Goal: Information Seeking & Learning: Learn about a topic

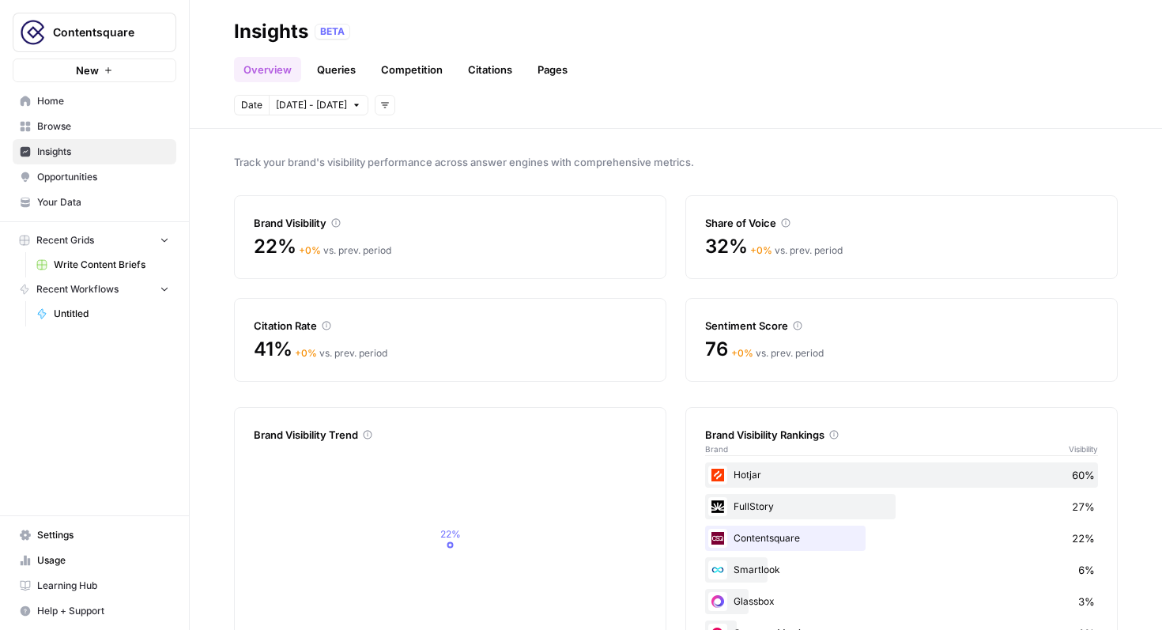
click at [375, 110] on button "Add filters" at bounding box center [385, 105] width 21 height 21
click at [418, 158] on span "Platform" at bounding box center [403, 162] width 56 height 16
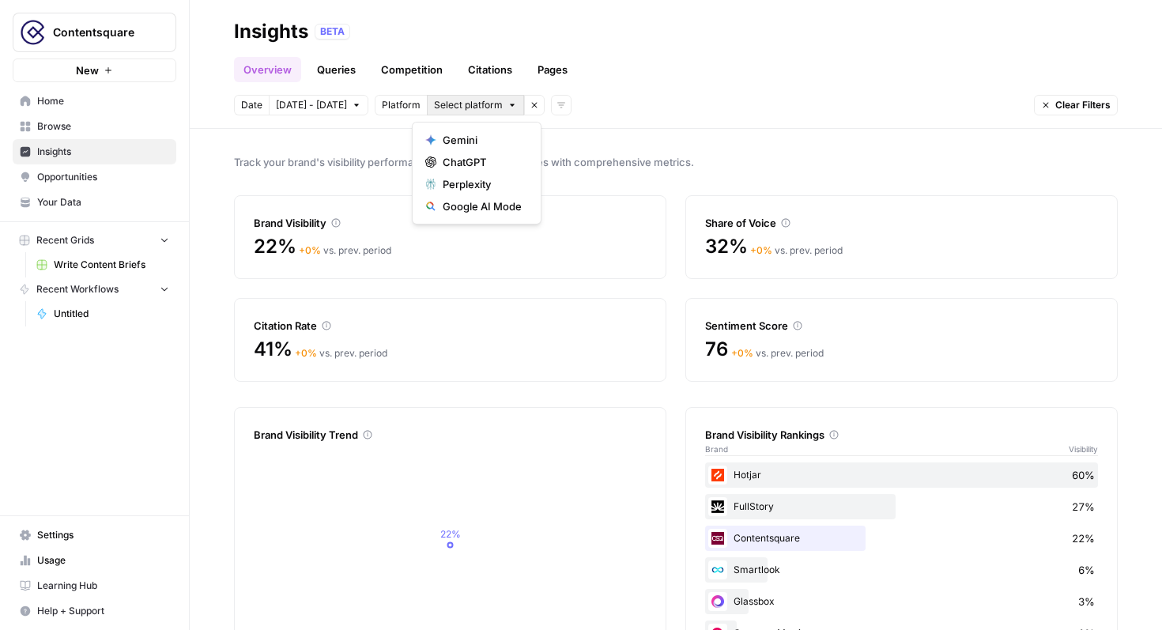
click at [508, 105] on icon "button" at bounding box center [512, 104] width 9 height 9
click at [492, 164] on span "ChatGPT" at bounding box center [482, 162] width 79 height 16
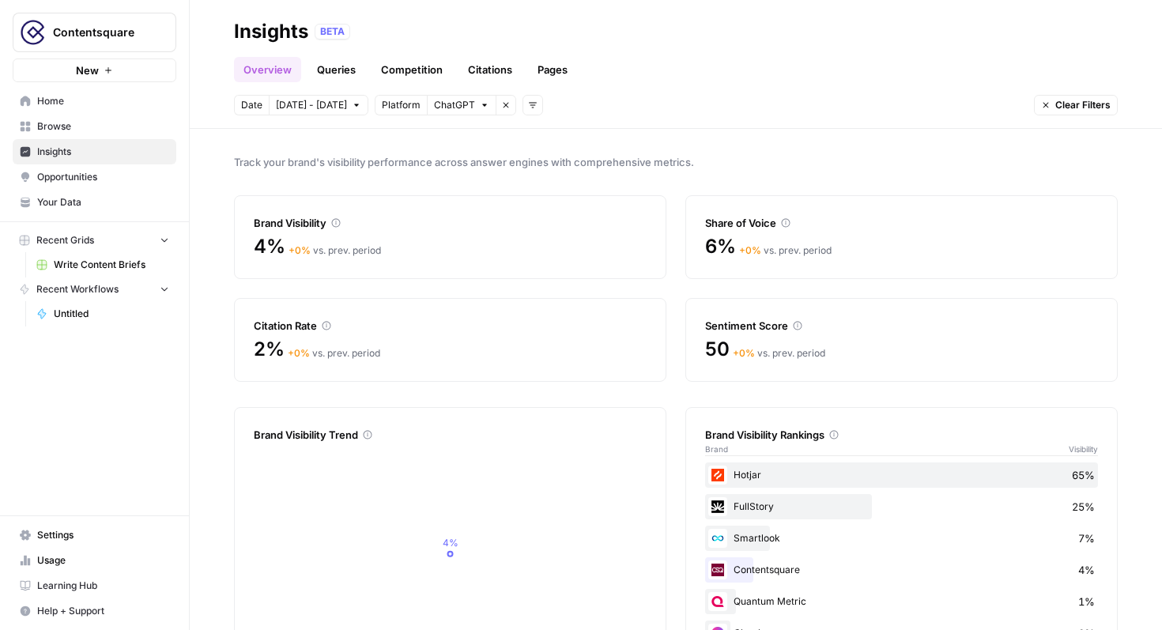
drag, startPoint x: 826, startPoint y: 201, endPoint x: 805, endPoint y: 210, distance: 22.3
click at [826, 202] on div "Share of Voice" at bounding box center [901, 213] width 393 height 35
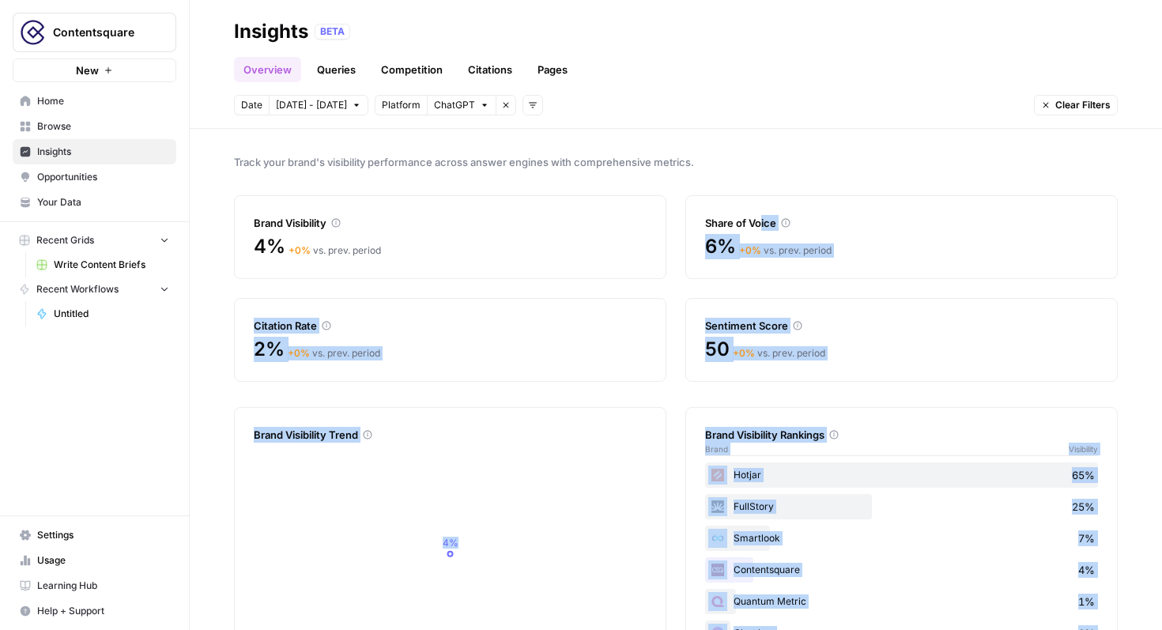
drag, startPoint x: 829, startPoint y: 196, endPoint x: 763, endPoint y: 222, distance: 71.4
click at [807, 217] on div "Share of Voice" at bounding box center [901, 223] width 393 height 16
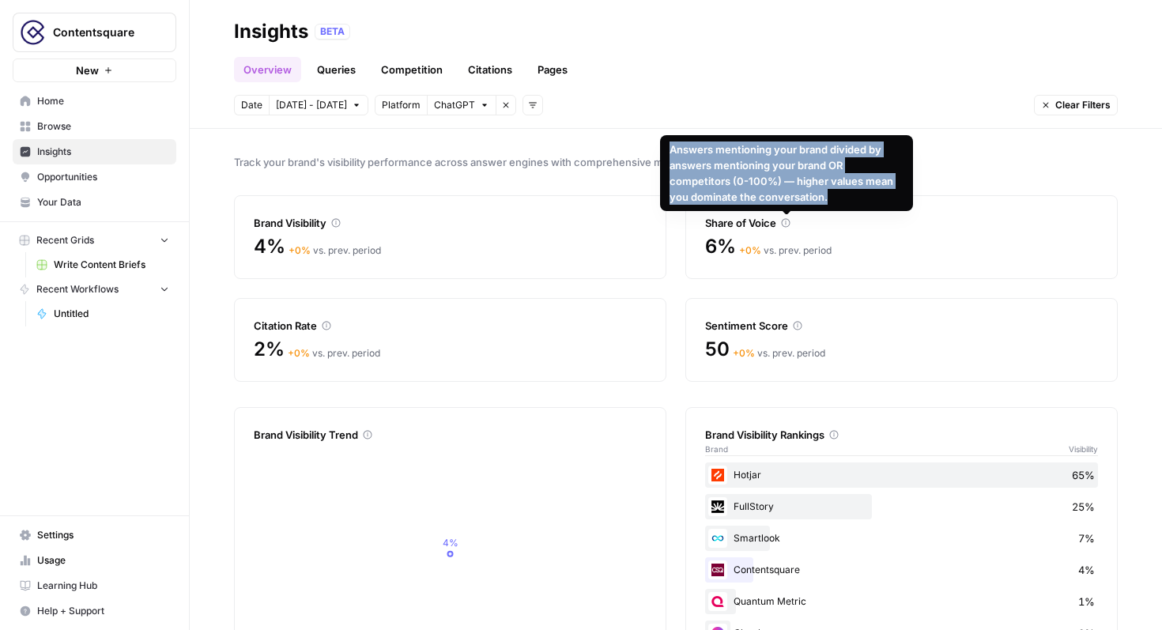
drag, startPoint x: 827, startPoint y: 195, endPoint x: 670, endPoint y: 147, distance: 164.6
click at [670, 147] on div "Answers mentioning your brand divided by answers mentioning your brand OR compe…" at bounding box center [787, 173] width 234 height 63
copy div "Answers mentioning your brand divided by answers mentioning your brand OR compe…"
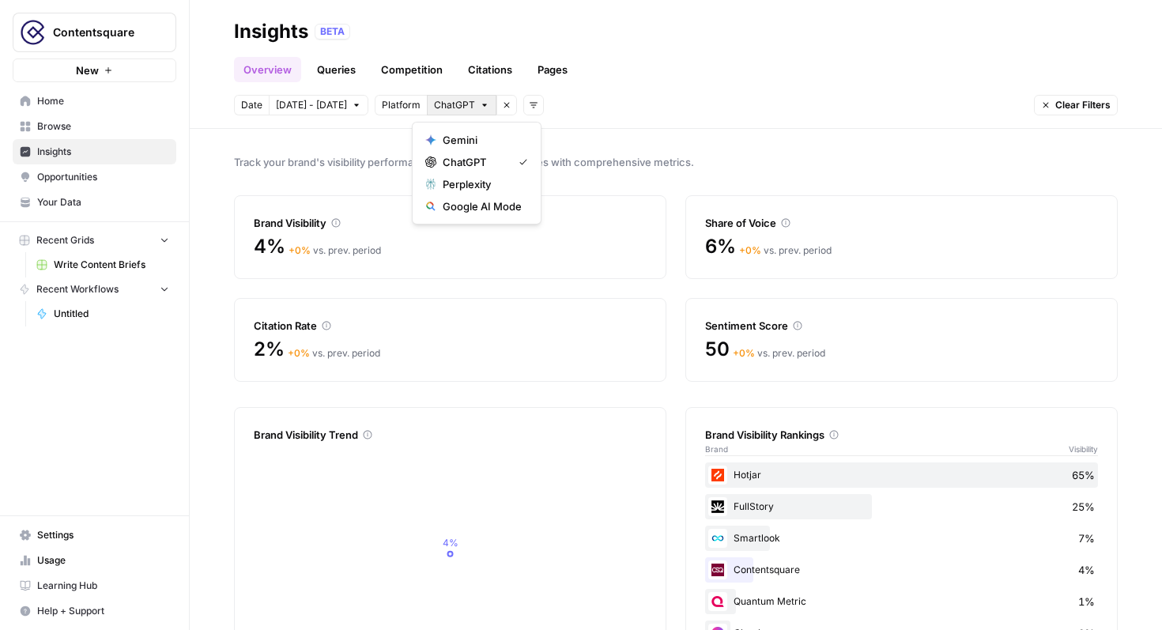
click at [480, 107] on icon "button" at bounding box center [484, 104] width 9 height 9
click at [713, 68] on div "Overview Queries Competition Citations Pages" at bounding box center [676, 63] width 884 height 38
click at [480, 105] on icon "button" at bounding box center [484, 104] width 9 height 9
click at [493, 184] on span "Perplexity" at bounding box center [482, 184] width 79 height 16
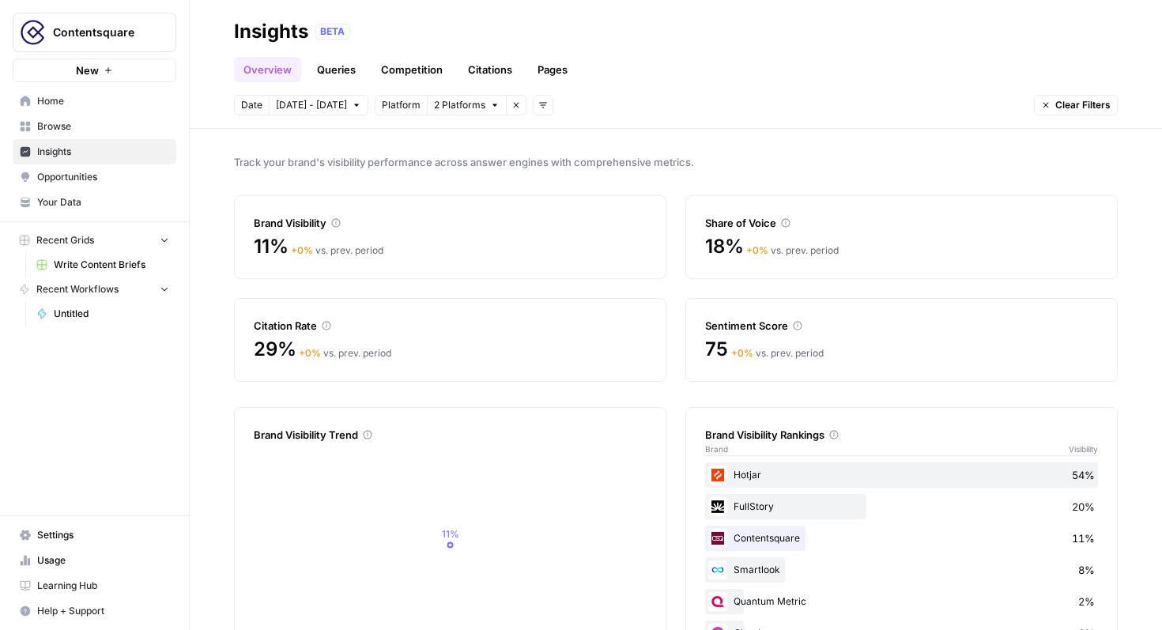
click at [490, 108] on icon "button" at bounding box center [494, 104] width 9 height 9
click at [489, 159] on span "ChatGPT" at bounding box center [474, 162] width 63 height 16
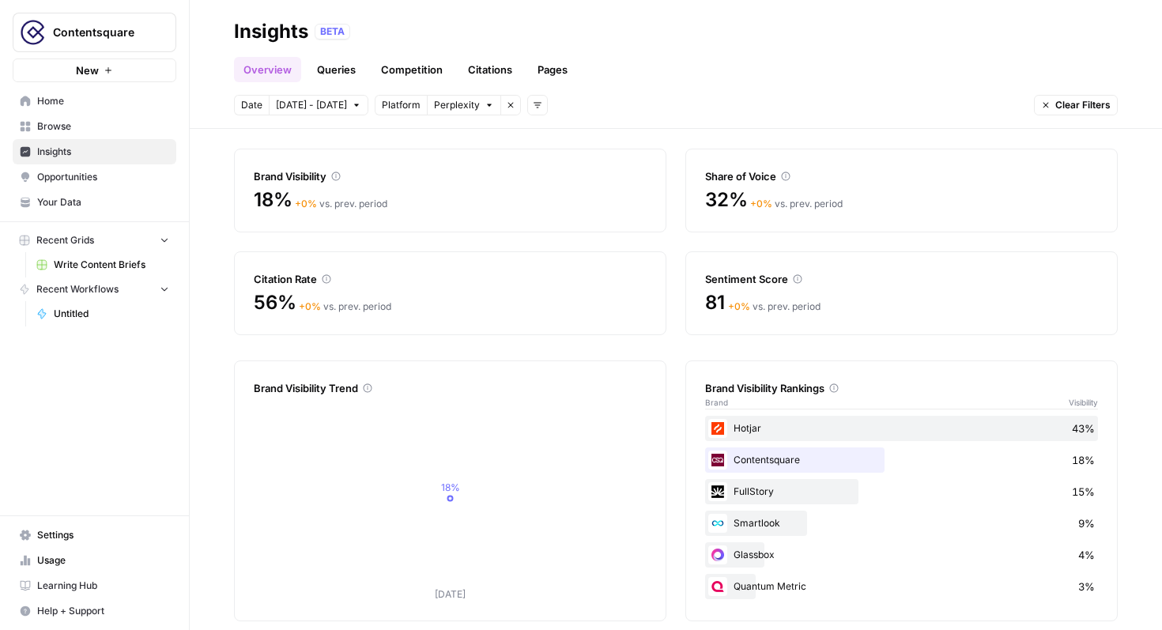
scroll to position [63, 0]
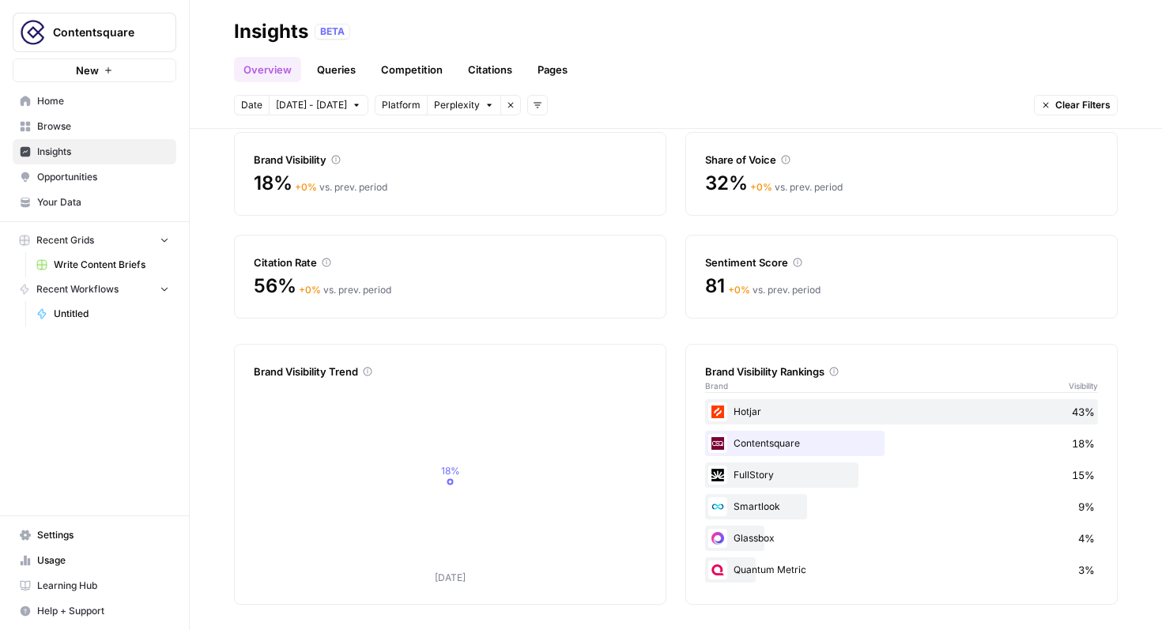
click at [508, 106] on icon "button" at bounding box center [511, 106] width 6 height 6
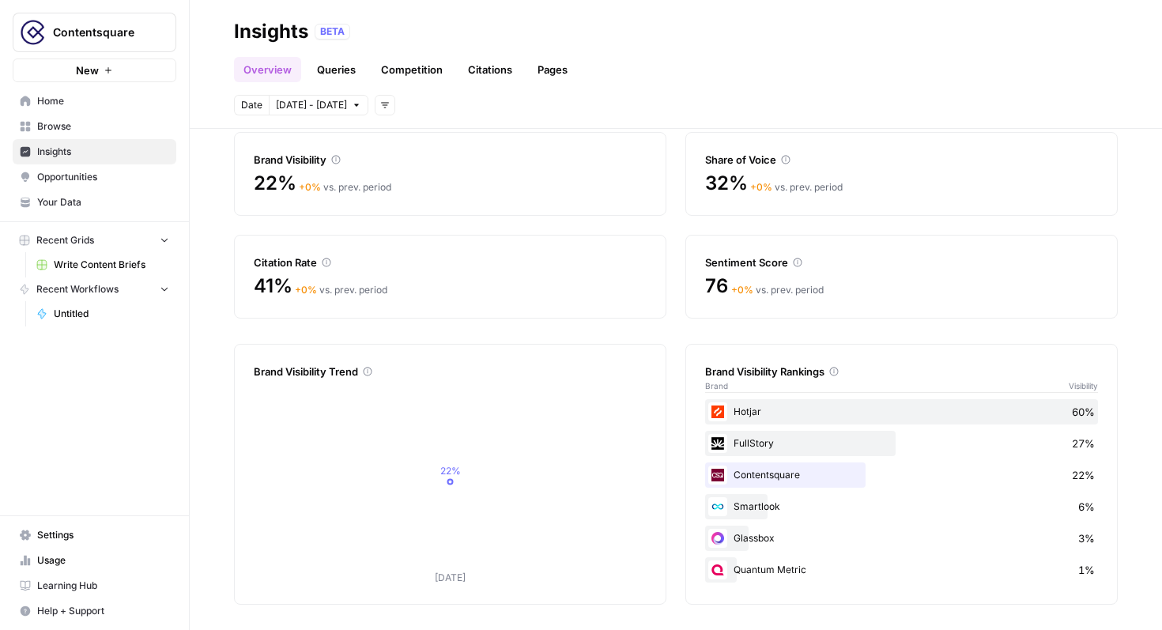
click at [309, 104] on span "[DATE] - [DATE]" at bounding box center [311, 105] width 71 height 14
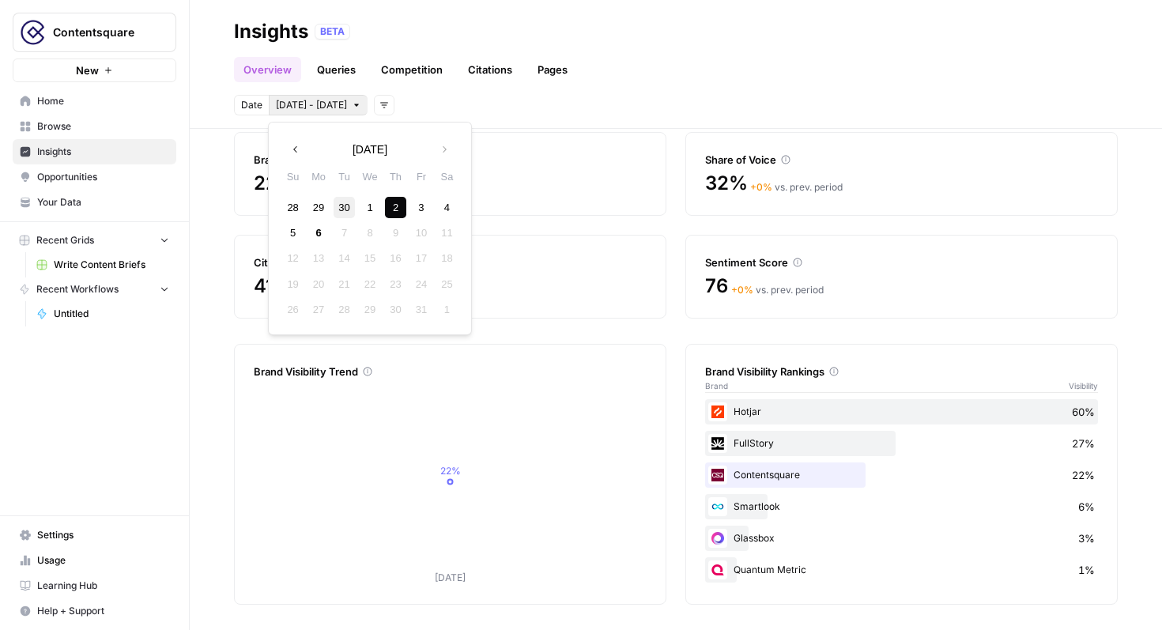
click at [343, 206] on div "30" at bounding box center [344, 207] width 21 height 21
click at [442, 153] on icon "button" at bounding box center [444, 149] width 11 height 11
click at [317, 230] on div "6" at bounding box center [318, 232] width 21 height 21
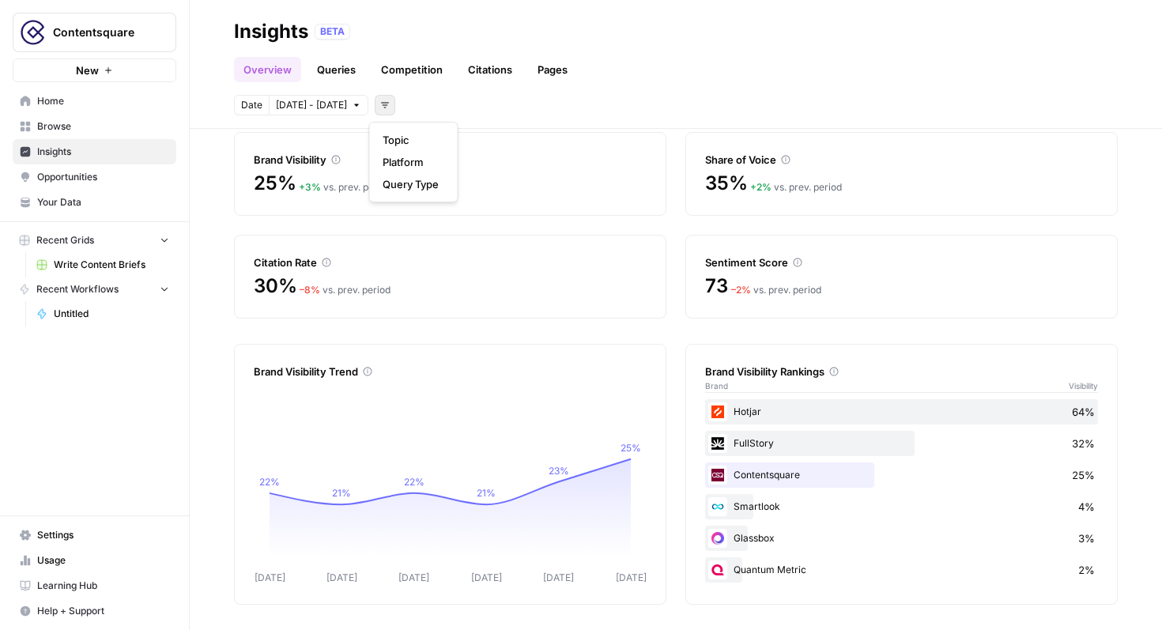
click at [380, 104] on icon "button" at bounding box center [384, 104] width 9 height 9
click at [393, 160] on span "Platform" at bounding box center [411, 162] width 56 height 16
click at [656, 78] on div "Overview Queries Competition Citations Pages" at bounding box center [676, 63] width 884 height 38
click at [487, 108] on span "Select platform" at bounding box center [468, 105] width 69 height 14
click at [569, 111] on div "Date [DATE] - [DATE] Platform Select platform Remove filter Add filters Clear F…" at bounding box center [676, 105] width 884 height 21
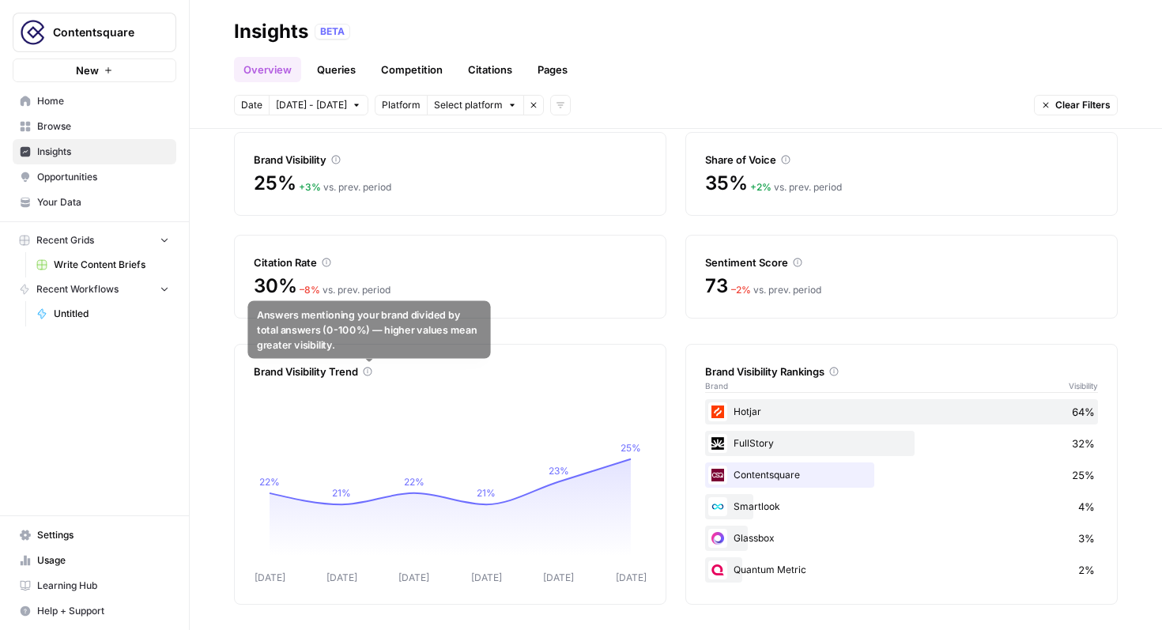
click at [369, 375] on icon at bounding box center [368, 372] width 9 height 9
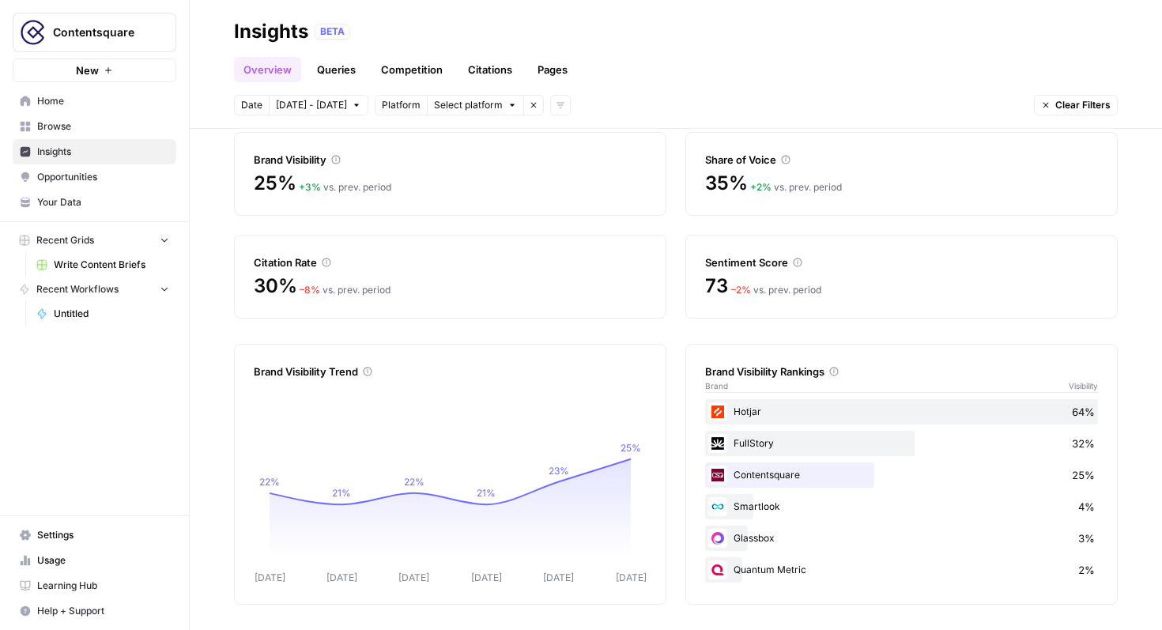
click at [444, 73] on link "Competition" at bounding box center [412, 69] width 81 height 25
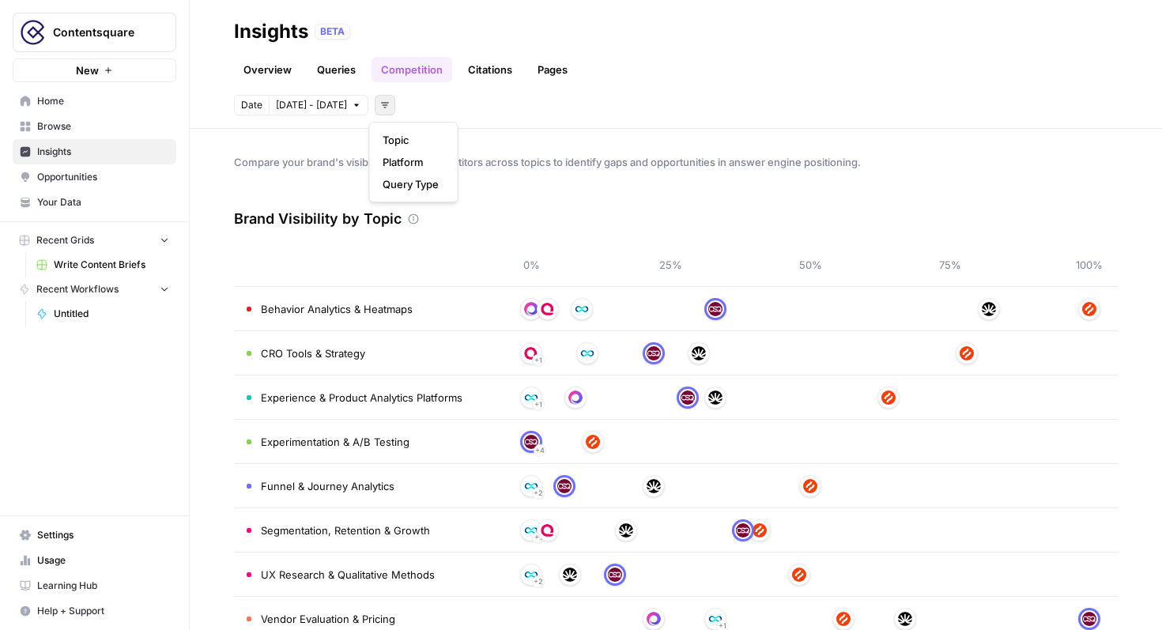
click at [384, 111] on button "Add filters" at bounding box center [385, 105] width 21 height 21
click at [413, 164] on span "Platform" at bounding box center [411, 162] width 56 height 16
click at [506, 111] on button "Select platform" at bounding box center [475, 105] width 97 height 21
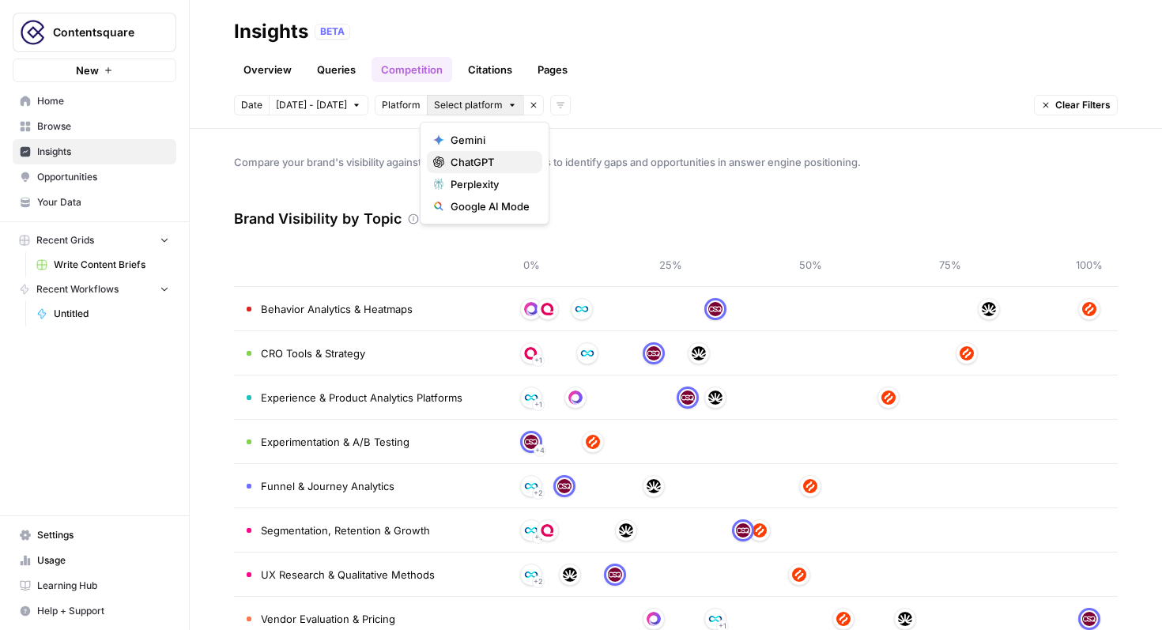
click at [487, 166] on span "ChatGPT" at bounding box center [490, 162] width 79 height 16
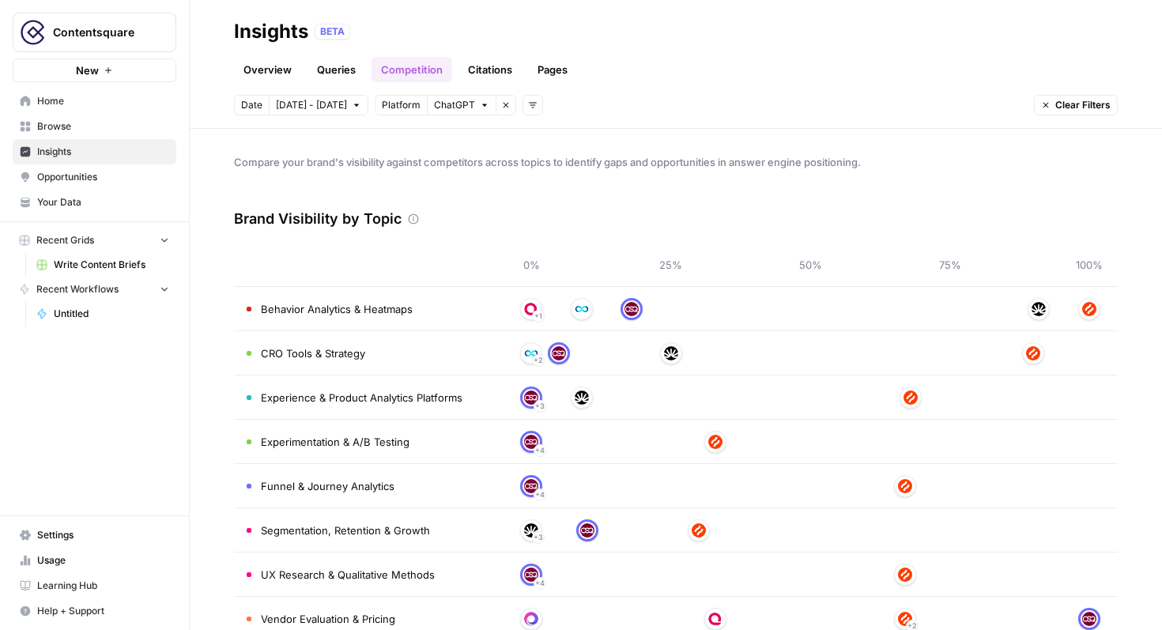
click at [531, 104] on button "Add filters" at bounding box center [533, 105] width 21 height 21
click at [562, 168] on span "Query Type" at bounding box center [556, 162] width 56 height 16
click at [625, 111] on span "Select query type" at bounding box center [632, 105] width 79 height 14
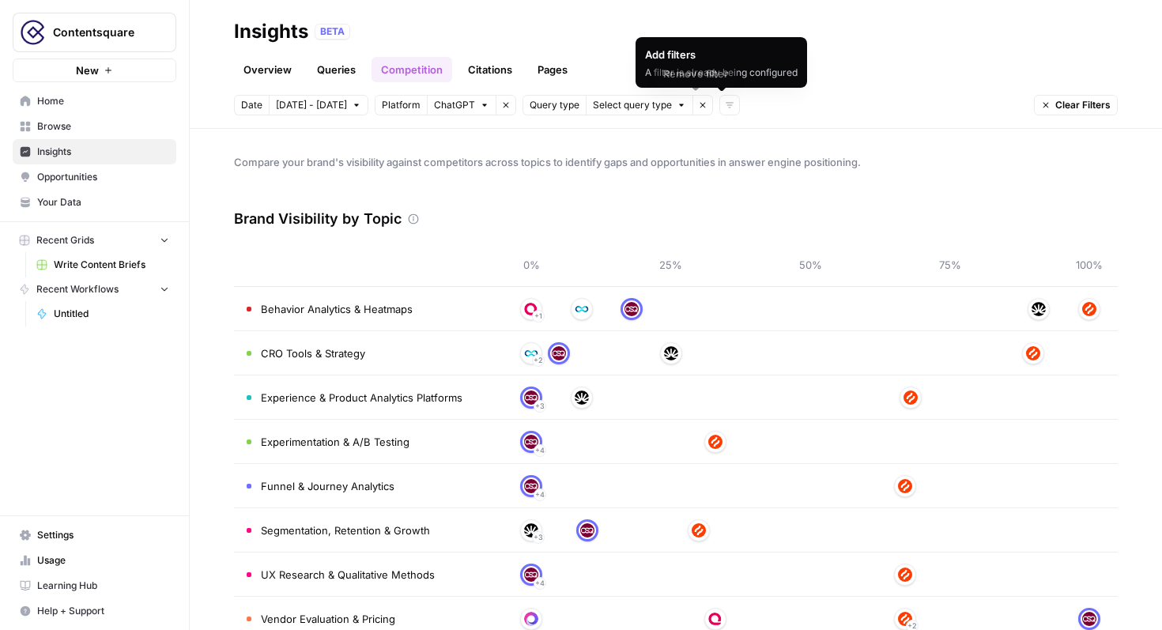
click at [701, 107] on icon "button" at bounding box center [704, 106] width 6 height 6
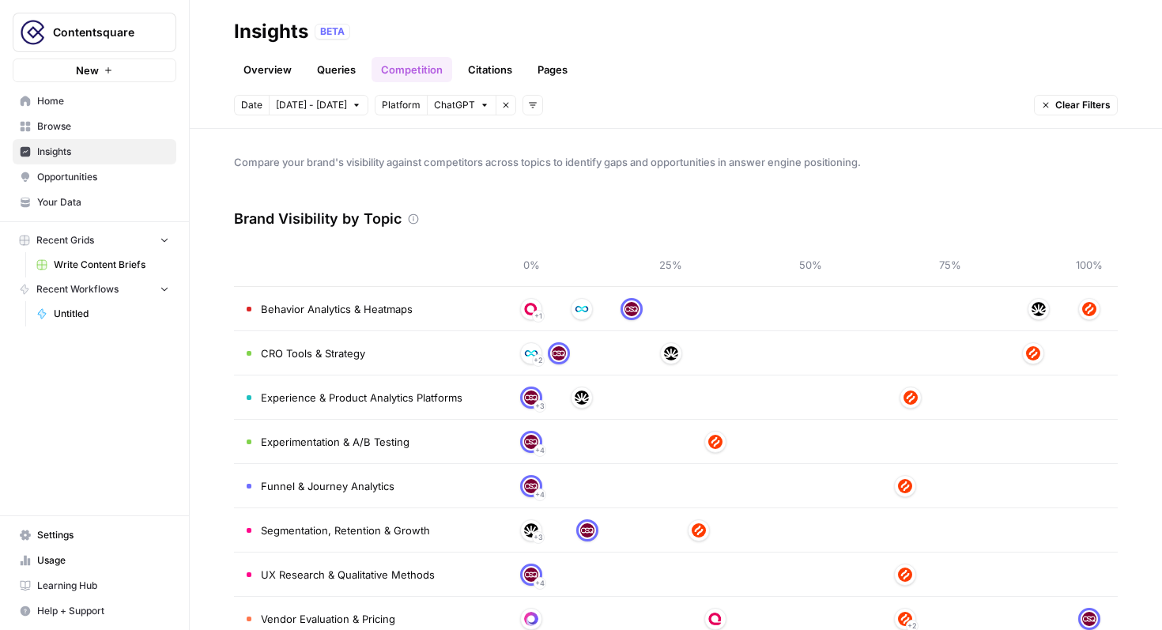
click at [530, 106] on button "Add filters" at bounding box center [533, 105] width 21 height 21
click at [552, 142] on span "Topic" at bounding box center [556, 140] width 56 height 16
click at [635, 115] on header "Insights BETA Overview Queries Competition Citations Pages Date [DATE] - [DATE]…" at bounding box center [676, 64] width 973 height 129
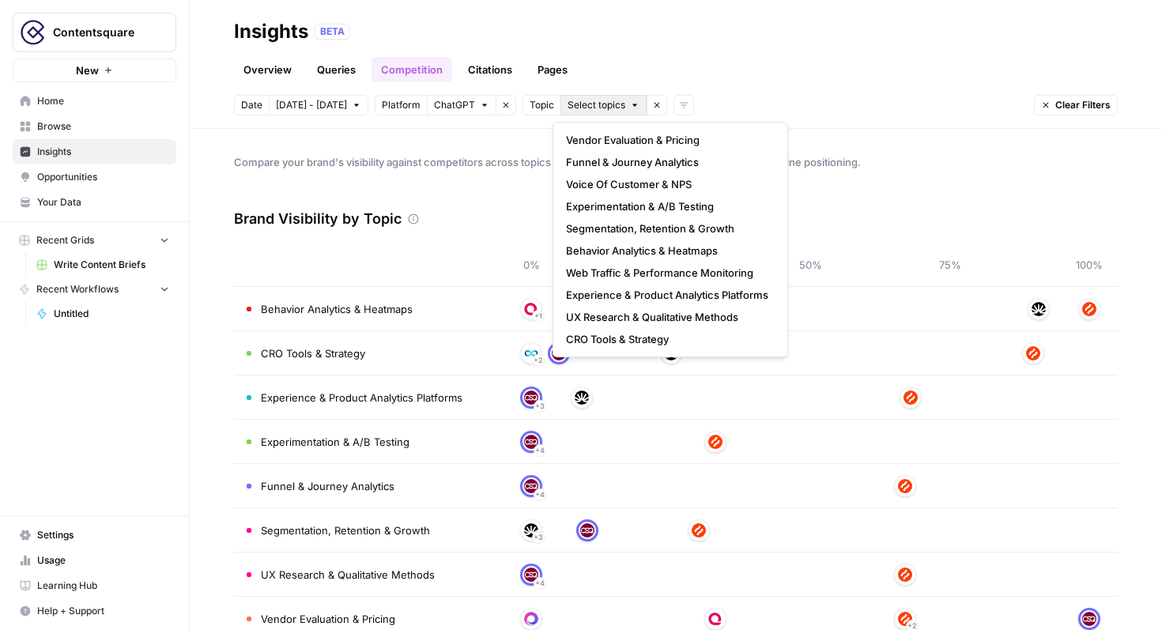
click at [630, 111] on button "Select topics" at bounding box center [604, 105] width 86 height 21
click at [667, 76] on div "Overview Queries Competition Citations Pages" at bounding box center [676, 63] width 884 height 38
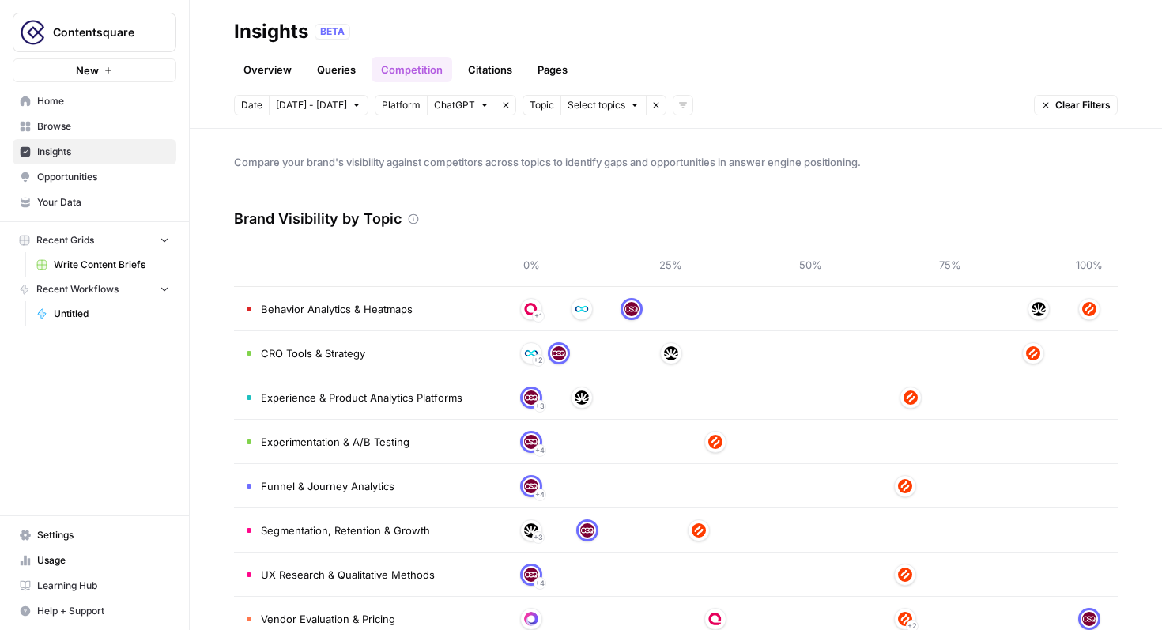
click at [652, 111] on button "Remove filter" at bounding box center [656, 105] width 21 height 21
click at [544, 76] on link "Pages" at bounding box center [552, 69] width 49 height 25
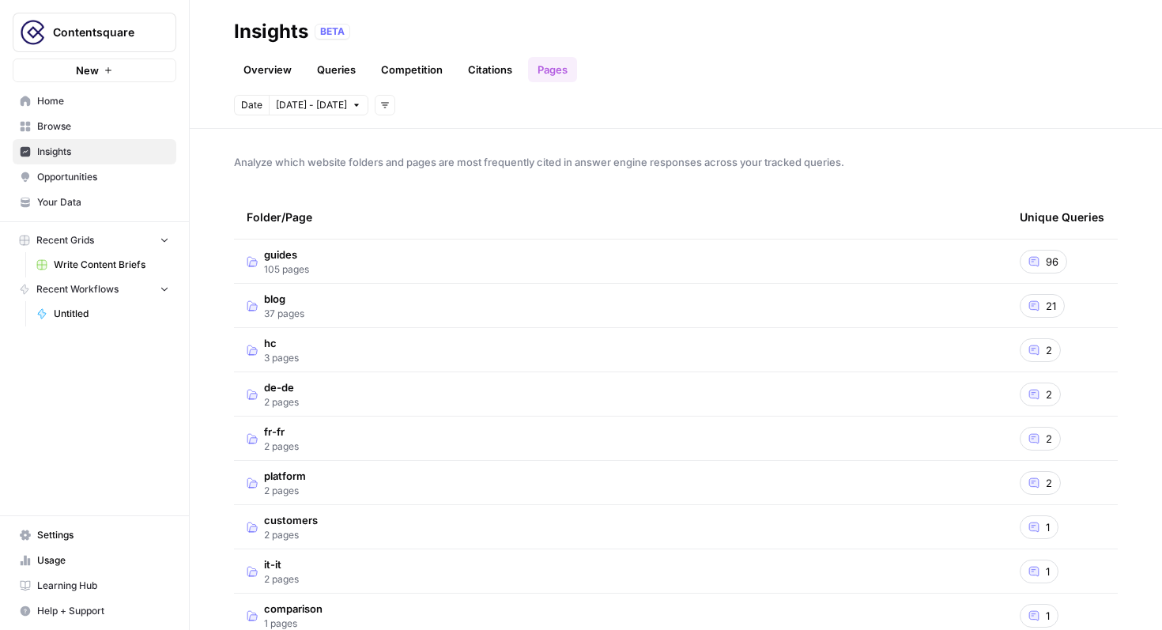
scroll to position [3, 0]
click at [477, 76] on link "Citations" at bounding box center [490, 69] width 63 height 25
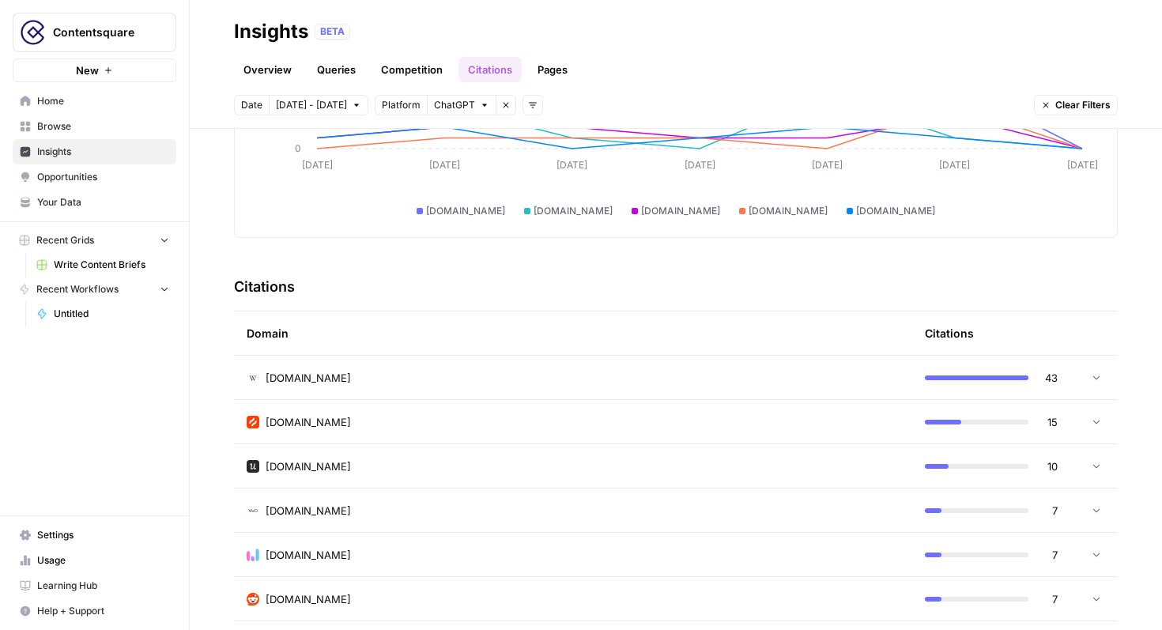
scroll to position [335, 0]
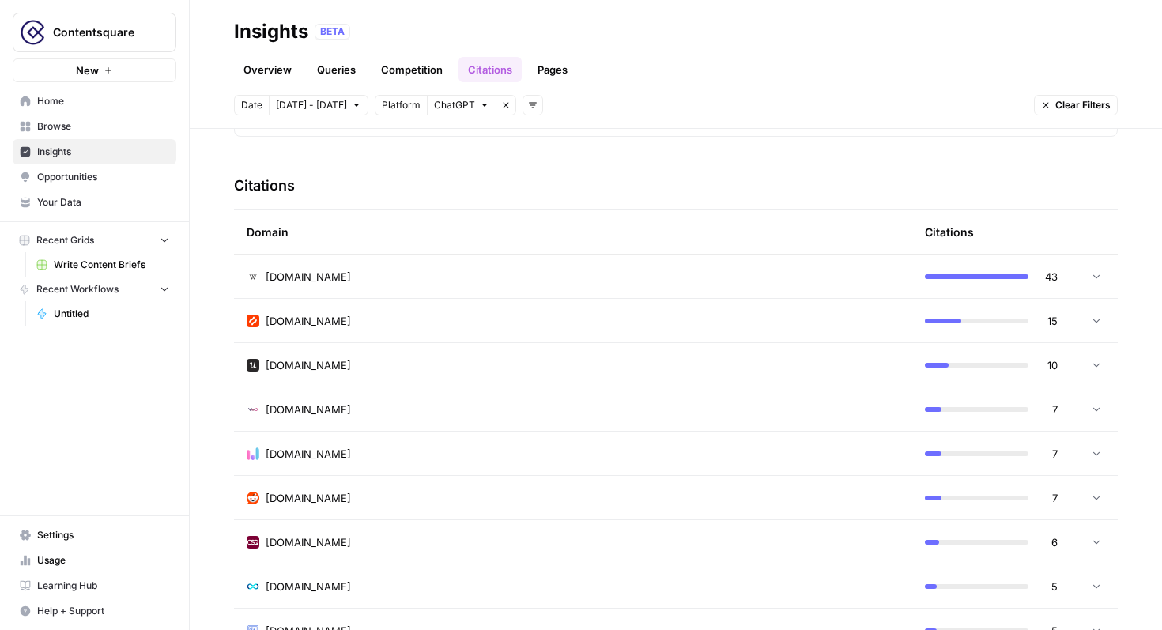
click at [278, 80] on link "Overview" at bounding box center [267, 69] width 67 height 25
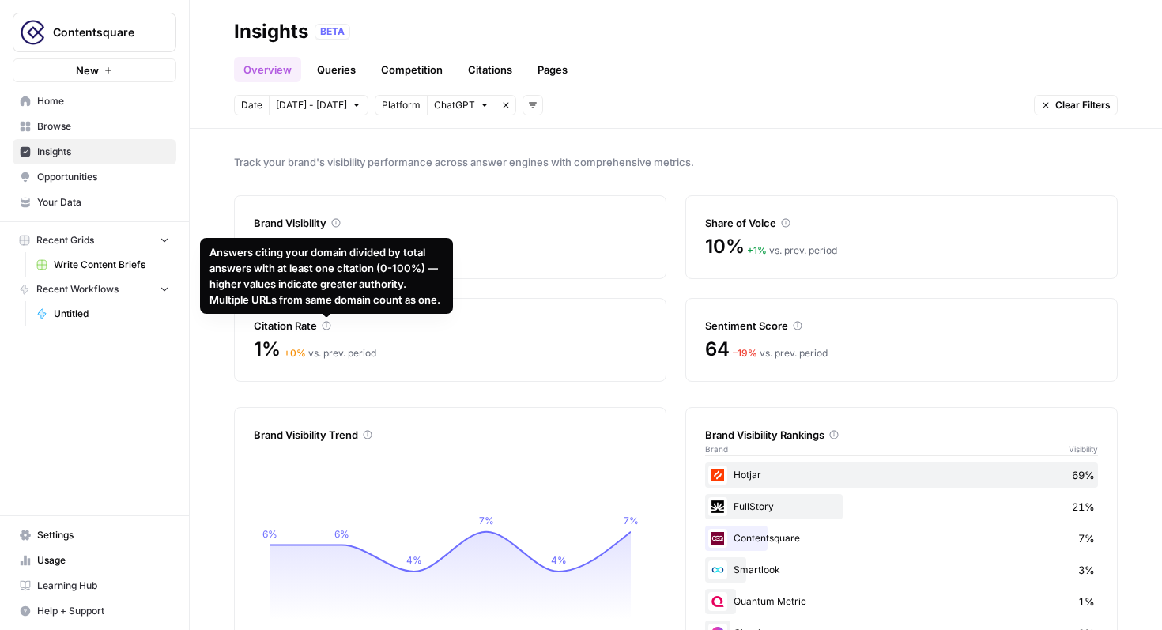
drag, startPoint x: 443, startPoint y: 302, endPoint x: 203, endPoint y: 255, distance: 244.2
click at [203, 255] on div "Answers citing your domain divided by total answers with at least one citation …" at bounding box center [326, 276] width 253 height 76
copy div "Answers citing your domain divided by total answers with at least one citation …"
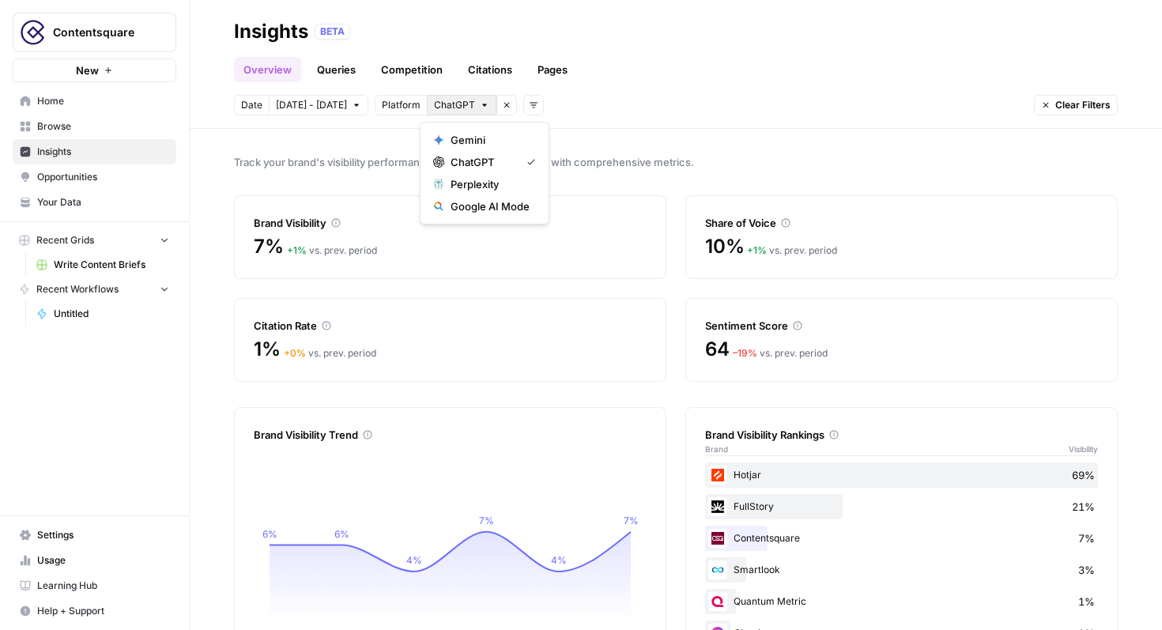
click at [482, 111] on button "ChatGPT" at bounding box center [462, 105] width 70 height 21
click at [460, 183] on span "Perplexity" at bounding box center [490, 184] width 79 height 16
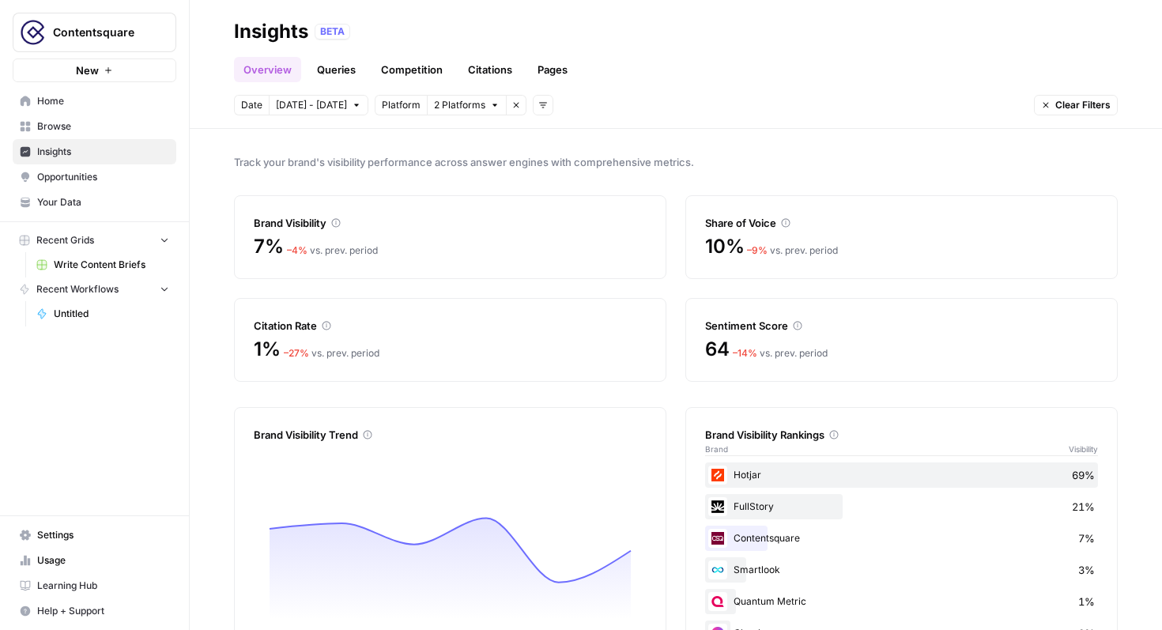
click at [490, 109] on icon "button" at bounding box center [494, 104] width 9 height 9
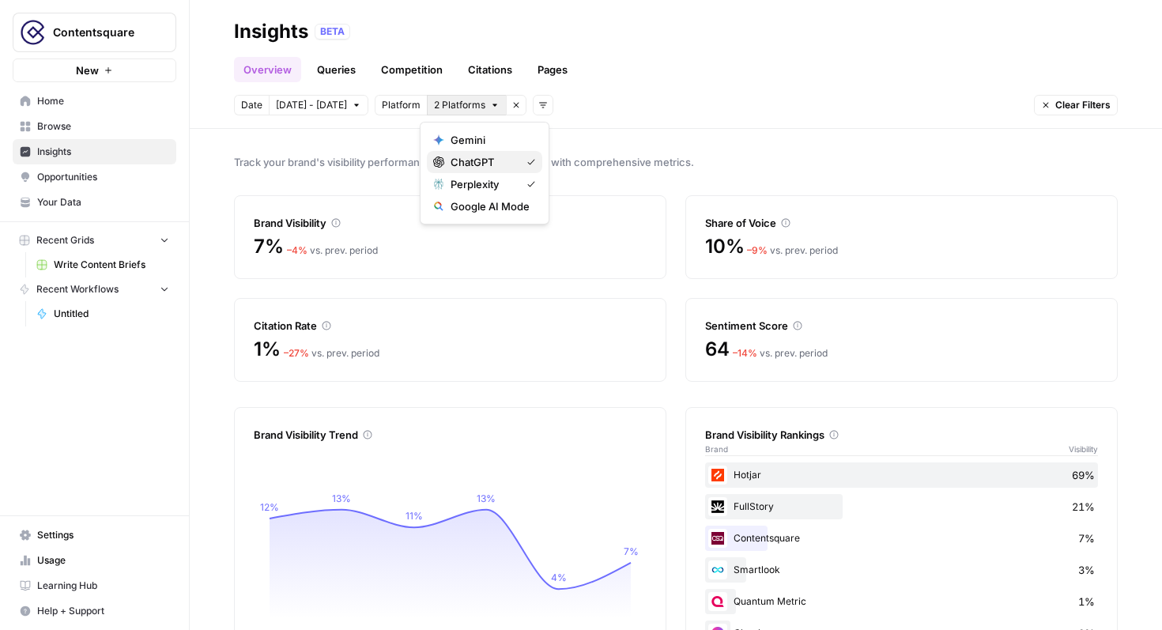
click at [478, 157] on span "ChatGPT" at bounding box center [482, 162] width 63 height 16
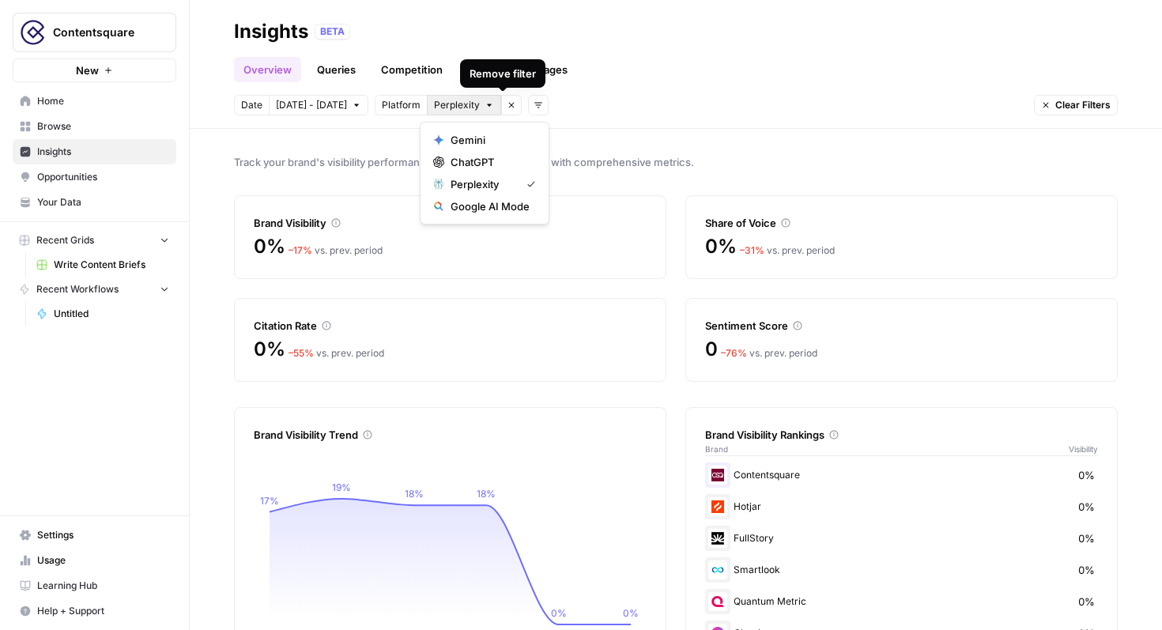
click at [489, 105] on button "Perplexity" at bounding box center [464, 105] width 74 height 21
click at [465, 197] on button "Google AI Mode" at bounding box center [484, 206] width 115 height 22
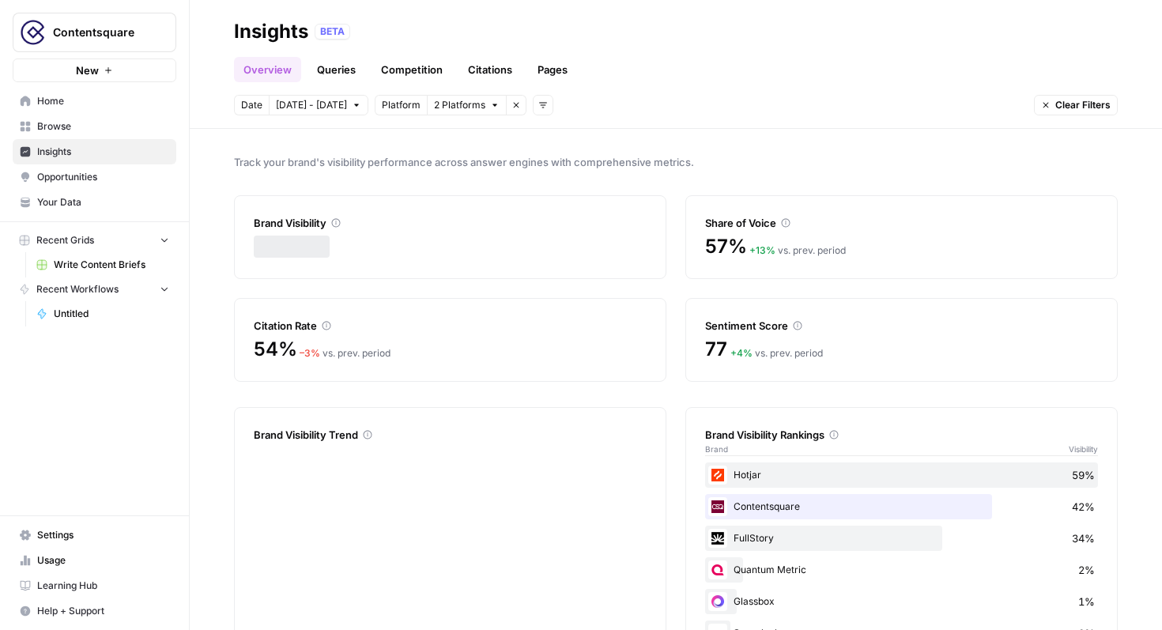
click at [490, 107] on icon "button" at bounding box center [494, 104] width 9 height 9
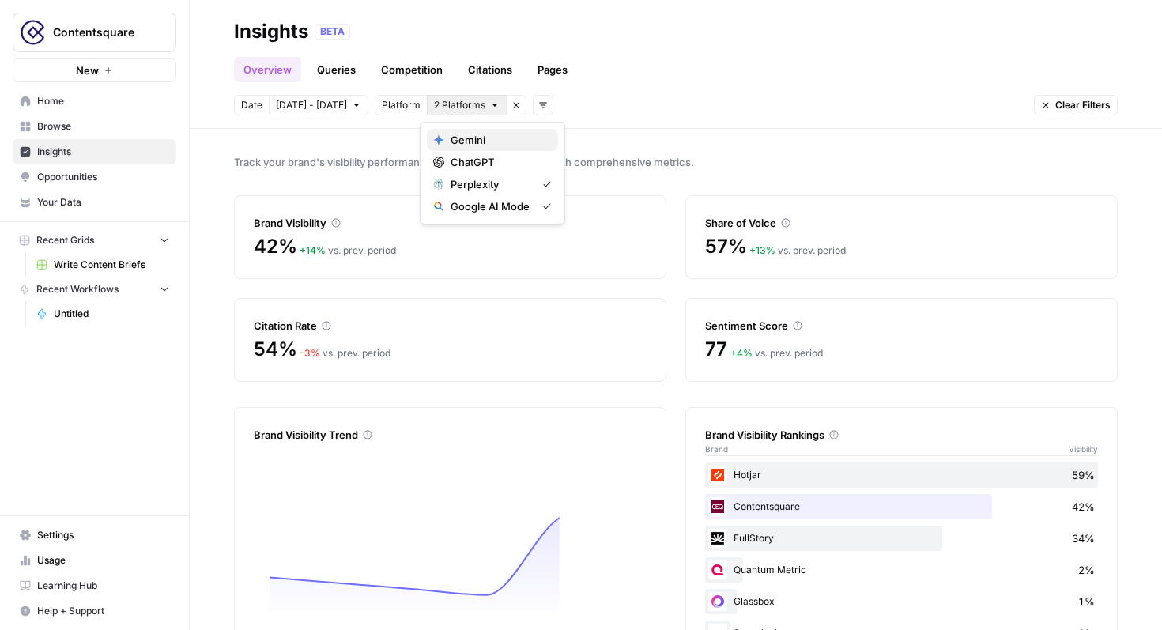
click at [480, 133] on span "Gemini" at bounding box center [498, 140] width 95 height 16
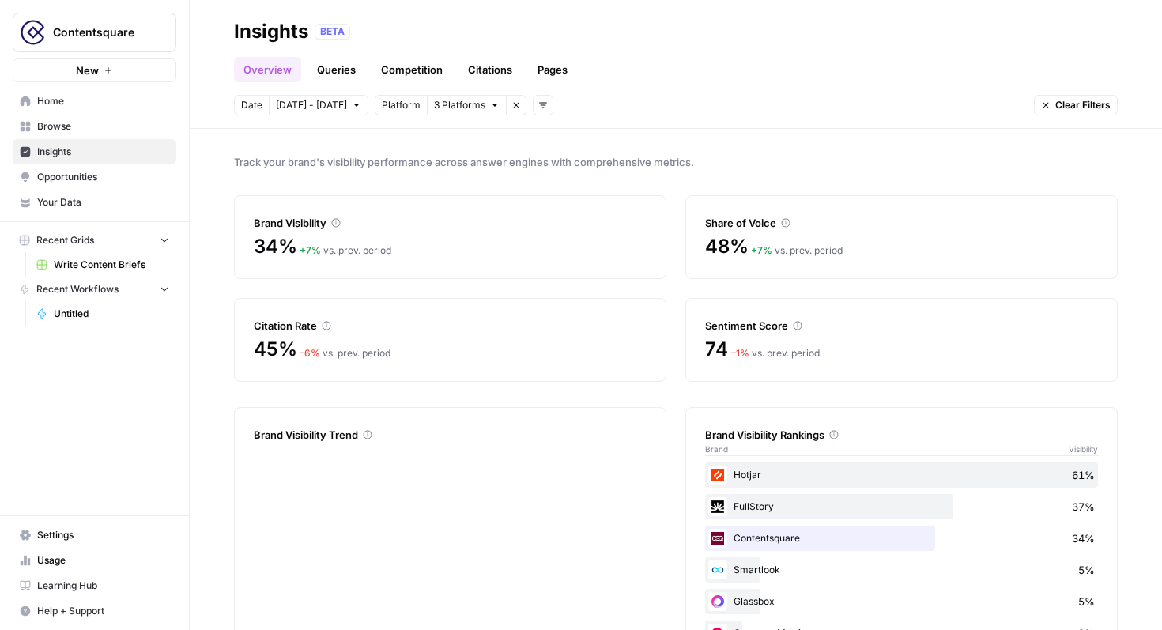
click at [482, 112] on button "3 Platforms" at bounding box center [467, 105] width 80 height 21
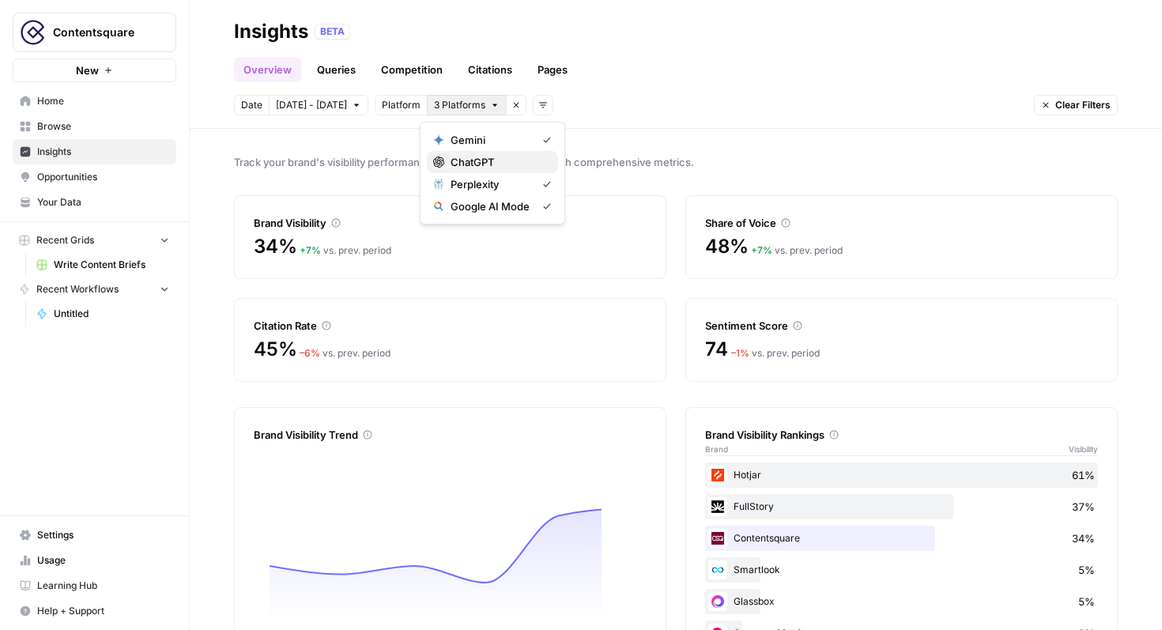
click at [493, 172] on button "ChatGPT" at bounding box center [492, 162] width 131 height 22
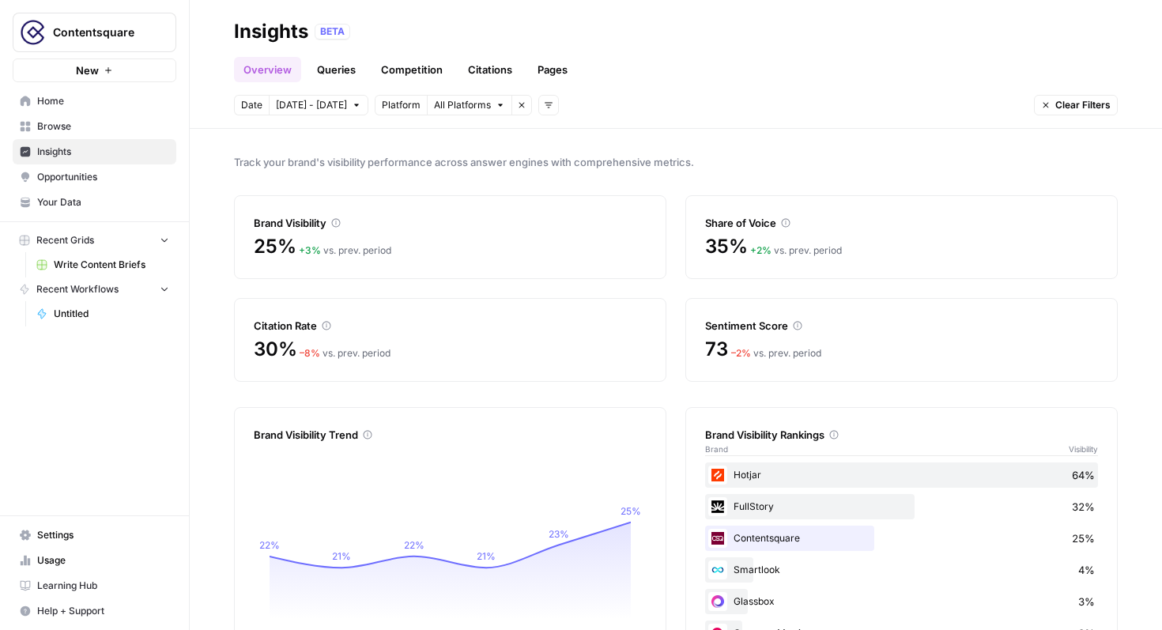
click at [340, 108] on span "[DATE] - [DATE]" at bounding box center [311, 105] width 71 height 14
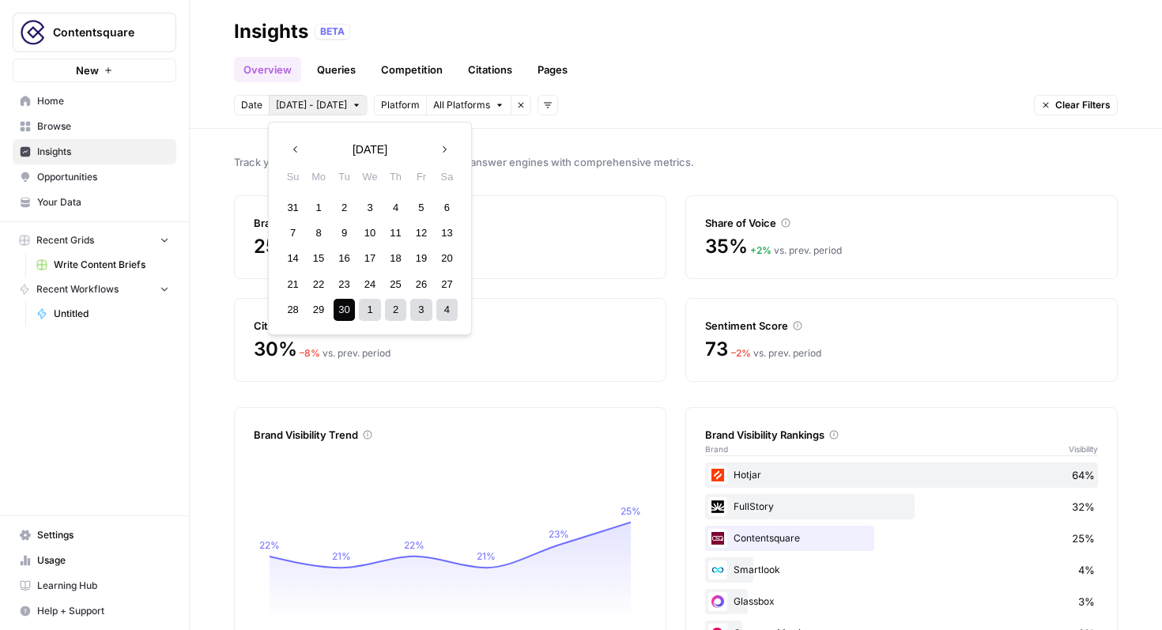
click at [342, 311] on div "30" at bounding box center [344, 309] width 21 height 21
click at [450, 152] on button "Next month" at bounding box center [444, 149] width 28 height 28
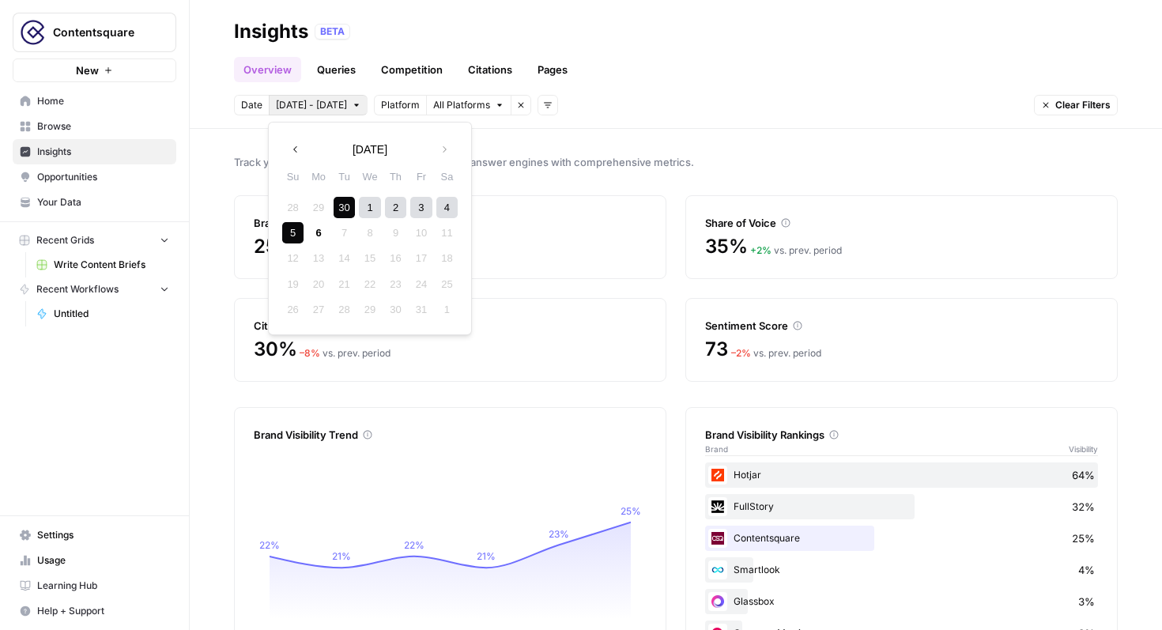
click at [289, 234] on div "5" at bounding box center [292, 232] width 21 height 21
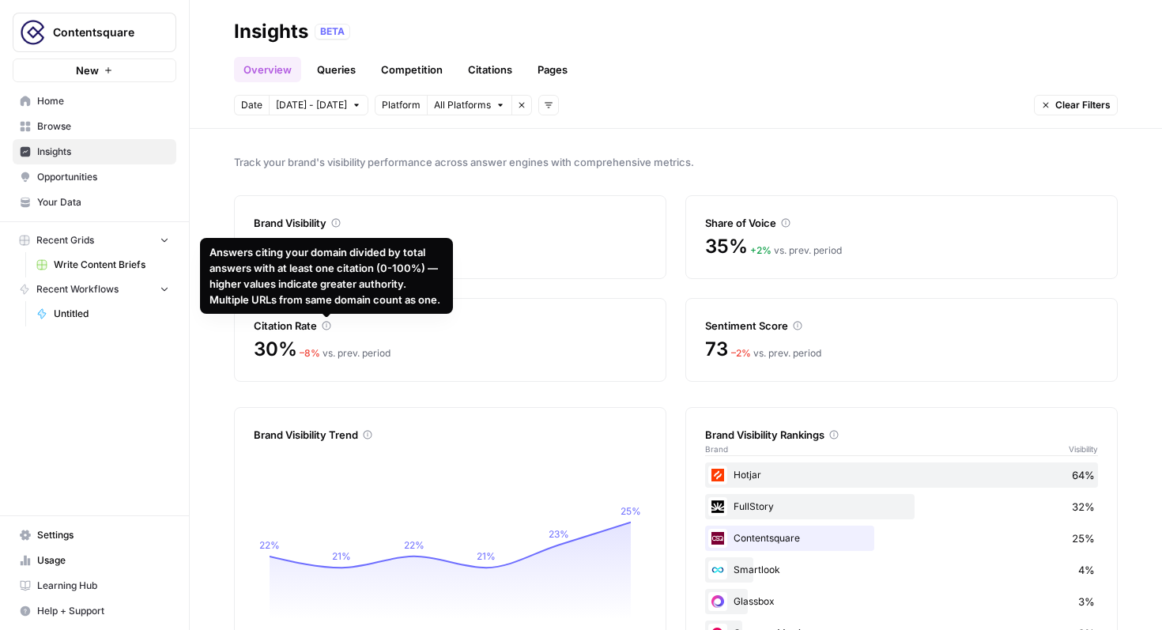
click at [490, 111] on button "All Platforms" at bounding box center [469, 105] width 85 height 21
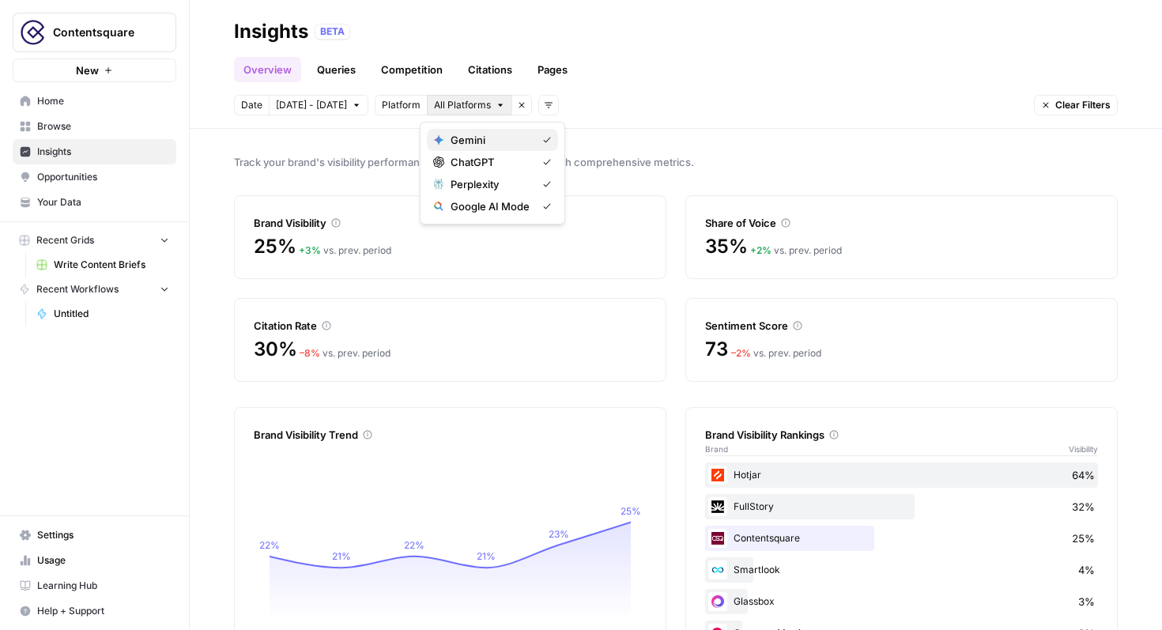
click at [512, 142] on span "Gemini" at bounding box center [490, 140] width 79 height 16
click at [500, 108] on div "Platform 3 Platforms Remove filter" at bounding box center [451, 105] width 152 height 21
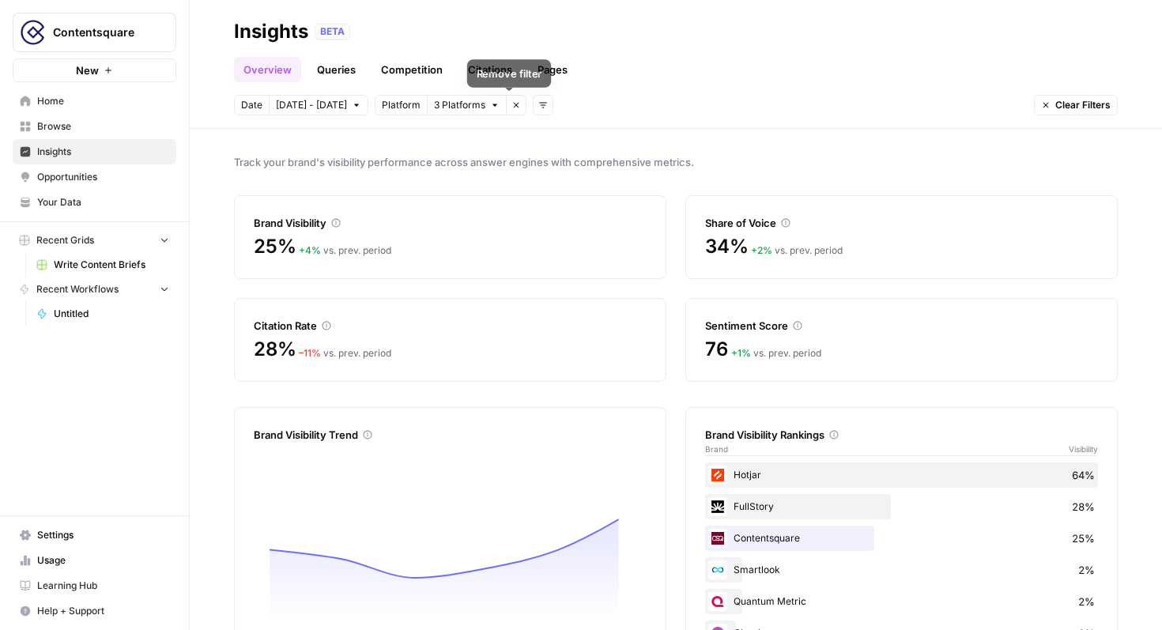
click at [506, 108] on button "Remove filter" at bounding box center [516, 105] width 21 height 21
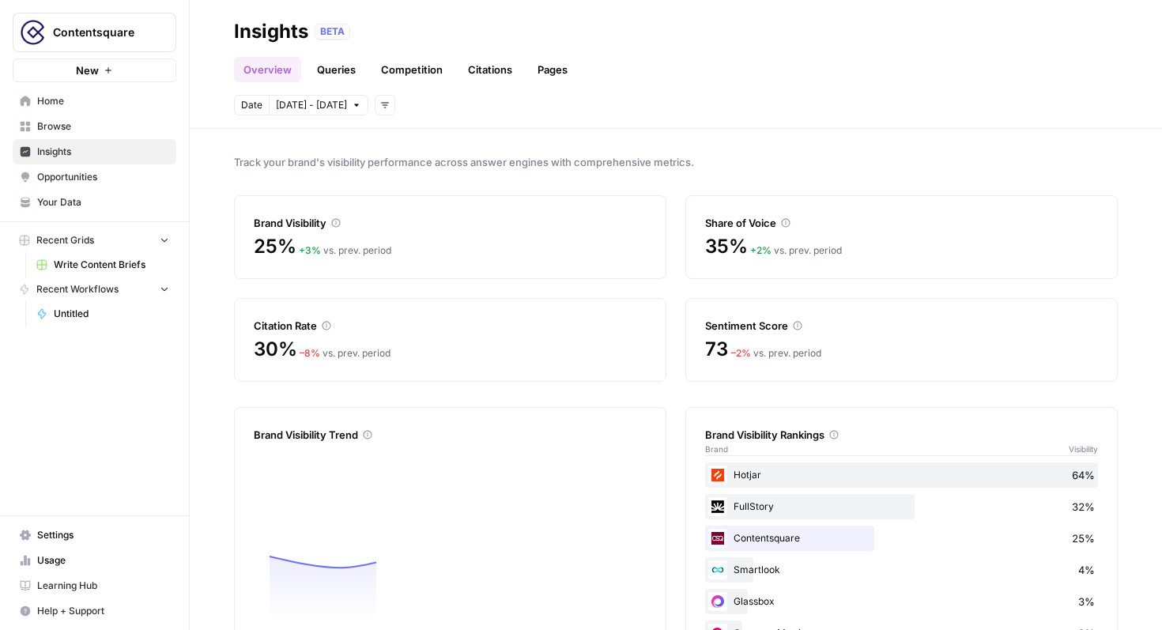
click at [372, 116] on header "Insights BETA Overview Queries Competition Citations Pages Date [DATE] - [DATE]…" at bounding box center [676, 64] width 973 height 129
click at [379, 111] on button "Add filters" at bounding box center [385, 105] width 21 height 21
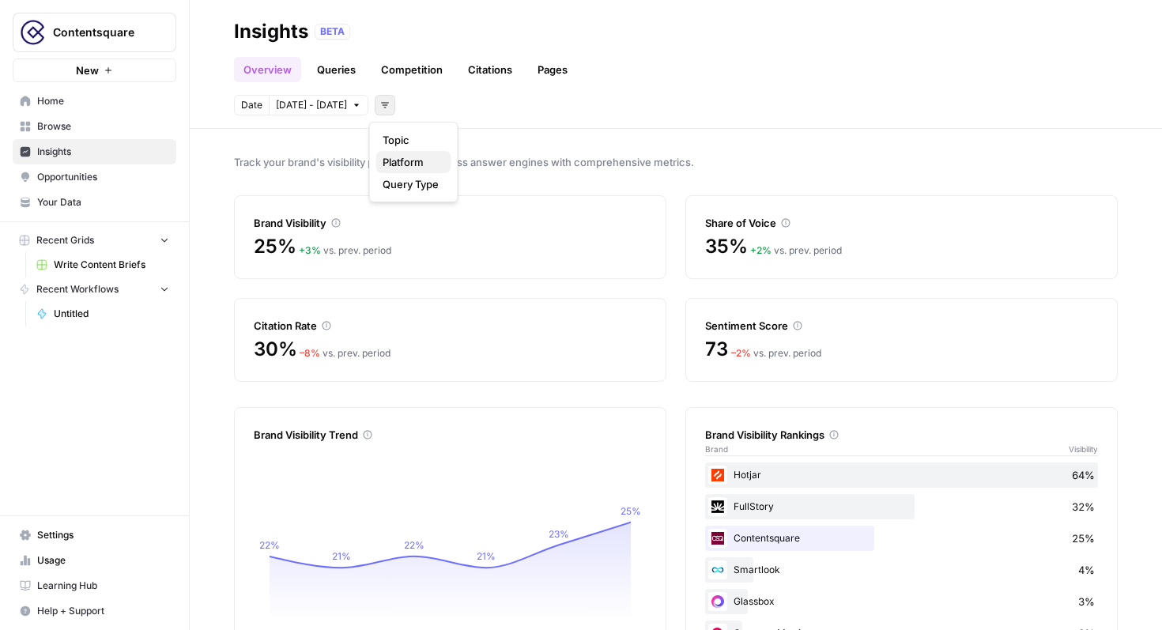
click at [409, 163] on span "Platform" at bounding box center [411, 162] width 56 height 16
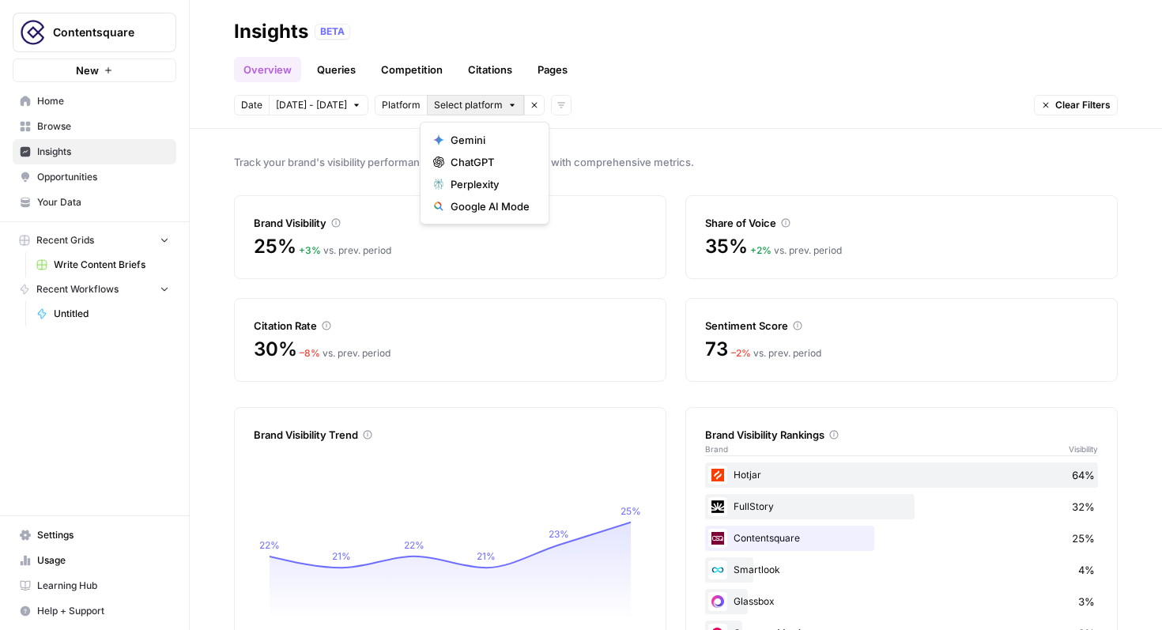
click at [510, 107] on button "Select platform" at bounding box center [475, 105] width 97 height 21
click at [499, 158] on span "ChatGPT" at bounding box center [490, 162] width 79 height 16
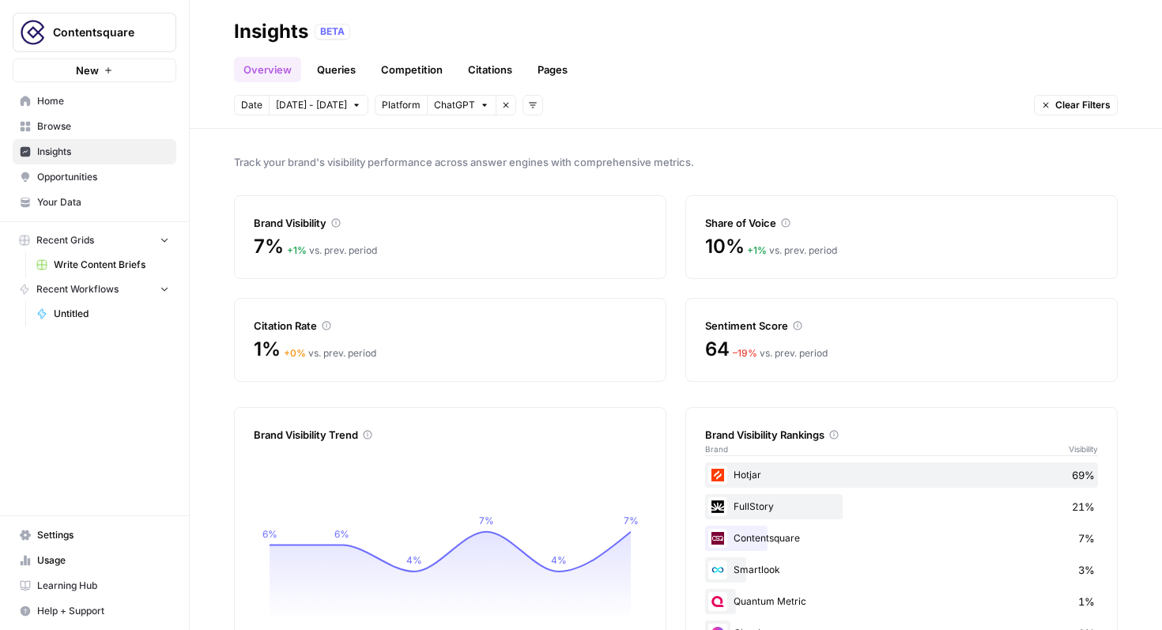
click at [493, 65] on link "Citations" at bounding box center [490, 69] width 63 height 25
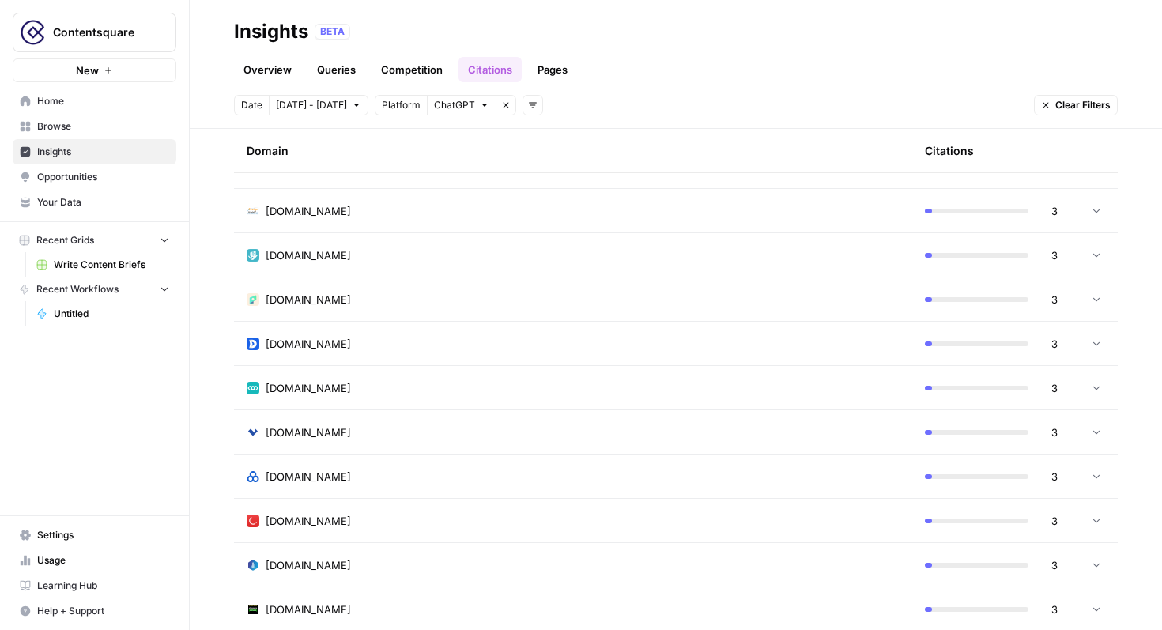
scroll to position [1336, 0]
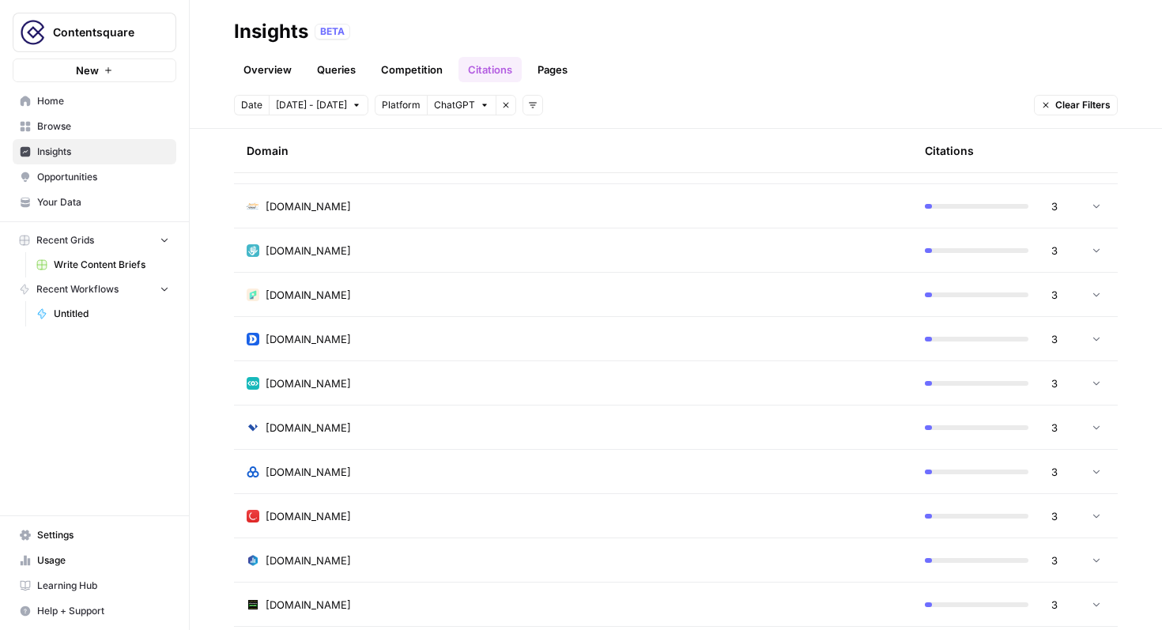
click at [384, 368] on td "[DOMAIN_NAME]" at bounding box center [573, 382] width 678 height 43
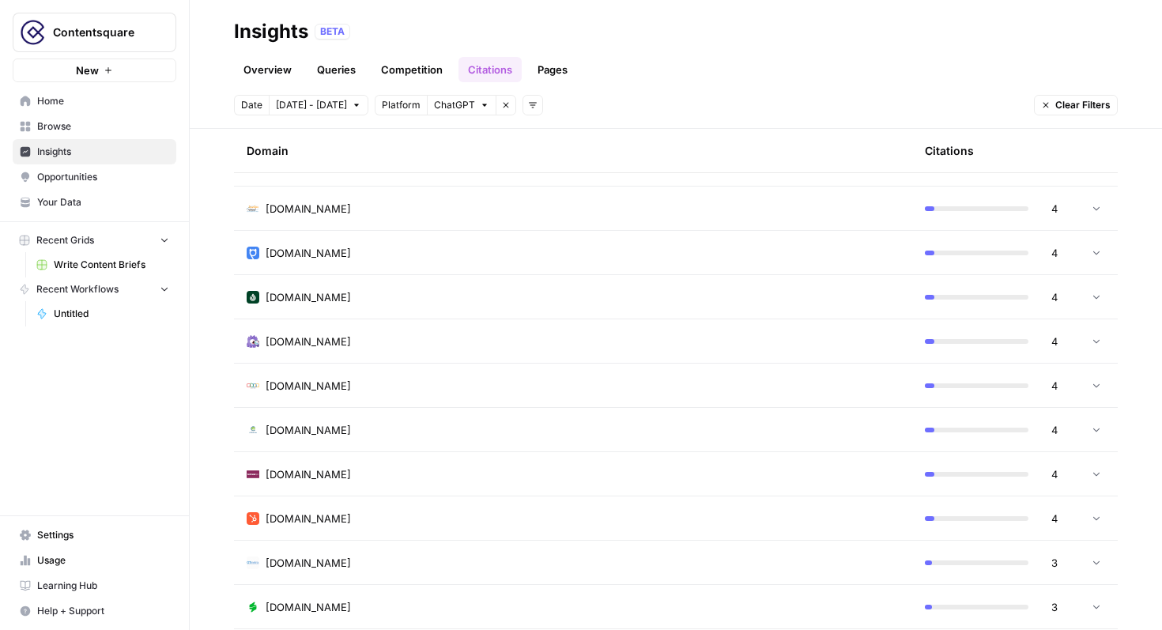
scroll to position [525, 0]
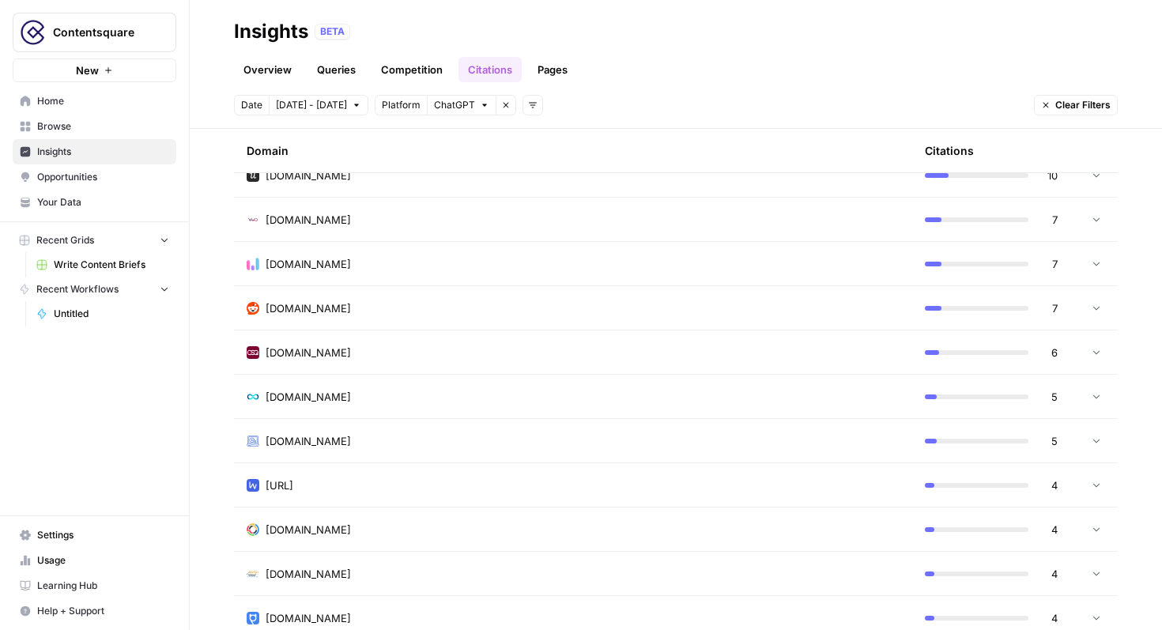
click at [326, 76] on link "Queries" at bounding box center [337, 69] width 58 height 25
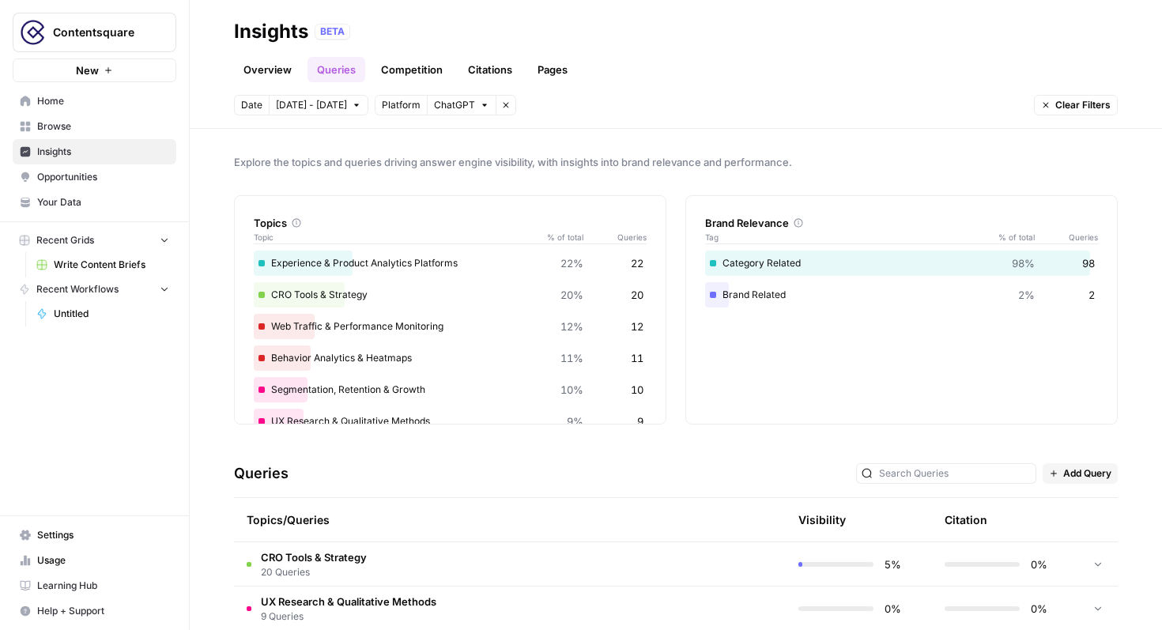
click at [255, 77] on link "Overview" at bounding box center [267, 69] width 67 height 25
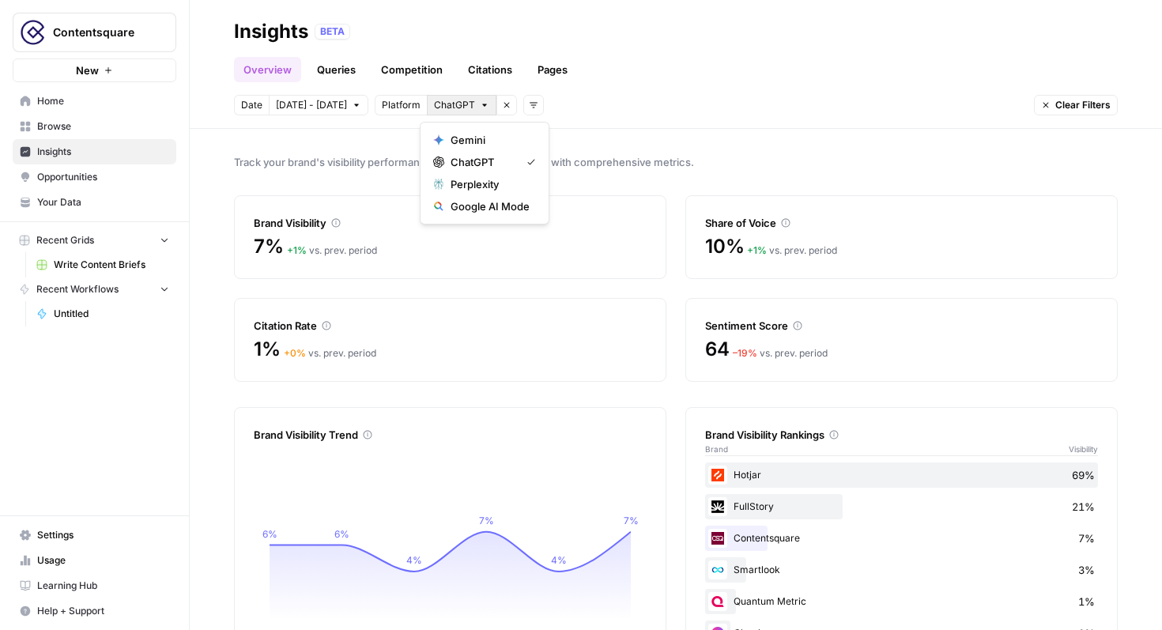
click at [482, 106] on button "ChatGPT" at bounding box center [462, 105] width 70 height 21
click at [492, 203] on span "Google AI Mode" at bounding box center [490, 206] width 79 height 16
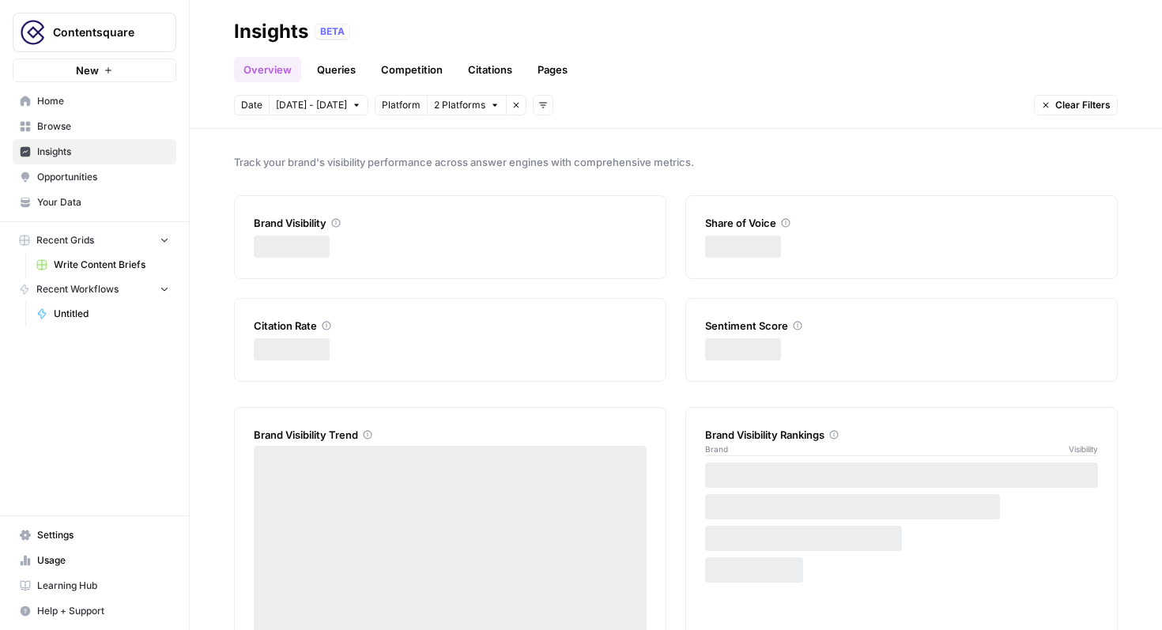
click at [467, 108] on span "2 Platforms" at bounding box center [459, 105] width 51 height 14
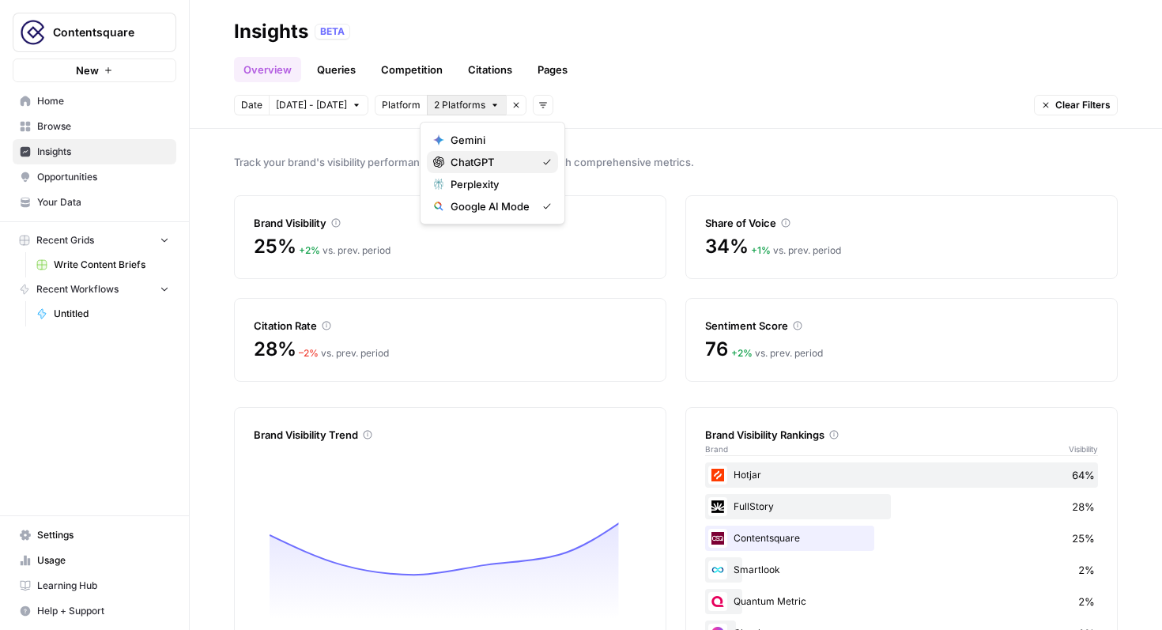
click at [501, 157] on span "ChatGPT" at bounding box center [490, 162] width 79 height 16
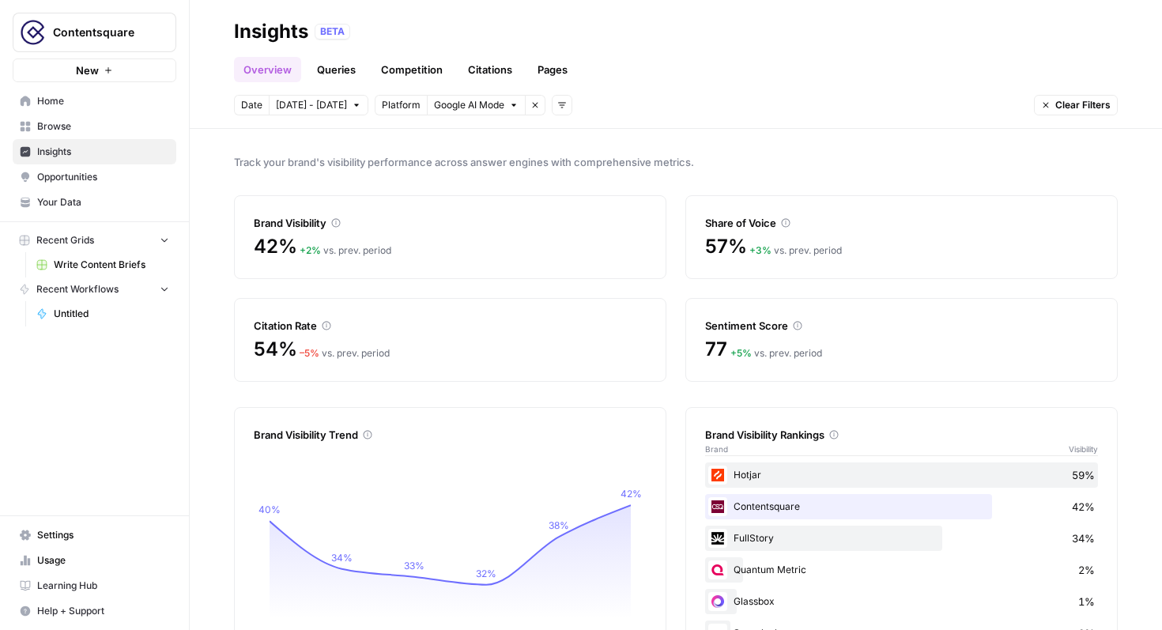
click at [502, 109] on button "Google AI Mode" at bounding box center [476, 105] width 99 height 21
click at [482, 132] on span "Gemini" at bounding box center [498, 140] width 95 height 16
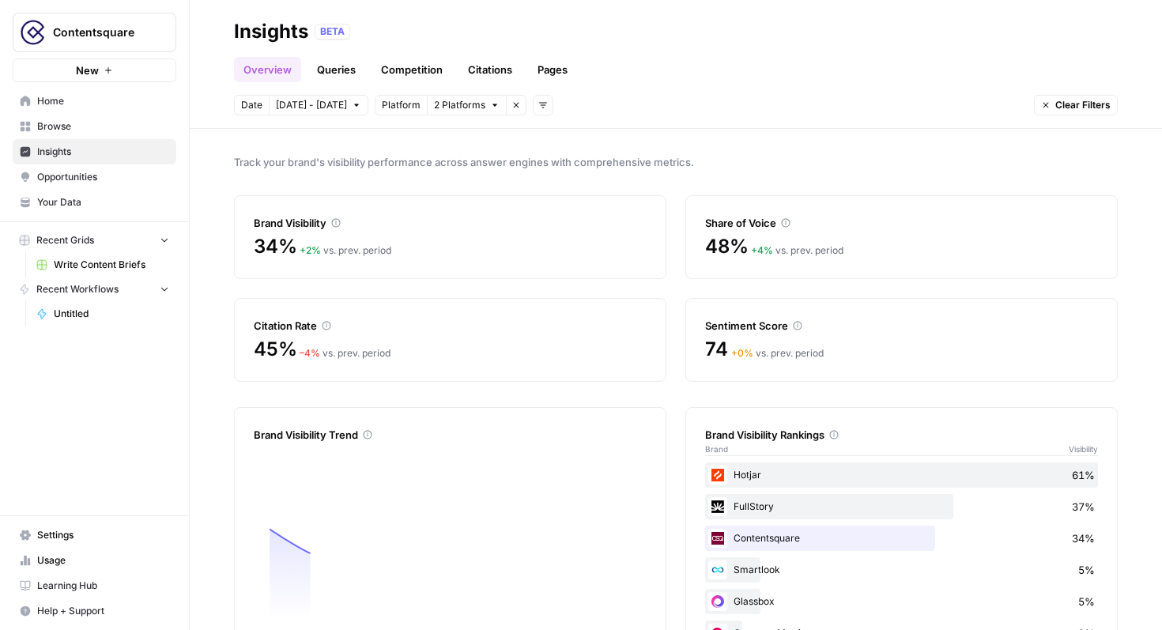
click at [493, 104] on icon "button" at bounding box center [495, 105] width 5 height 2
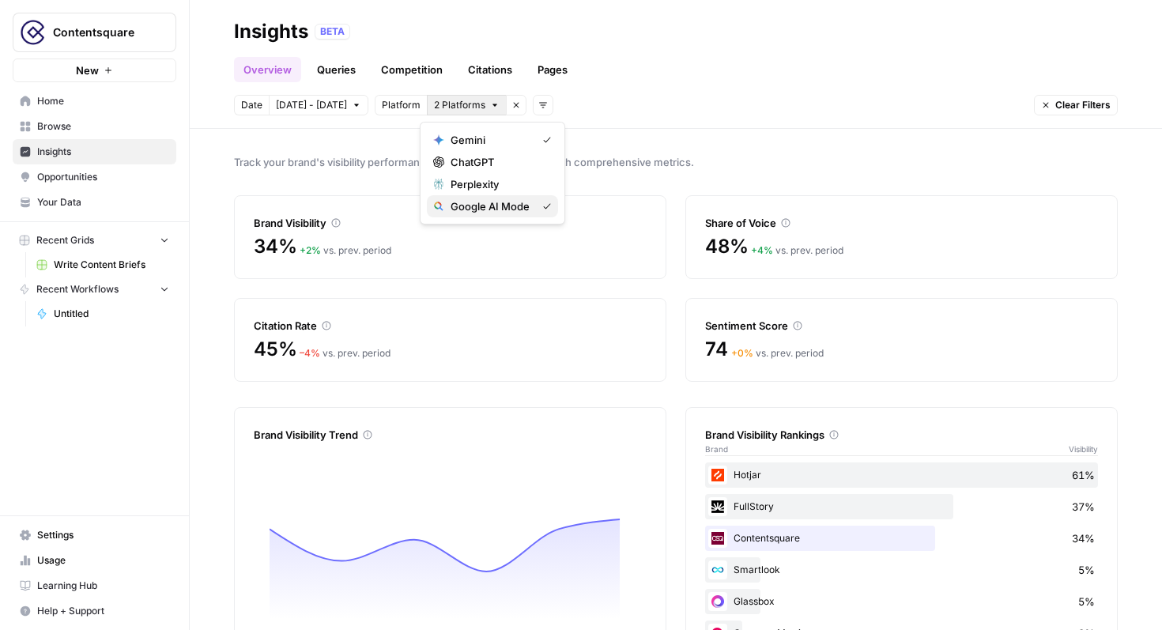
click at [488, 206] on span "Google AI Mode" at bounding box center [490, 206] width 79 height 16
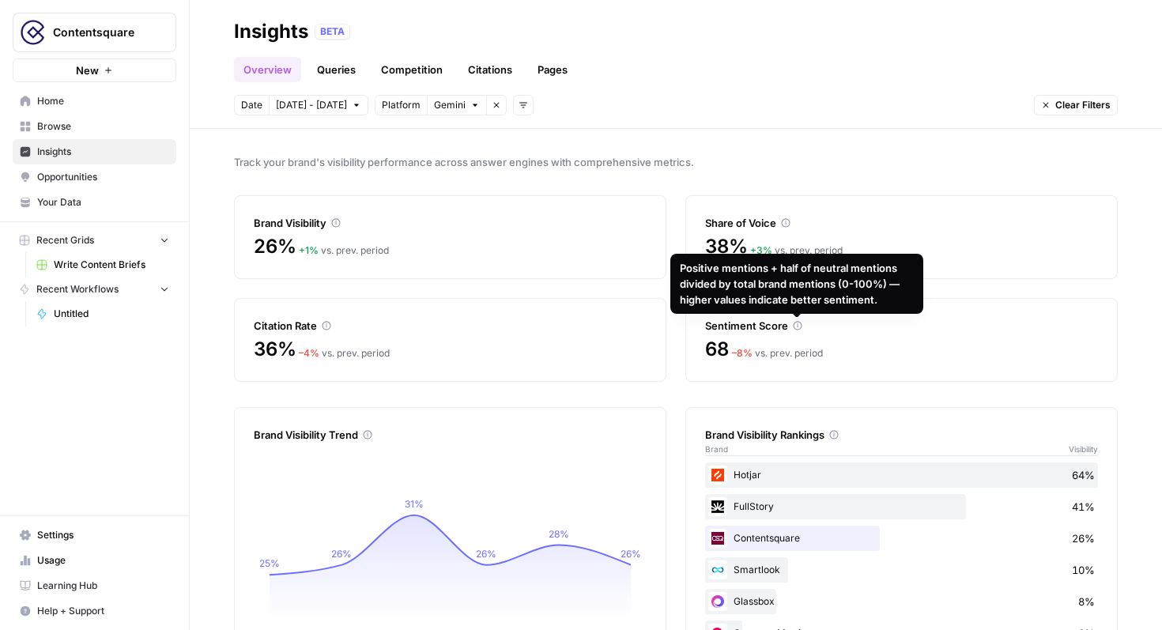
drag, startPoint x: 683, startPoint y: 265, endPoint x: 913, endPoint y: 300, distance: 232.8
click at [913, 300] on div "Positive mentions + half of neutral mentions divided by total brand mentions (0…" at bounding box center [797, 284] width 253 height 60
drag, startPoint x: 890, startPoint y: 307, endPoint x: 692, endPoint y: 259, distance: 203.3
click at [692, 259] on div "Positive mentions + half of neutral mentions divided by total brand mentions (0…" at bounding box center [797, 284] width 253 height 60
copy div "Positive mentions + half of neutral mentions divided by total brand mentions (0…"
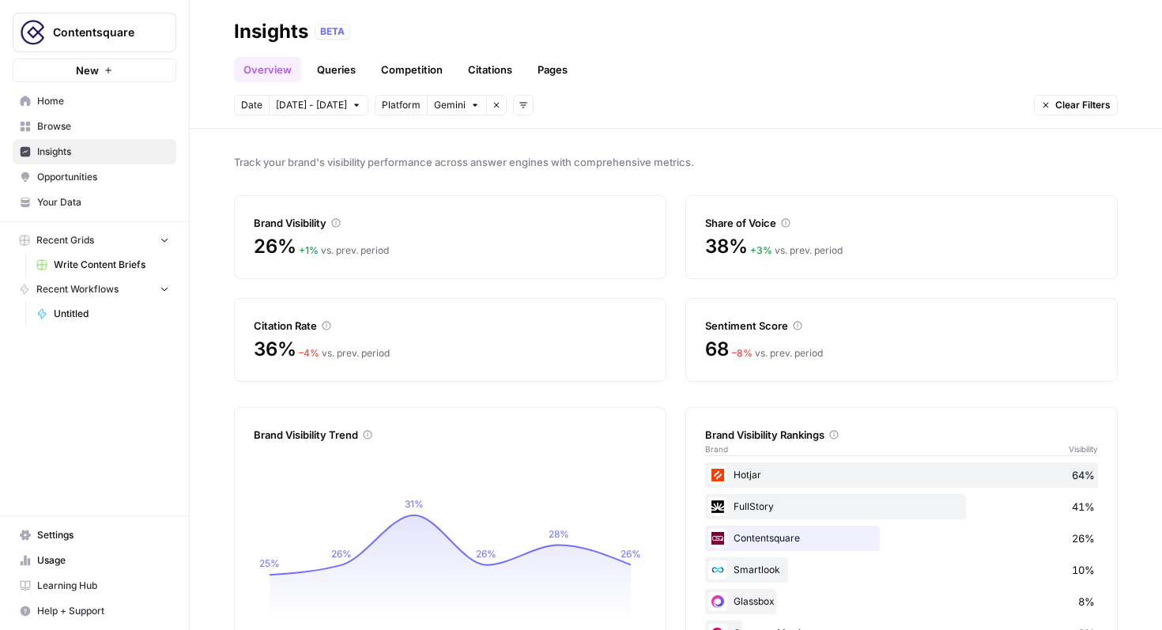
click at [486, 61] on link "Citations" at bounding box center [490, 69] width 63 height 25
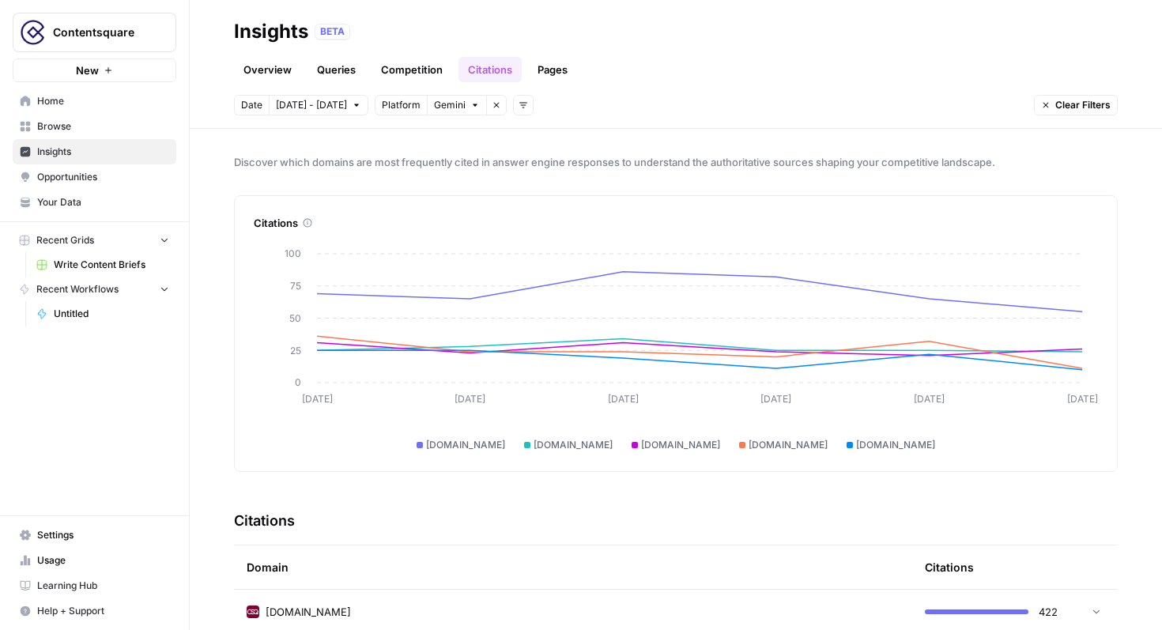
click at [492, 102] on icon "button" at bounding box center [496, 104] width 9 height 9
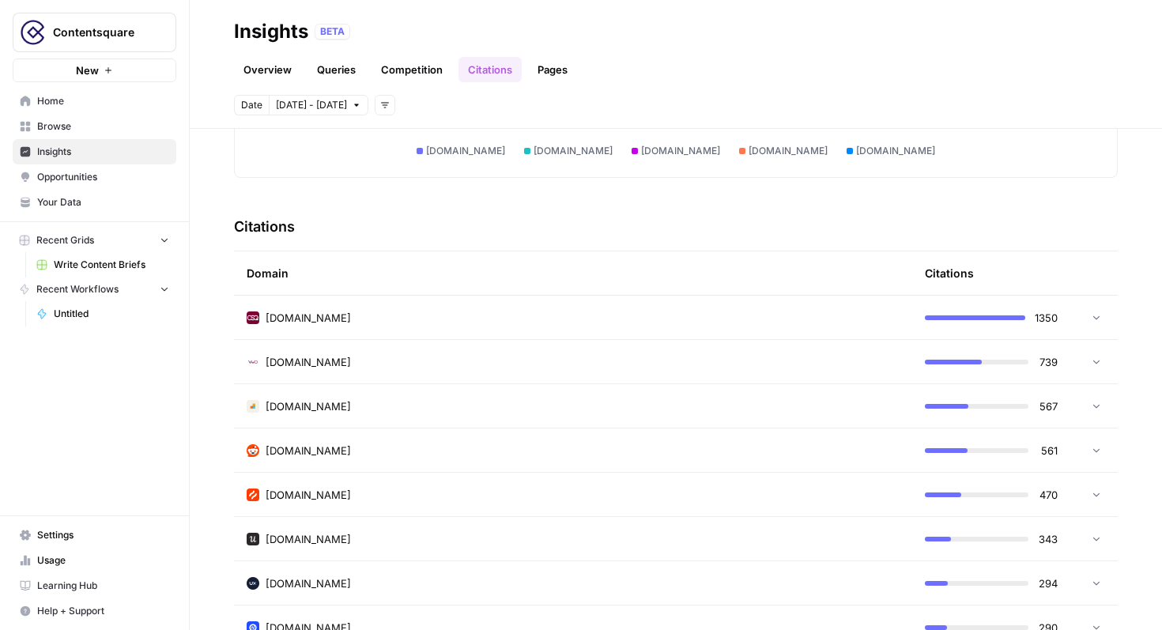
scroll to position [299, 0]
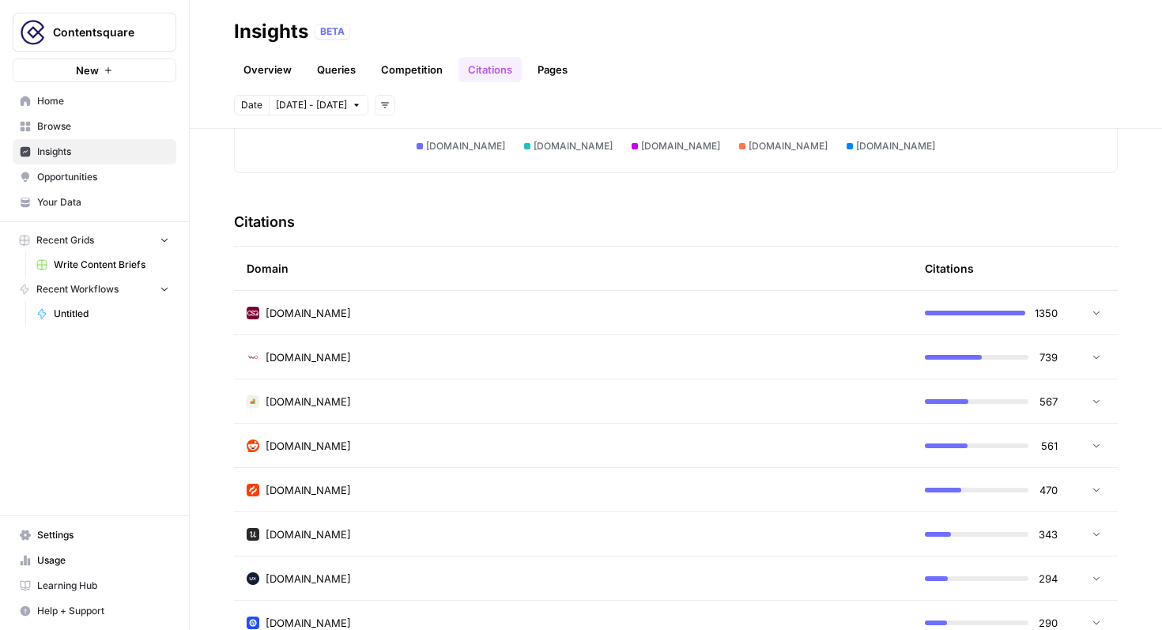
click at [1101, 317] on icon at bounding box center [1096, 312] width 11 height 11
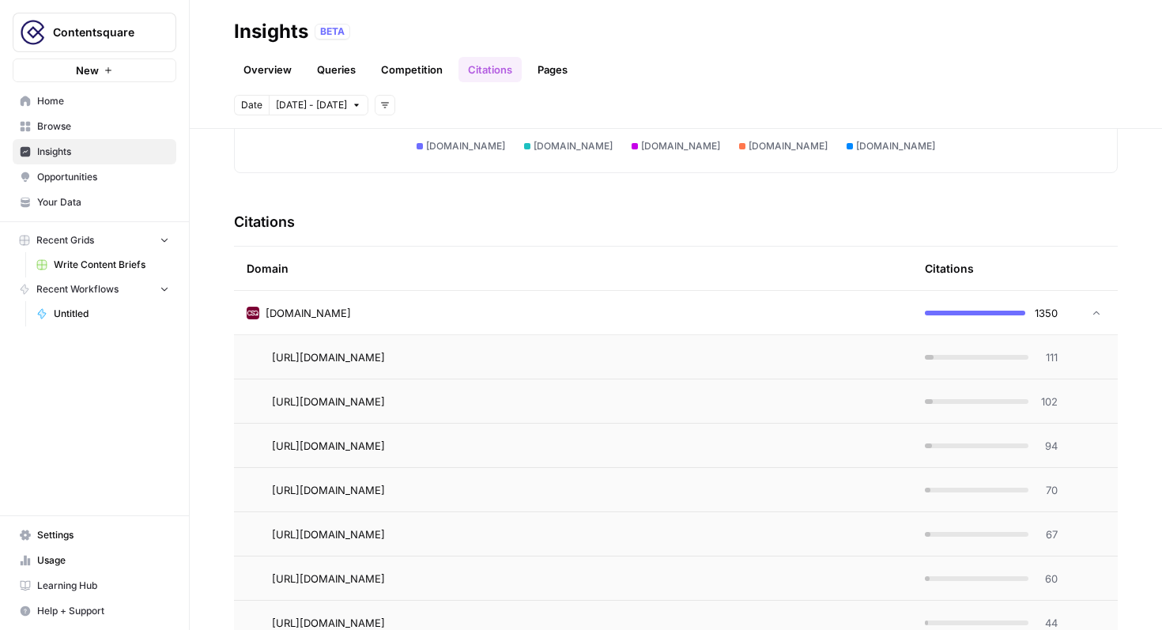
click at [1101, 317] on icon at bounding box center [1096, 313] width 11 height 11
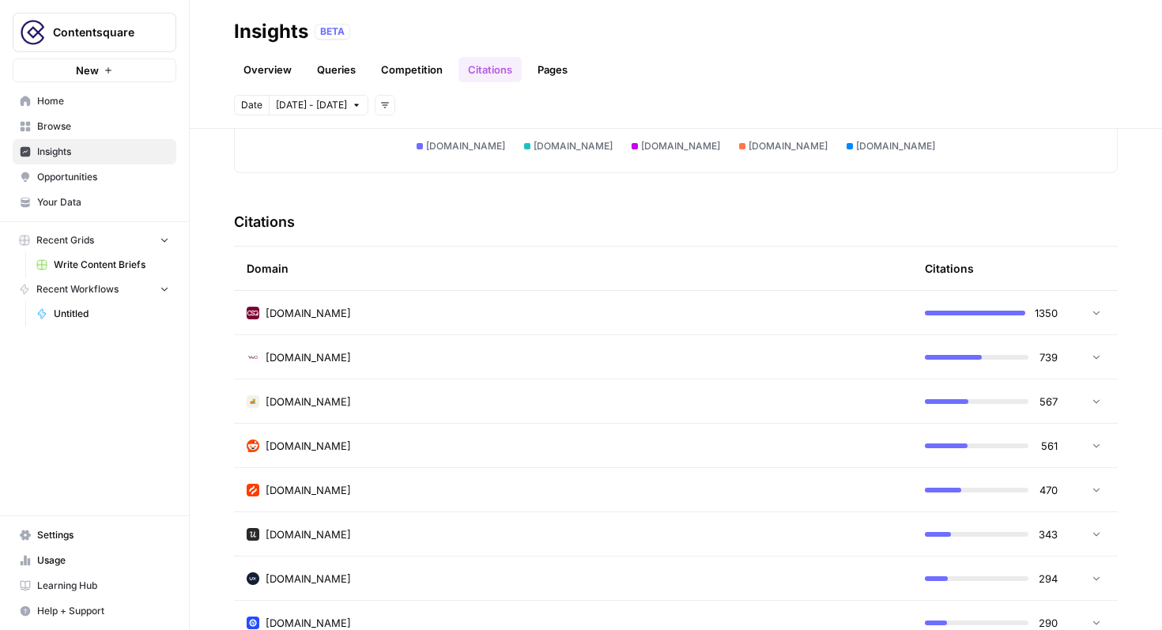
scroll to position [0, 0]
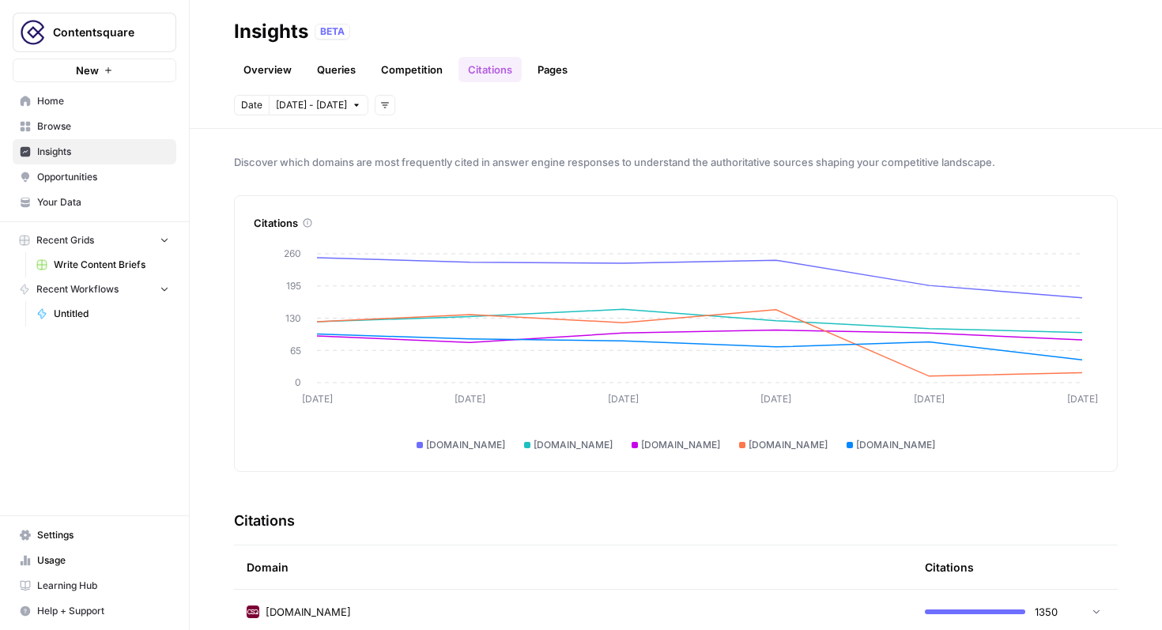
click at [384, 103] on button "Add filters" at bounding box center [385, 105] width 21 height 21
click at [414, 164] on span "Platform" at bounding box center [411, 162] width 56 height 16
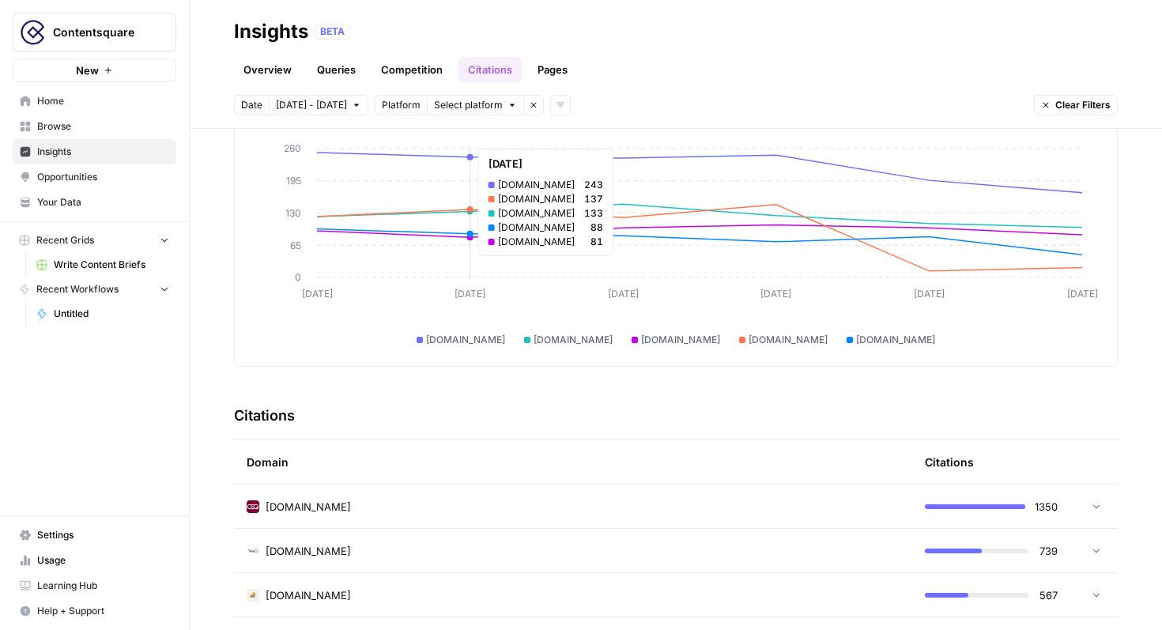
scroll to position [108, 0]
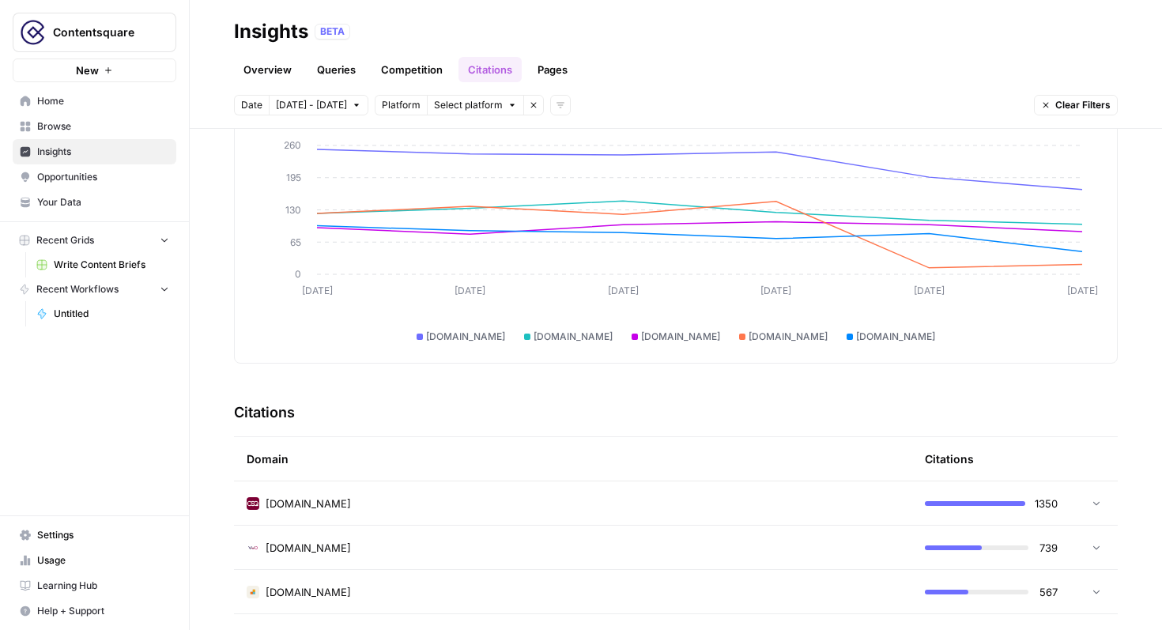
click at [320, 83] on header "Insights BETA Overview Queries Competition Citations Pages Date [DATE] - [DATE]…" at bounding box center [676, 64] width 973 height 129
click at [323, 81] on link "Queries" at bounding box center [337, 69] width 58 height 25
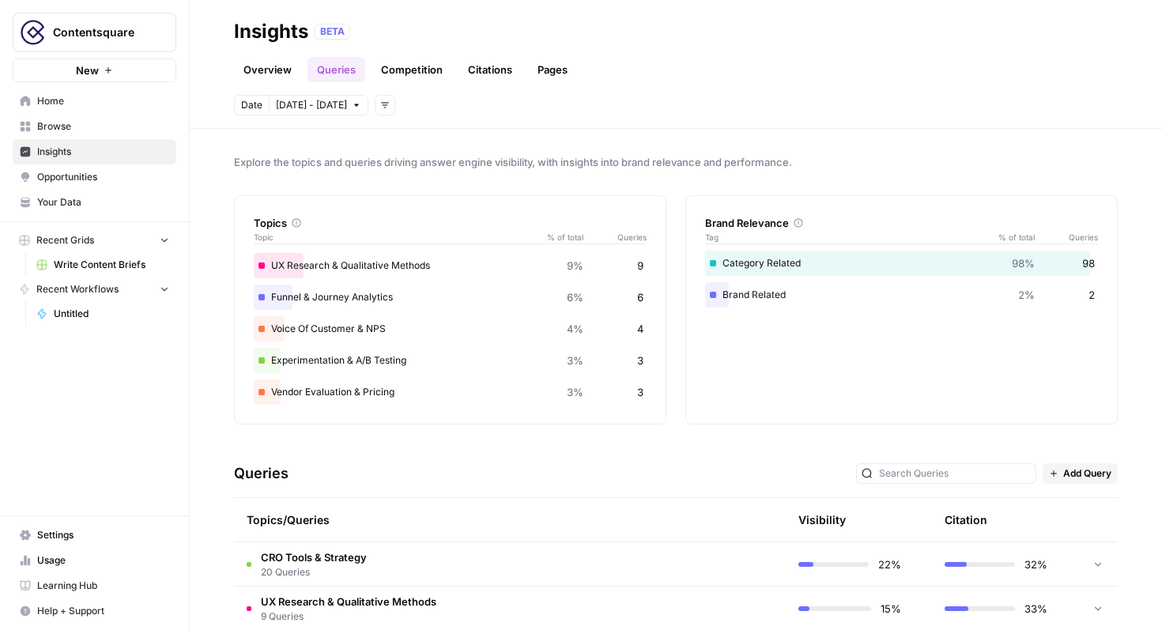
scroll to position [154, 0]
click at [479, 63] on link "Citations" at bounding box center [490, 69] width 63 height 25
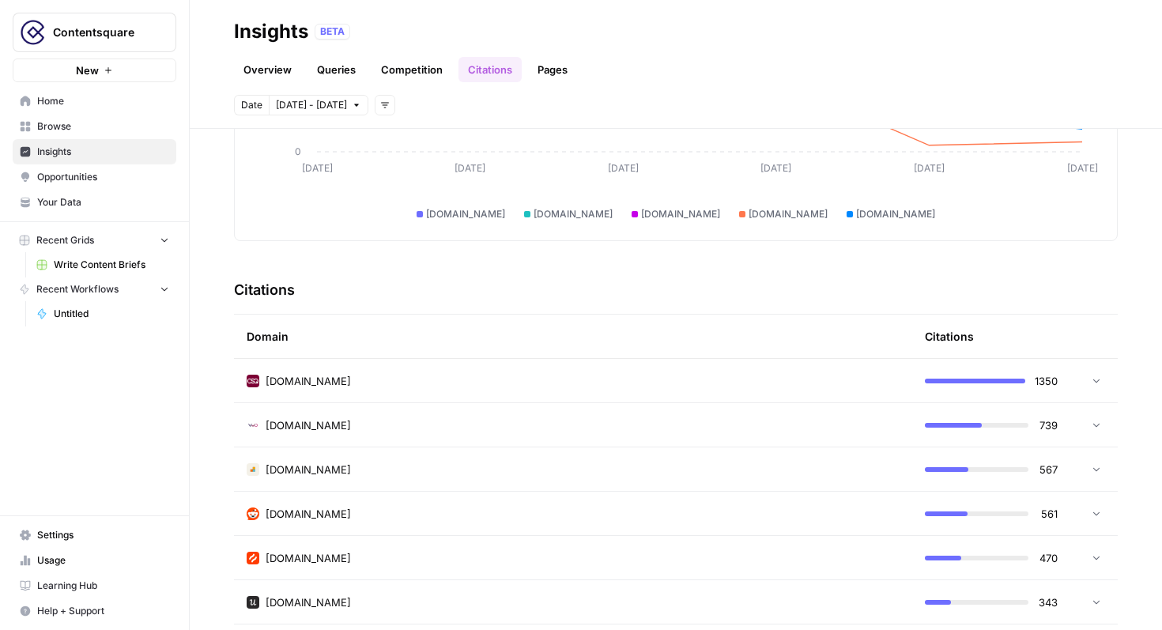
scroll to position [230, 0]
click at [1098, 419] on td at bounding box center [1094, 425] width 47 height 43
click at [412, 515] on icon "Go to page https://vwo.com/blog/ux-audit-tools/" at bounding box center [407, 514] width 9 height 9
click at [340, 414] on td "[DOMAIN_NAME]" at bounding box center [573, 425] width 678 height 43
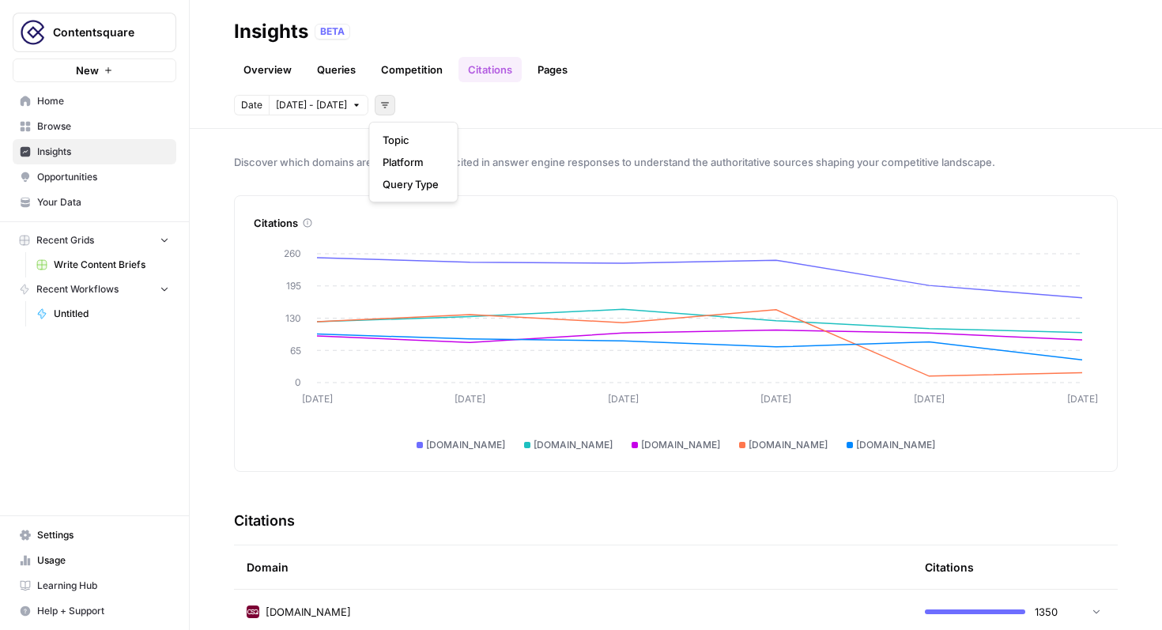
click at [387, 110] on button "Add filters" at bounding box center [385, 105] width 21 height 21
click at [580, 148] on div "Discover which domains are most frequently cited in answer engine responses to …" at bounding box center [676, 379] width 973 height 501
click at [557, 58] on link "Pages" at bounding box center [552, 69] width 49 height 25
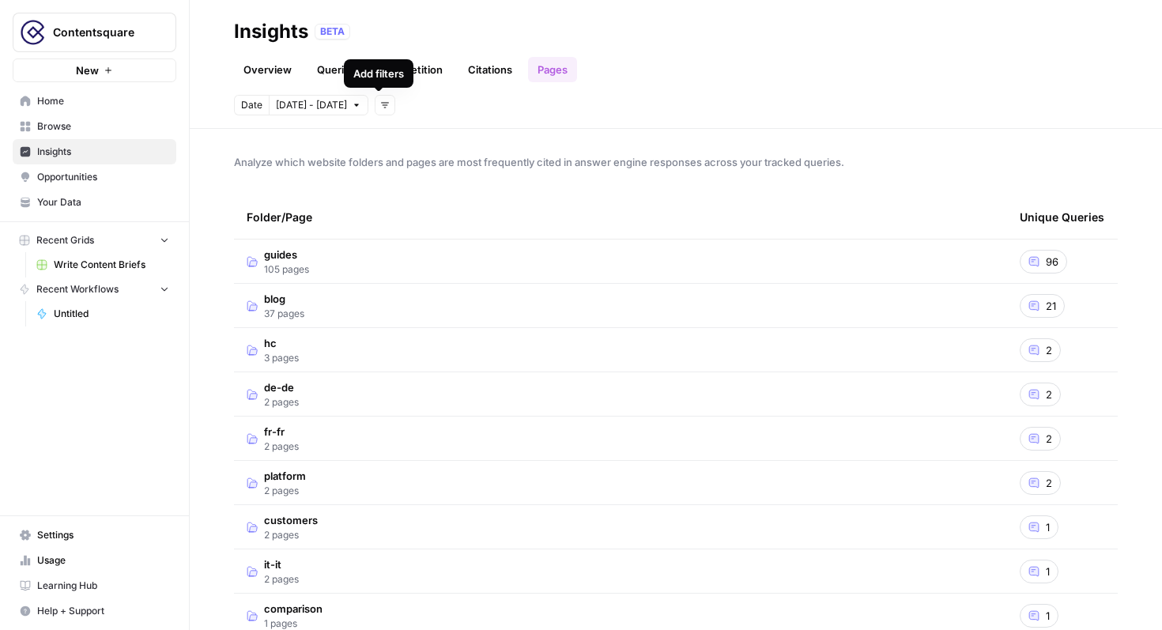
click at [505, 58] on link "Citations" at bounding box center [490, 69] width 63 height 25
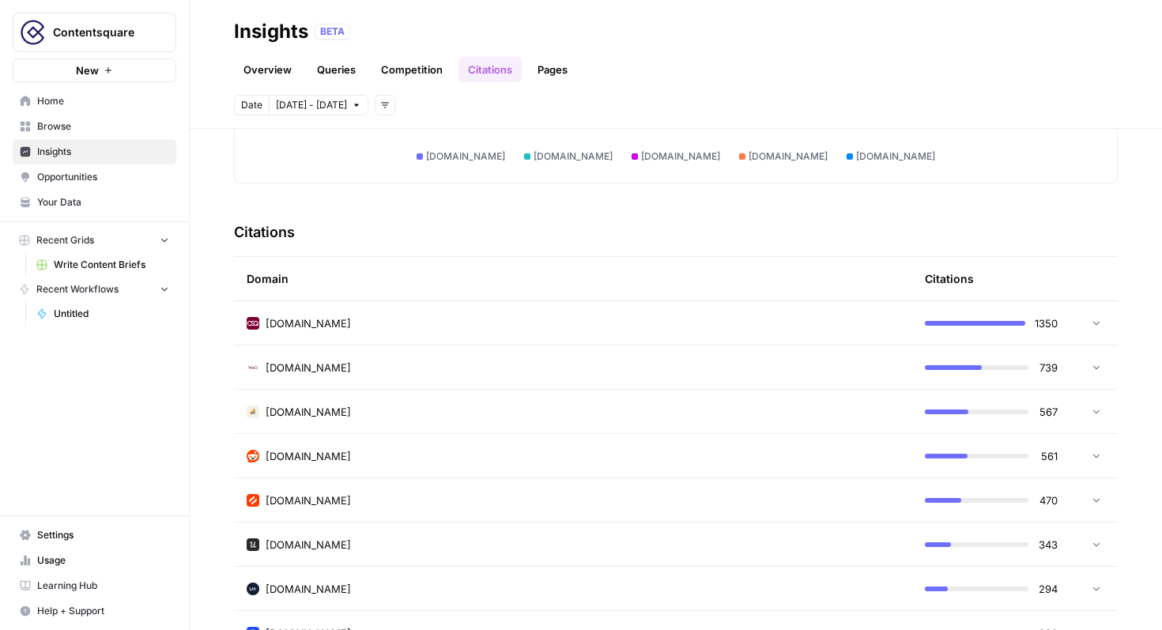
scroll to position [318, 0]
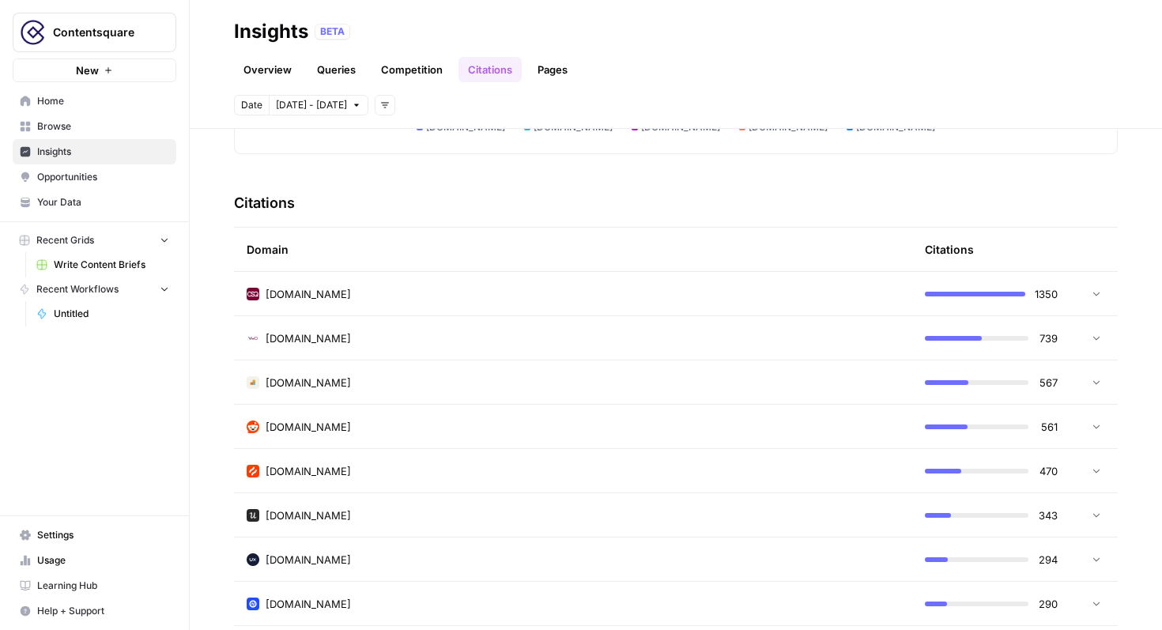
click at [466, 353] on td "[DOMAIN_NAME]" at bounding box center [573, 337] width 678 height 43
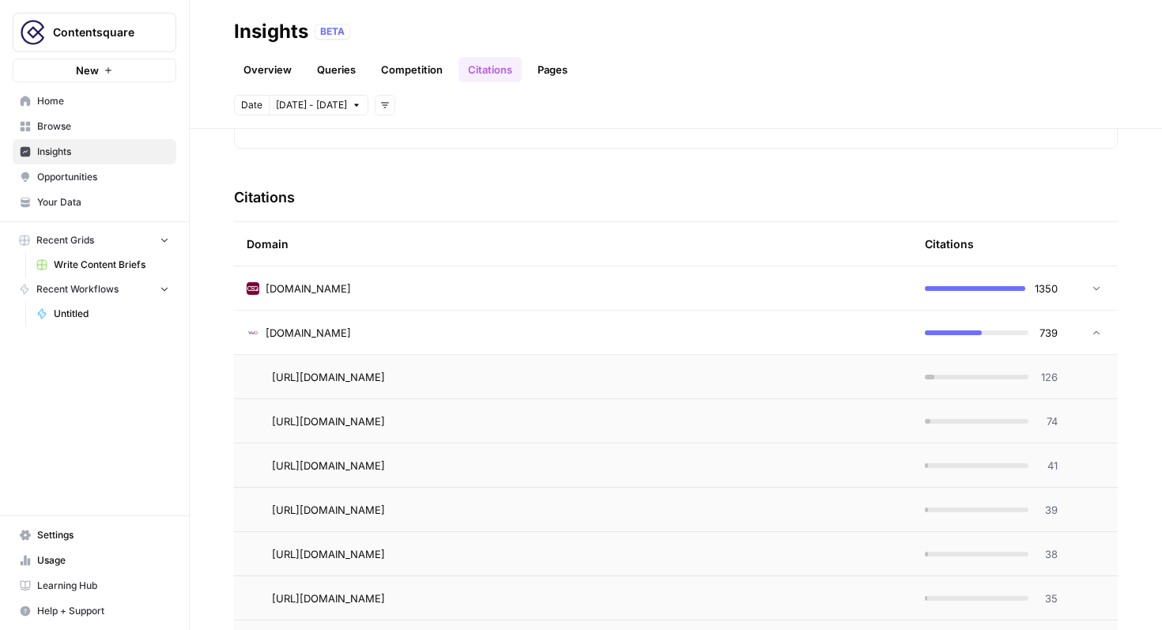
scroll to position [320, 0]
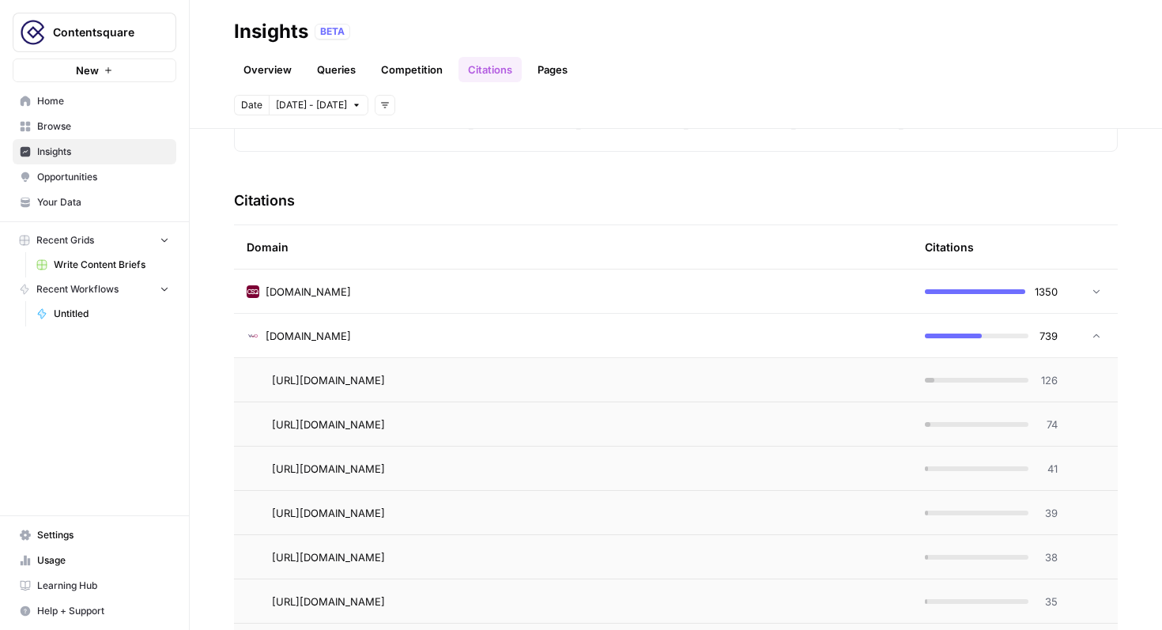
click at [290, 340] on span "[DOMAIN_NAME]" at bounding box center [308, 336] width 85 height 16
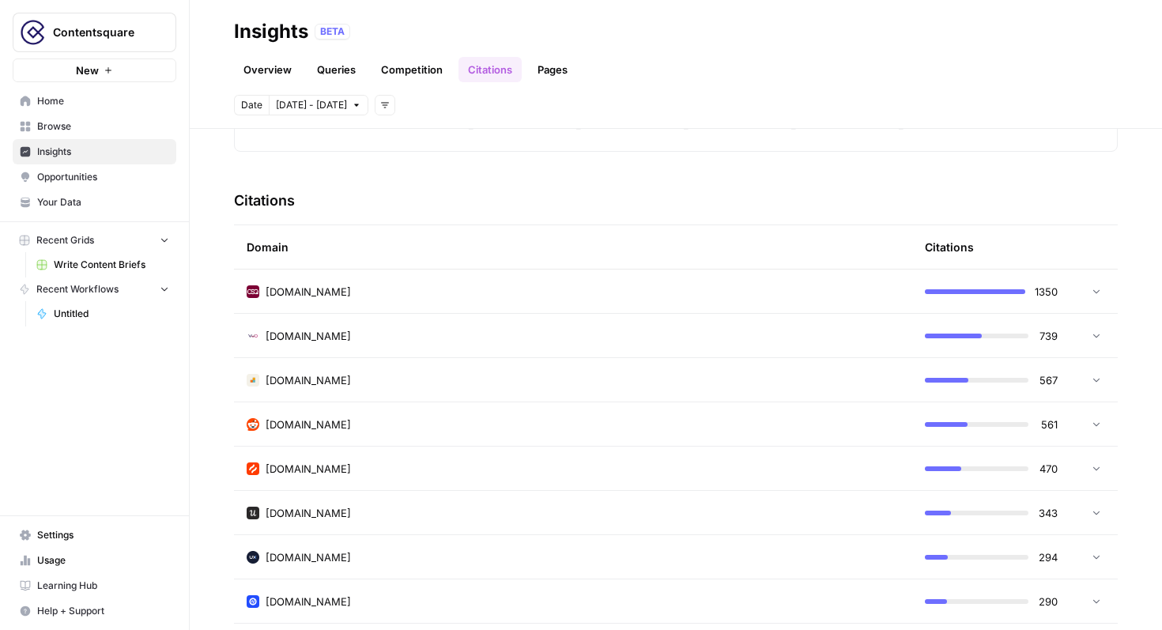
click at [381, 108] on icon "button" at bounding box center [384, 104] width 9 height 9
click at [423, 145] on span "Topic" at bounding box center [411, 140] width 56 height 16
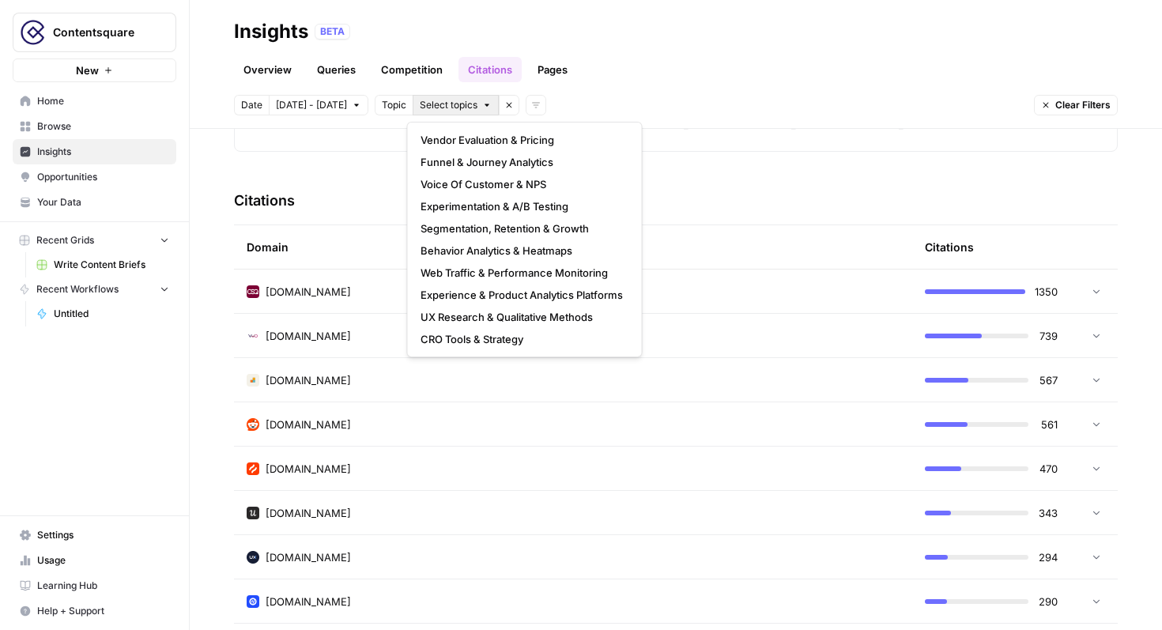
click at [486, 101] on button "Select topics" at bounding box center [456, 105] width 86 height 21
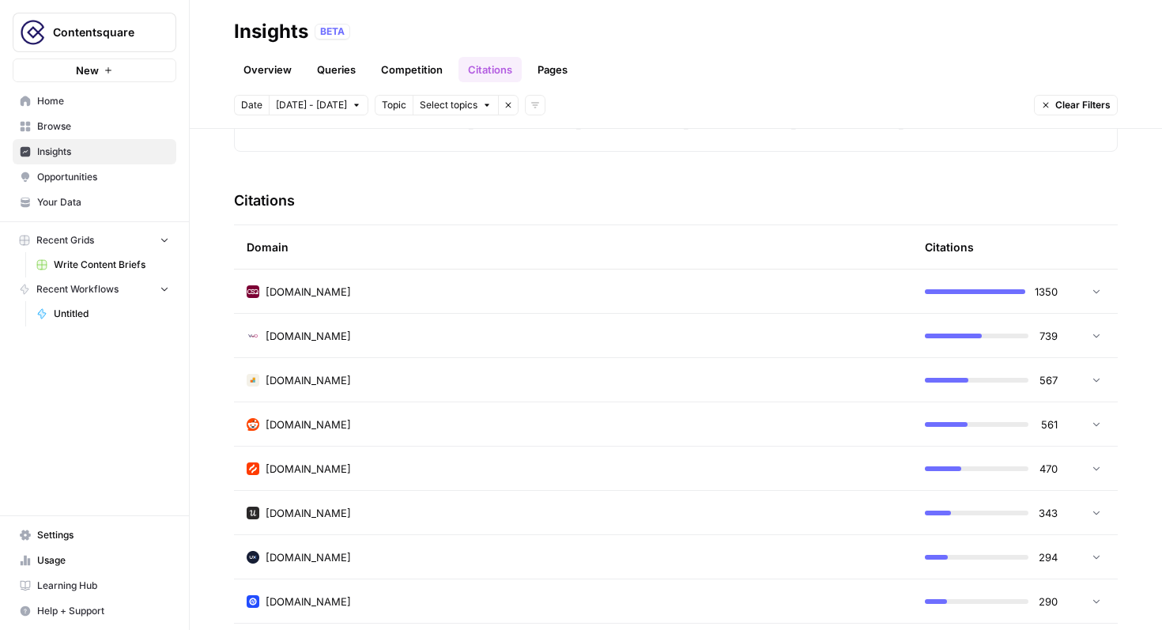
click at [504, 105] on icon "button" at bounding box center [508, 104] width 9 height 9
click at [380, 104] on icon "button" at bounding box center [384, 104] width 9 height 9
click at [407, 188] on span "Query Type" at bounding box center [411, 184] width 56 height 16
click at [518, 105] on span "Select query type" at bounding box center [484, 105] width 79 height 14
click at [550, 100] on icon "button" at bounding box center [554, 104] width 9 height 9
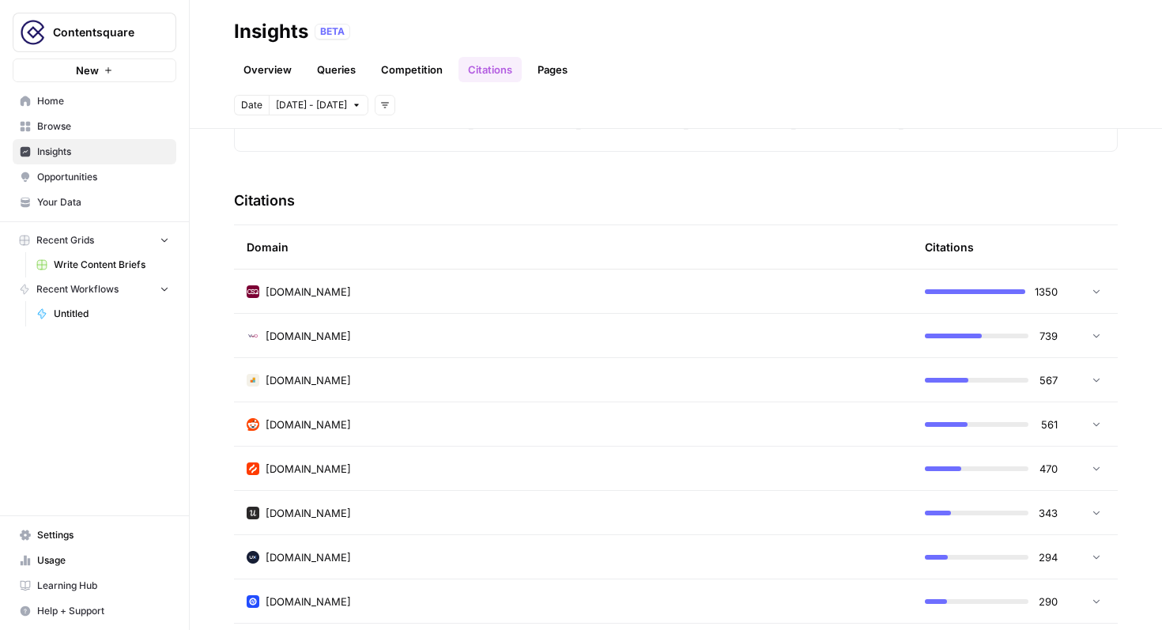
click at [381, 112] on button "Add filters" at bounding box center [385, 105] width 21 height 21
click at [404, 160] on span "Platform" at bounding box center [411, 162] width 56 height 16
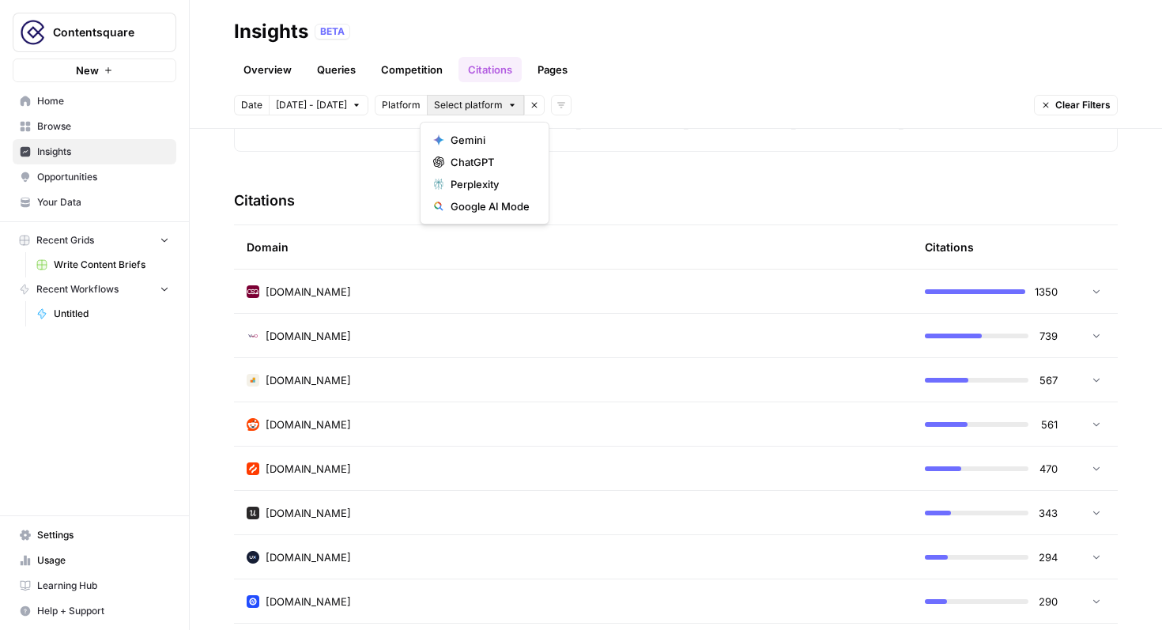
click at [465, 105] on span "Select platform" at bounding box center [468, 105] width 69 height 14
click at [529, 102] on icon "button" at bounding box center [533, 104] width 9 height 9
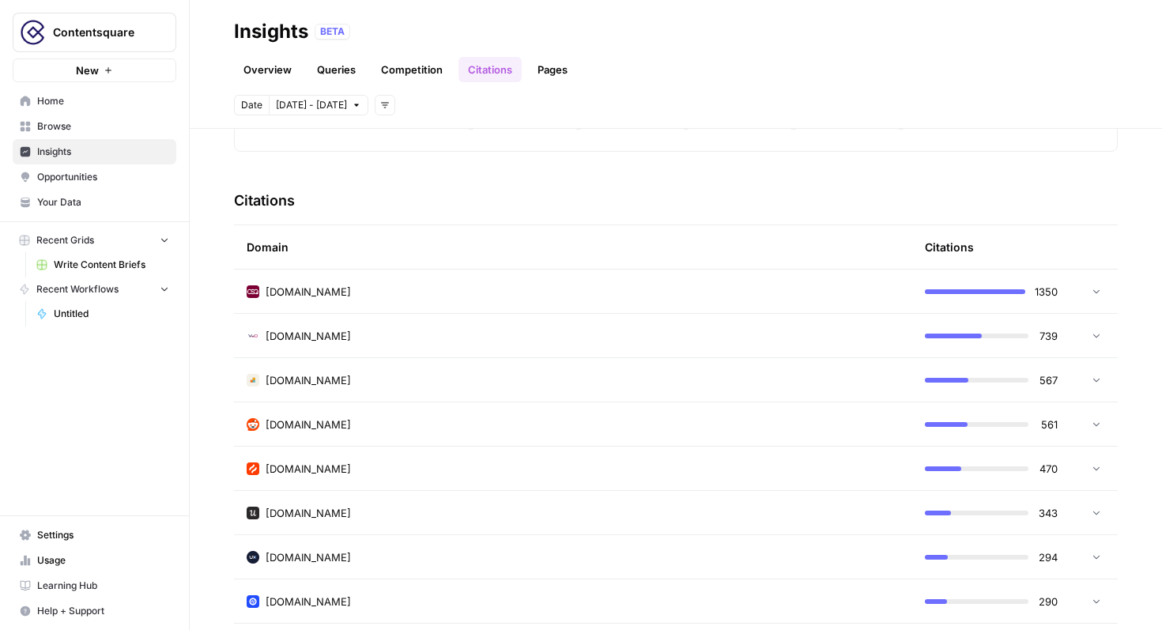
click at [284, 465] on span "[DOMAIN_NAME]" at bounding box center [308, 469] width 85 height 16
click at [300, 425] on span "[DOMAIN_NAME]" at bounding box center [308, 425] width 85 height 16
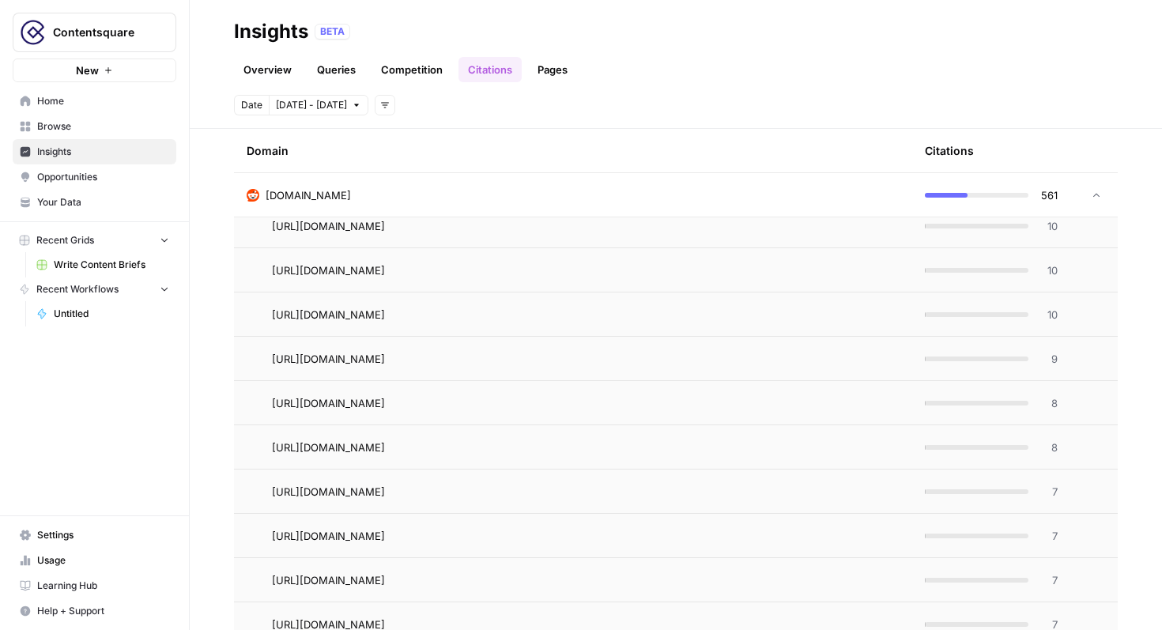
scroll to position [682, 0]
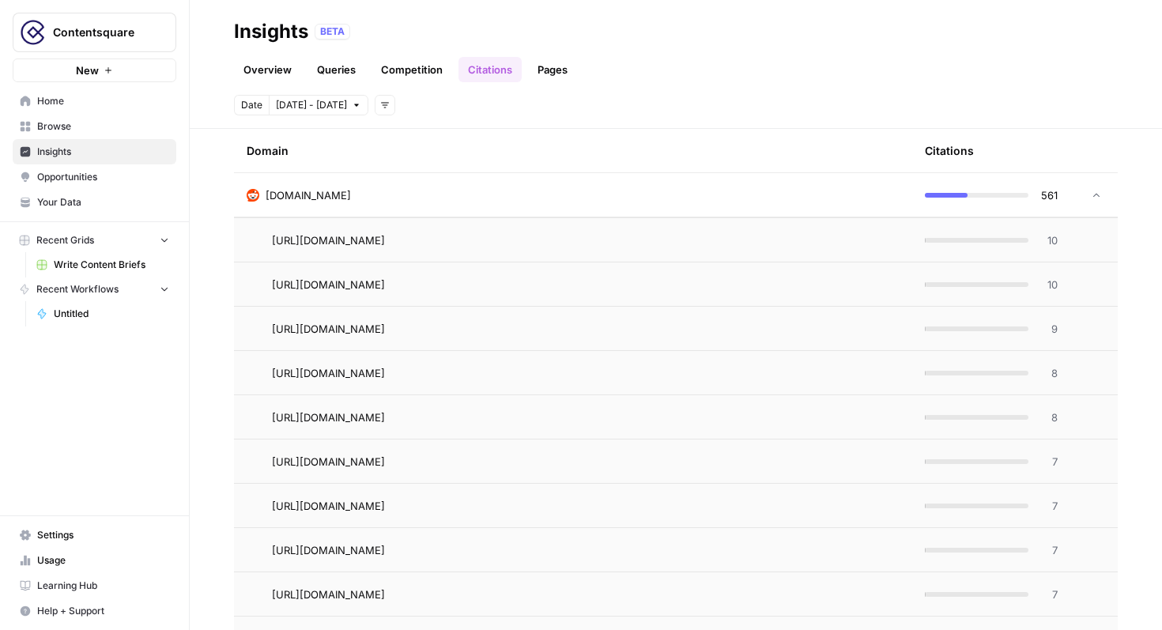
click at [322, 202] on div "[DOMAIN_NAME]" at bounding box center [573, 195] width 653 height 16
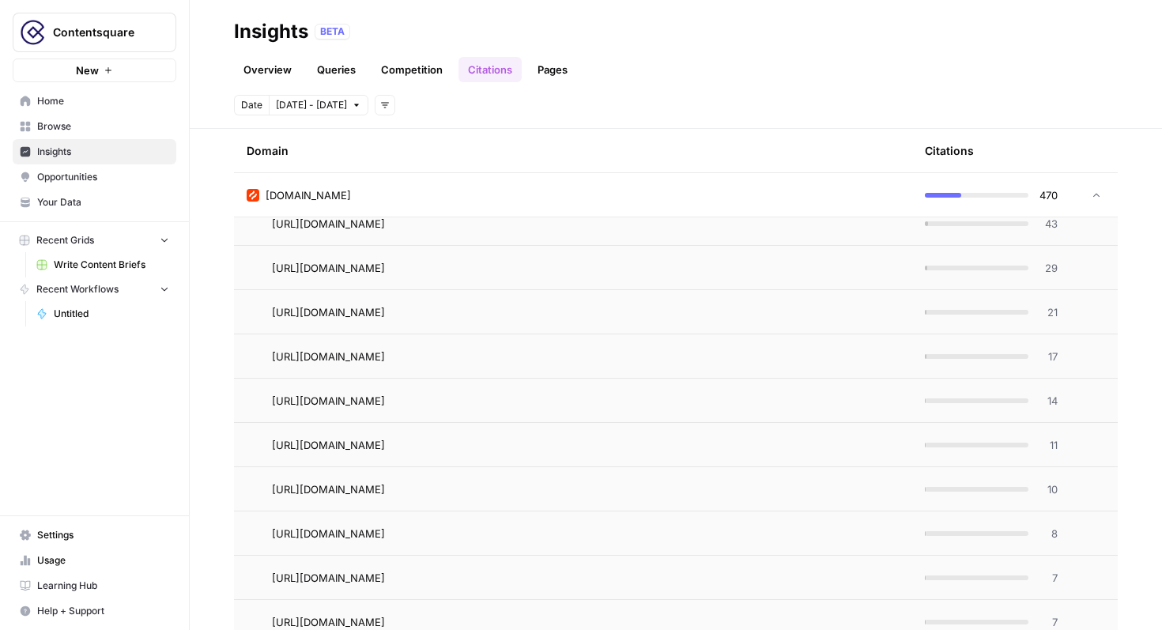
click at [293, 204] on td "[DOMAIN_NAME]" at bounding box center [573, 194] width 678 height 43
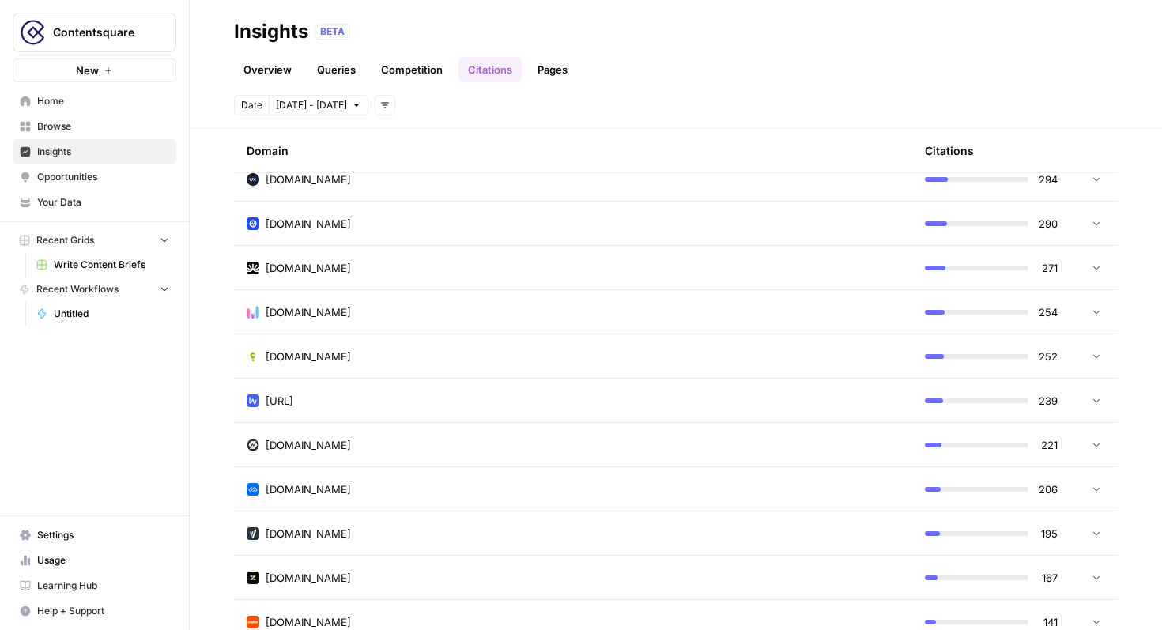
click at [293, 395] on span "[URL]" at bounding box center [280, 401] width 28 height 16
click at [348, 402] on div "[URL]" at bounding box center [573, 401] width 653 height 16
click at [301, 388] on td "[URL]" at bounding box center [573, 400] width 678 height 43
click at [307, 372] on td "[DOMAIN_NAME]" at bounding box center [573, 355] width 678 height 43
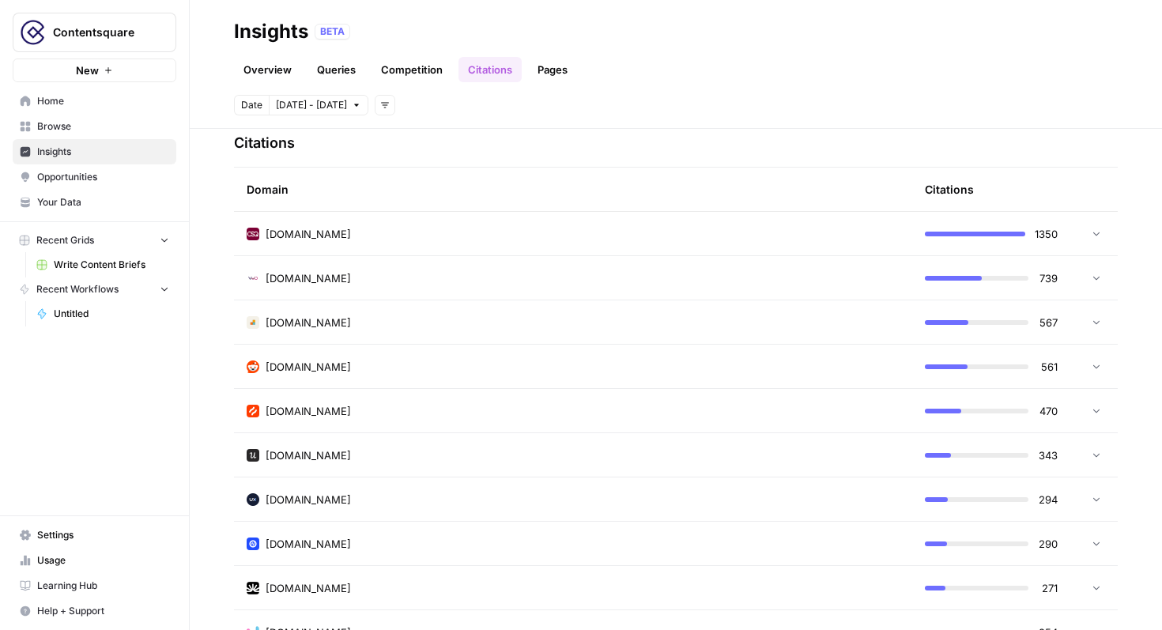
scroll to position [375, 0]
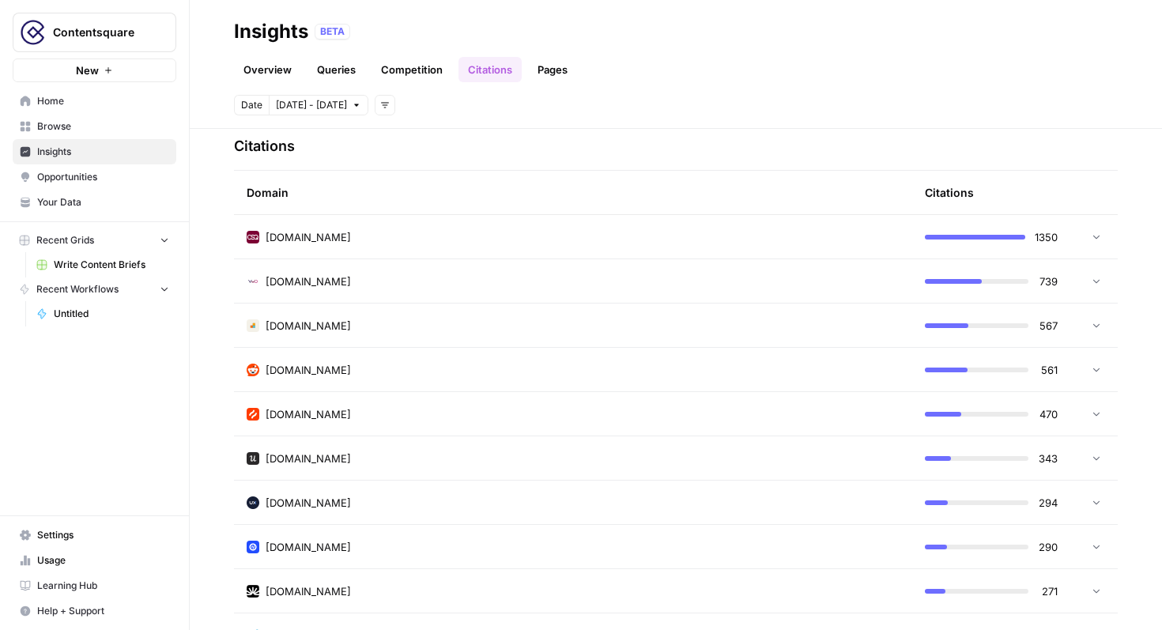
click at [287, 382] on td "[DOMAIN_NAME]" at bounding box center [573, 369] width 678 height 43
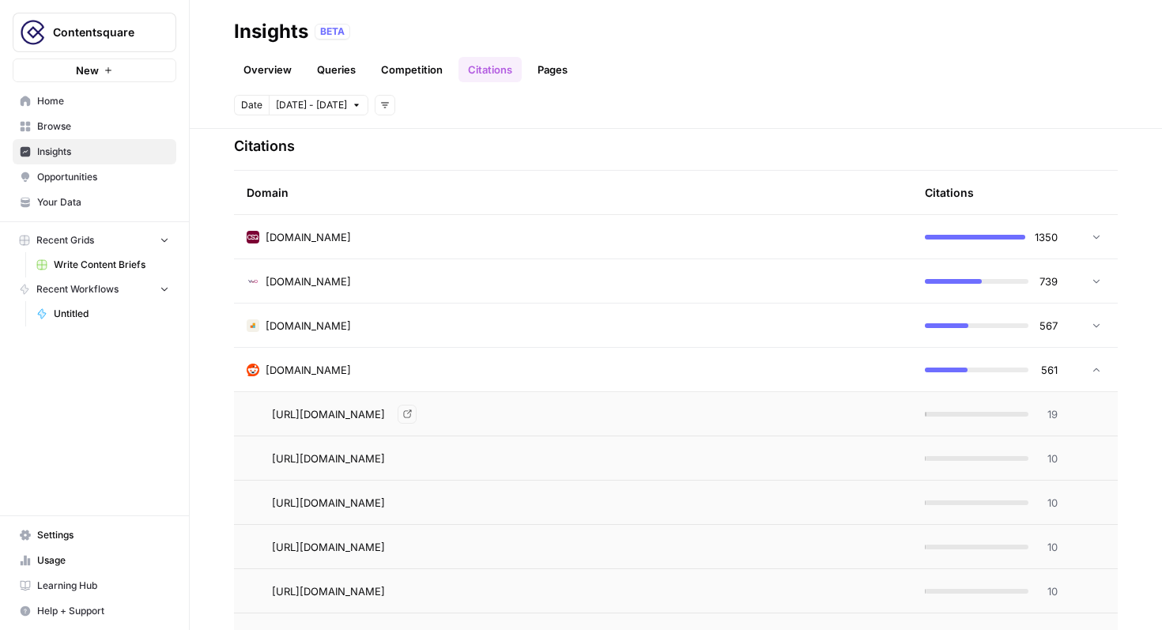
click at [315, 362] on span "[DOMAIN_NAME]" at bounding box center [308, 370] width 85 height 16
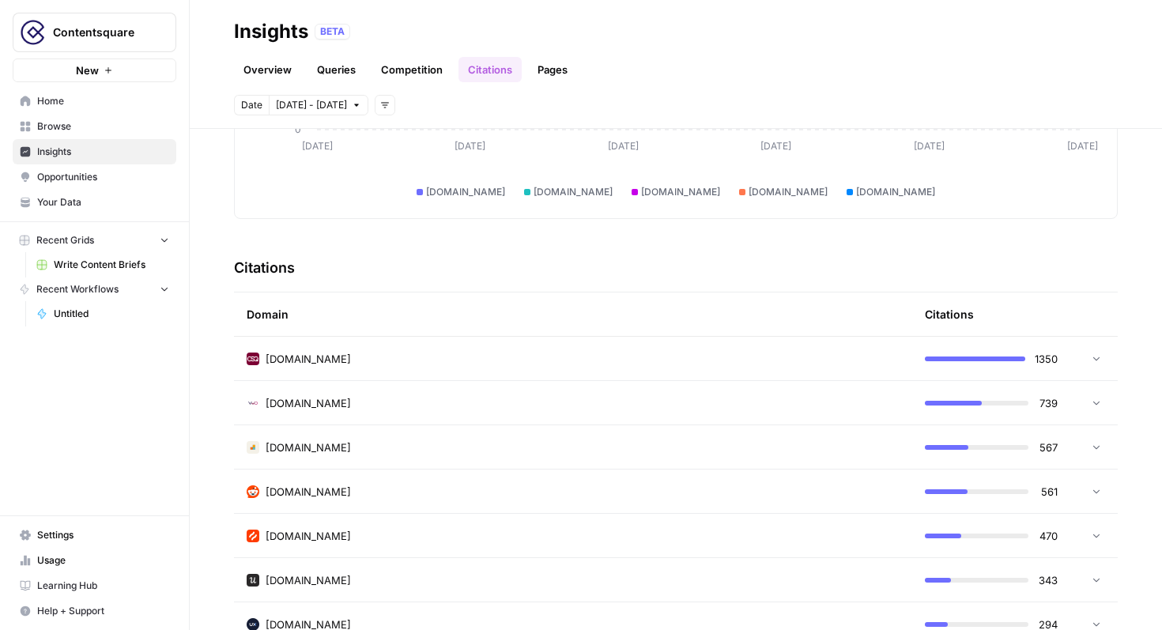
scroll to position [249, 0]
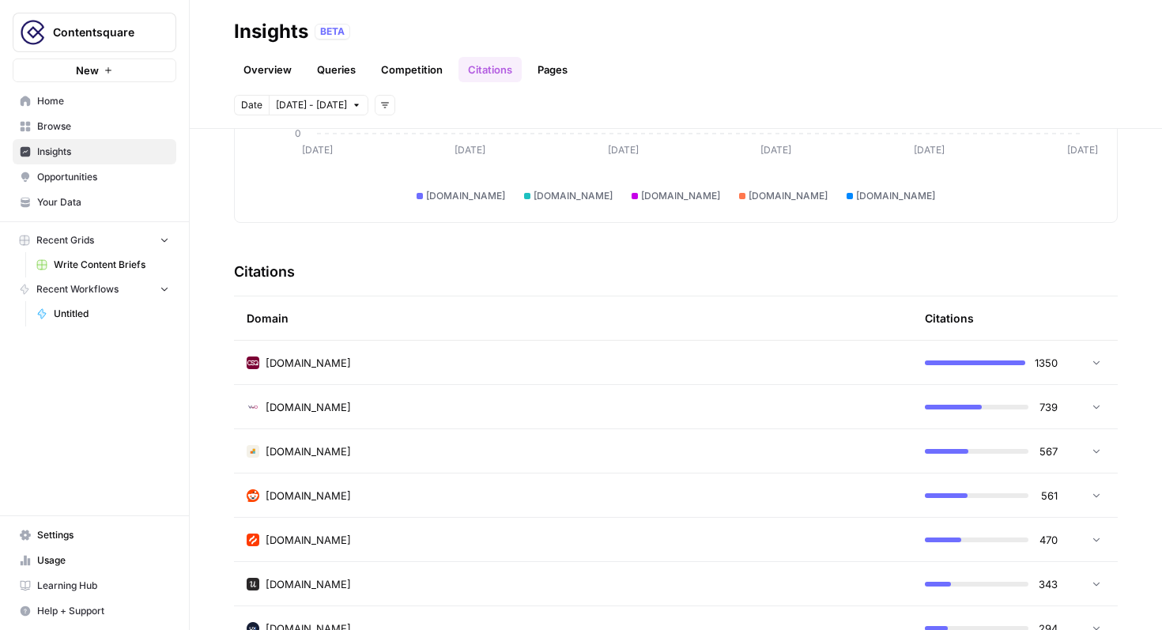
click at [343, 368] on span "[DOMAIN_NAME]" at bounding box center [308, 363] width 85 height 16
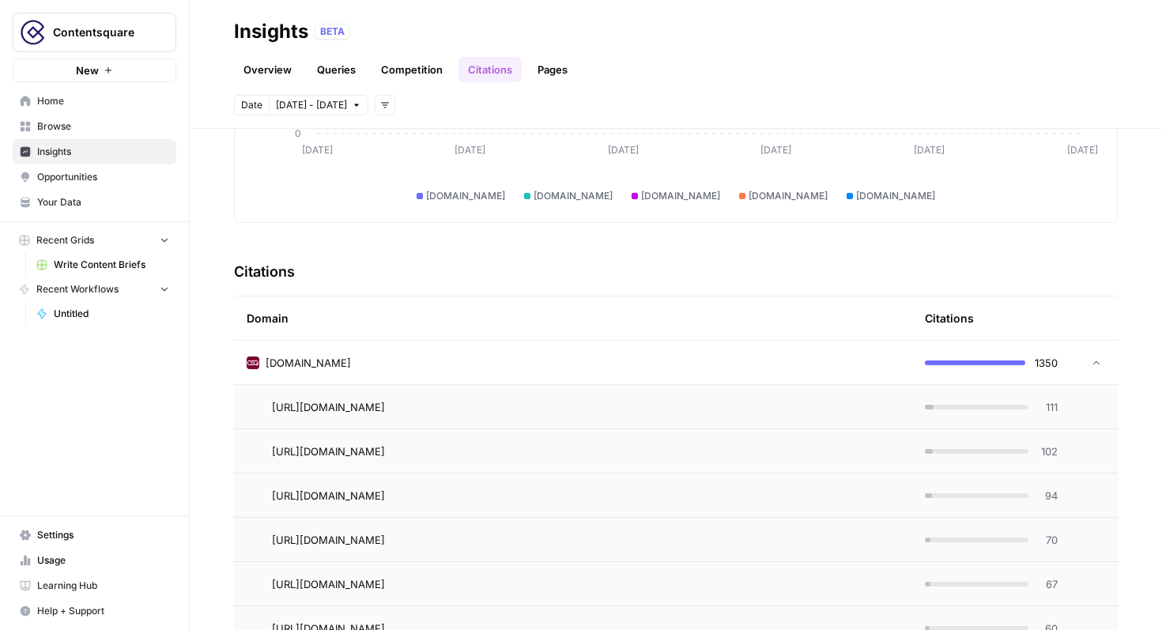
click at [343, 368] on span "[DOMAIN_NAME]" at bounding box center [308, 363] width 85 height 16
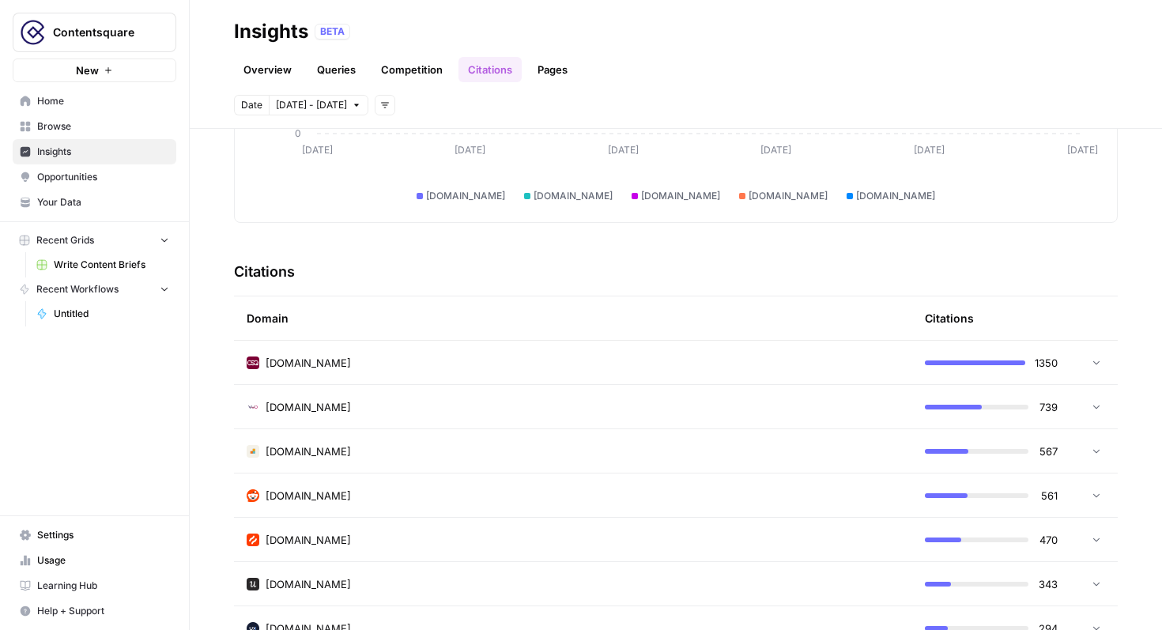
click at [319, 501] on div "[DOMAIN_NAME]" at bounding box center [573, 496] width 653 height 16
click at [346, 459] on td "[DOMAIN_NAME]" at bounding box center [573, 450] width 678 height 43
click at [378, 446] on div "[DOMAIN_NAME]" at bounding box center [573, 452] width 653 height 16
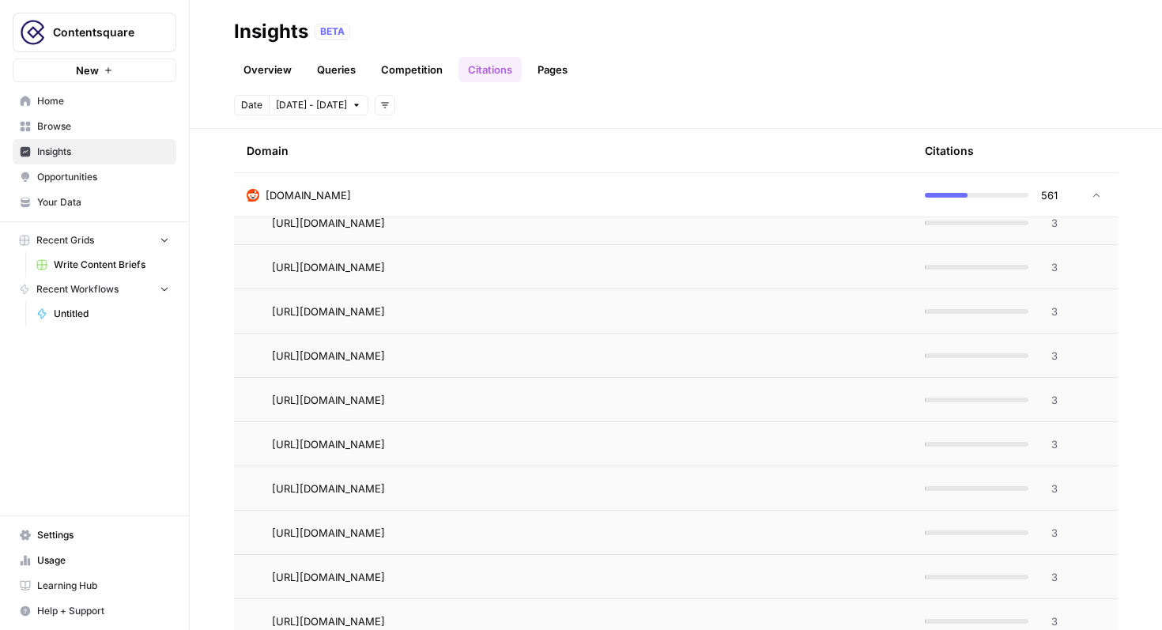
scroll to position [2831, 0]
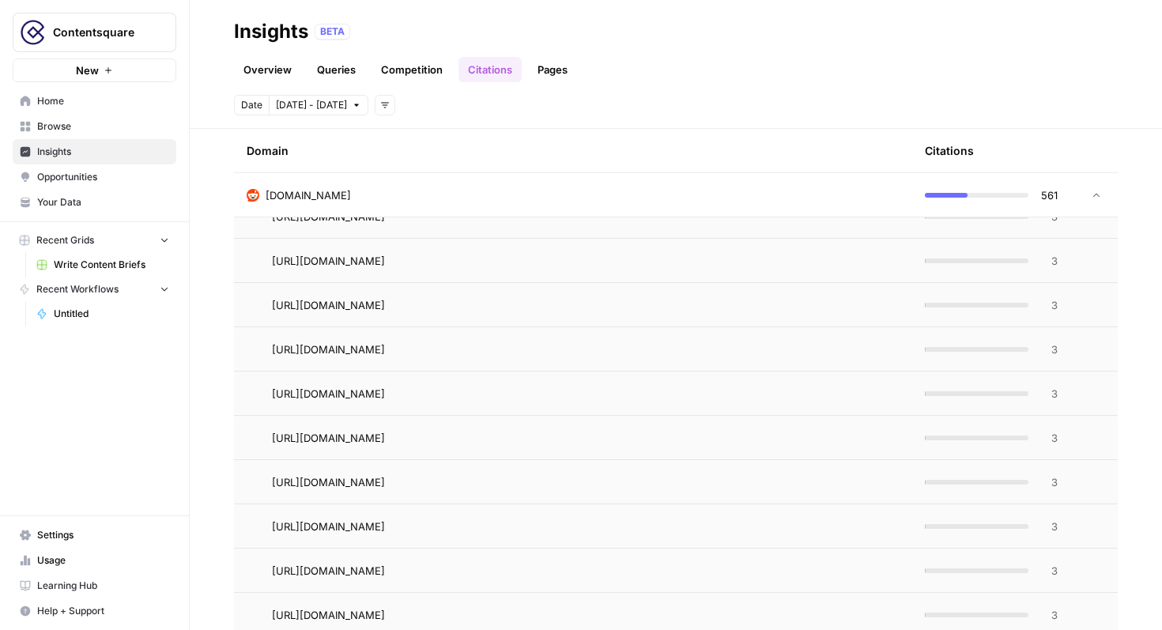
click at [1112, 187] on td at bounding box center [1094, 194] width 47 height 43
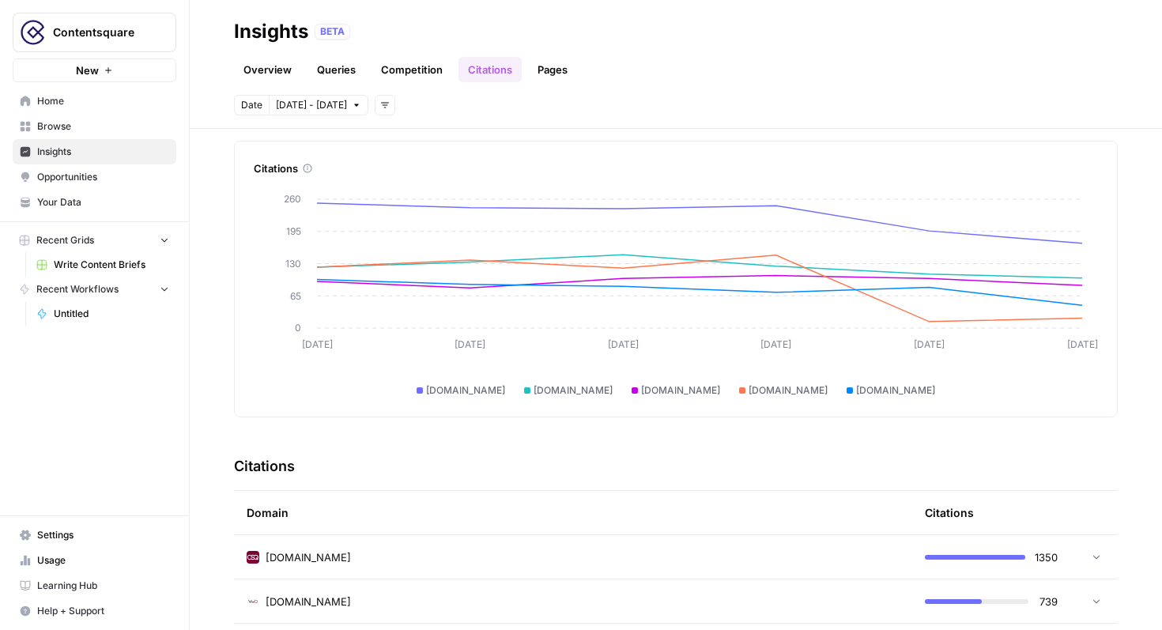
scroll to position [0, 0]
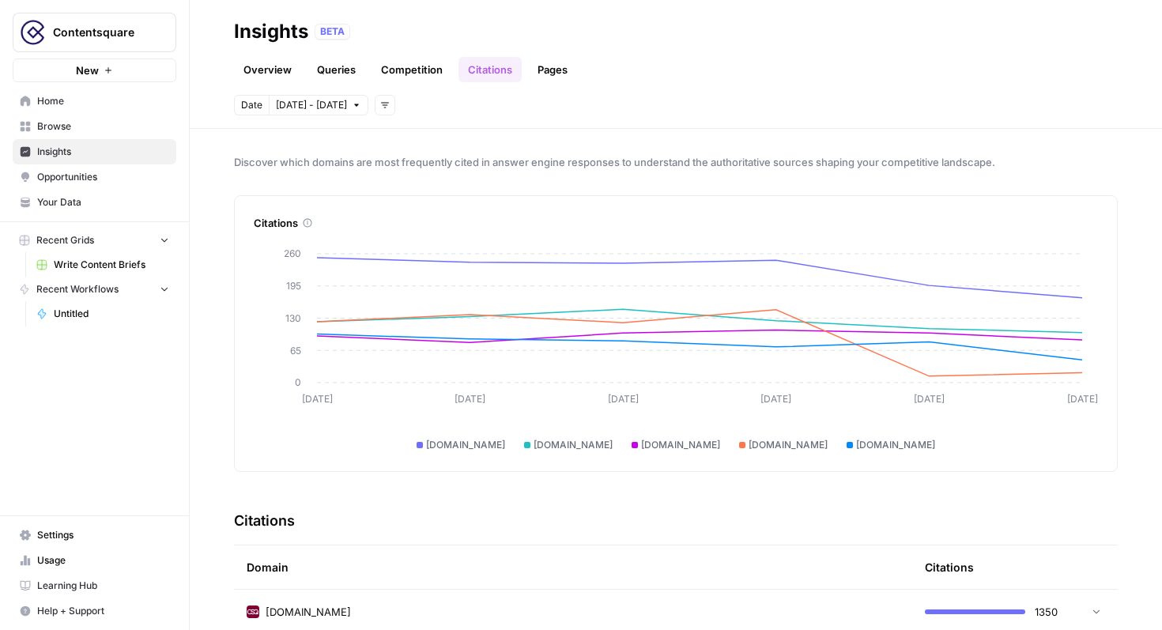
click at [380, 105] on icon "button" at bounding box center [384, 104] width 9 height 9
click at [545, 74] on link "Pages" at bounding box center [552, 69] width 49 height 25
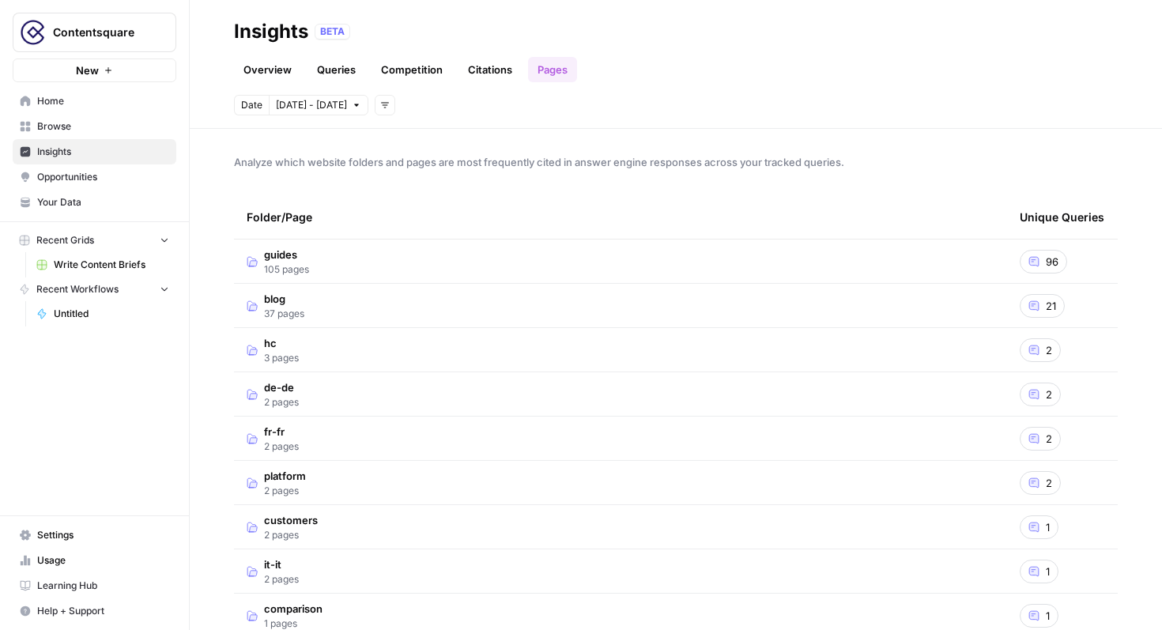
click at [496, 81] on link "Citations" at bounding box center [490, 69] width 63 height 25
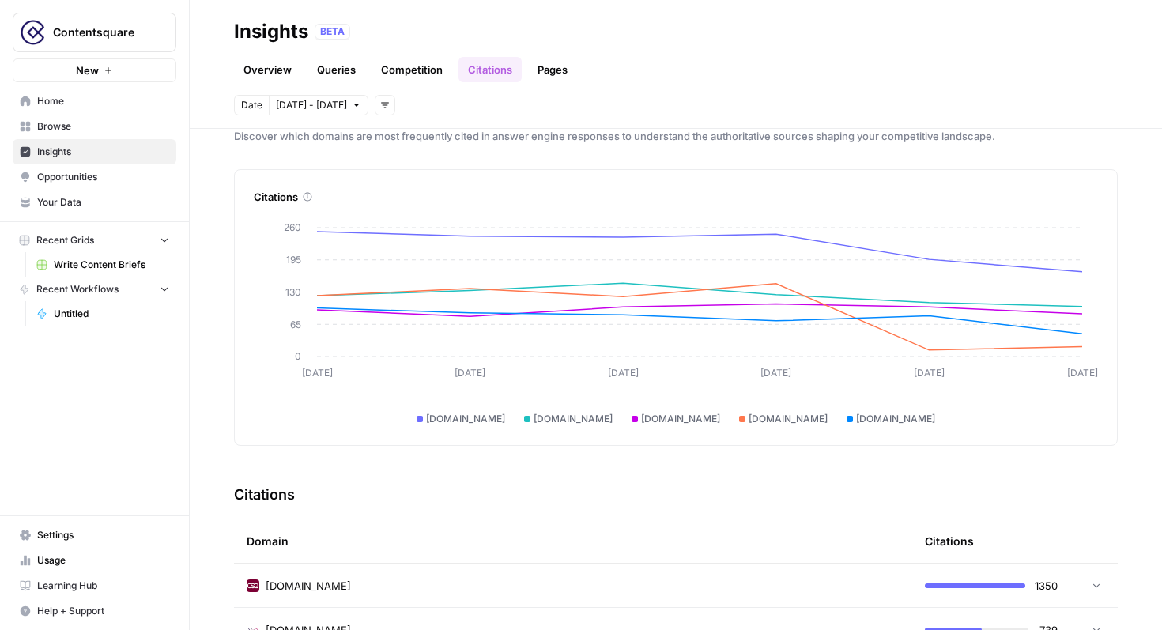
scroll to position [77, 0]
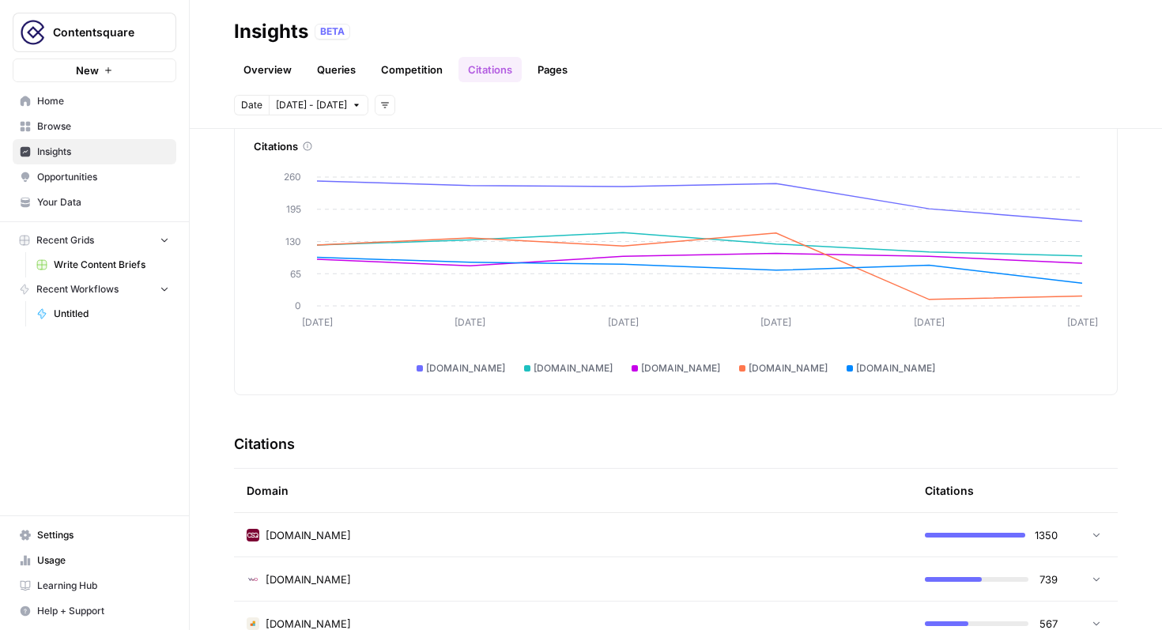
click at [1091, 546] on td at bounding box center [1094, 534] width 47 height 43
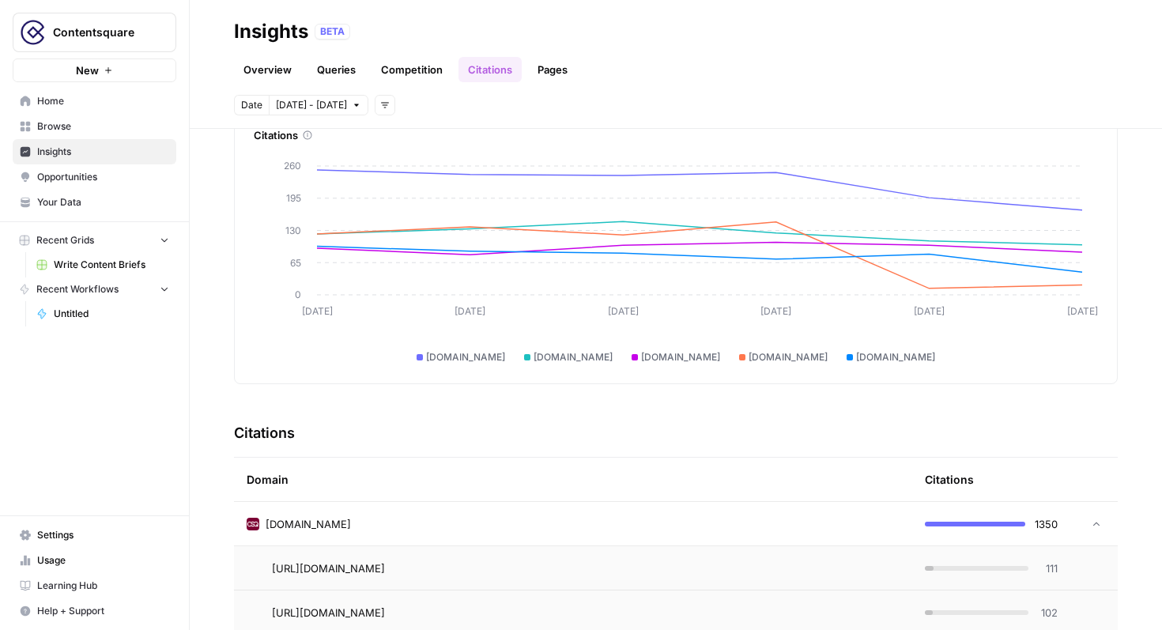
scroll to position [0, 0]
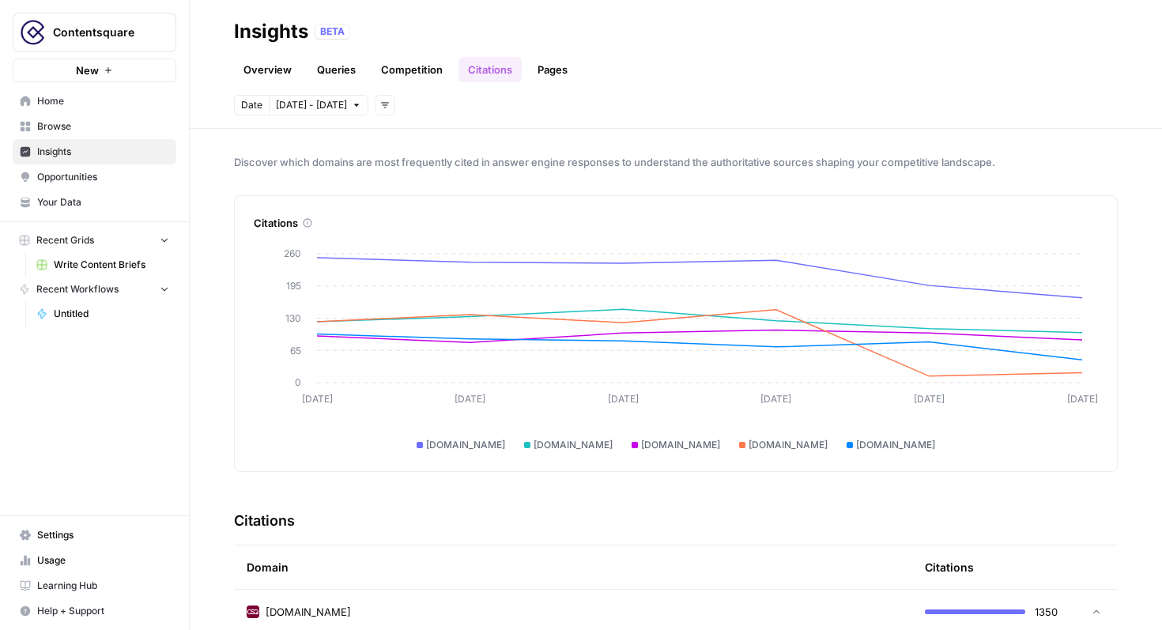
click at [384, 108] on button "Add filters" at bounding box center [385, 105] width 21 height 21
click at [414, 139] on span "Topic" at bounding box center [411, 140] width 56 height 16
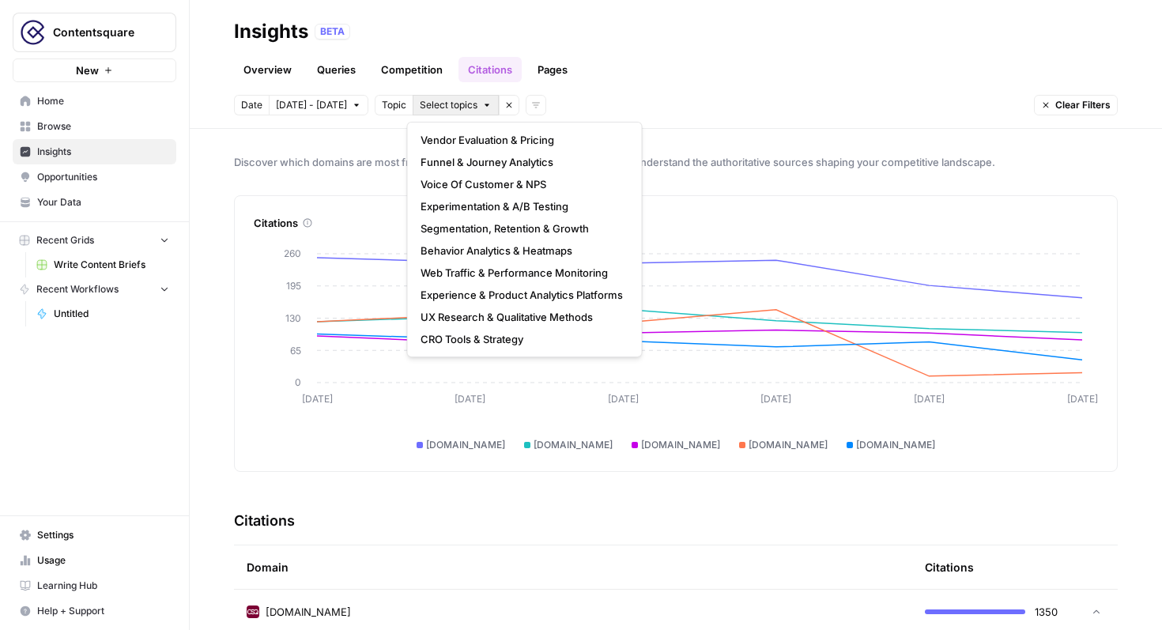
click at [475, 111] on button "Select topics" at bounding box center [456, 105] width 86 height 21
click at [460, 144] on span "Vendor Evaluation & Pricing" at bounding box center [522, 140] width 202 height 16
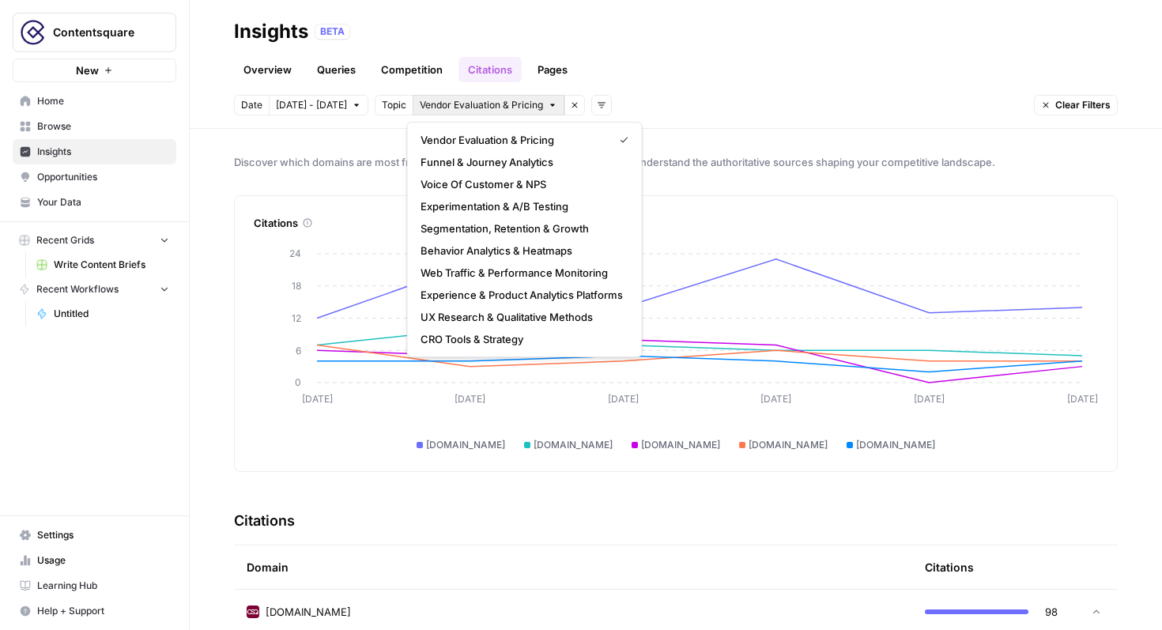
click at [503, 107] on span "Vendor Evaluation & Pricing" at bounding box center [481, 105] width 123 height 14
click at [569, 103] on icon "button" at bounding box center [573, 104] width 9 height 9
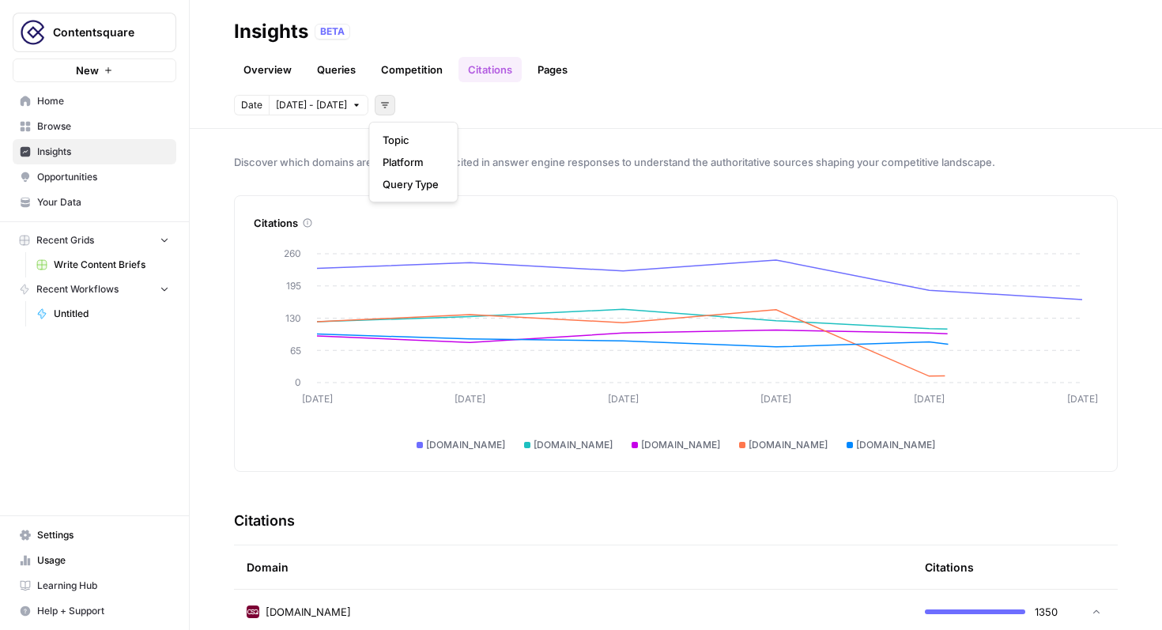
click at [384, 105] on button "Add filters" at bounding box center [385, 105] width 21 height 21
click at [481, 112] on div "Date [DATE] - [DATE] Add filters" at bounding box center [676, 105] width 884 height 21
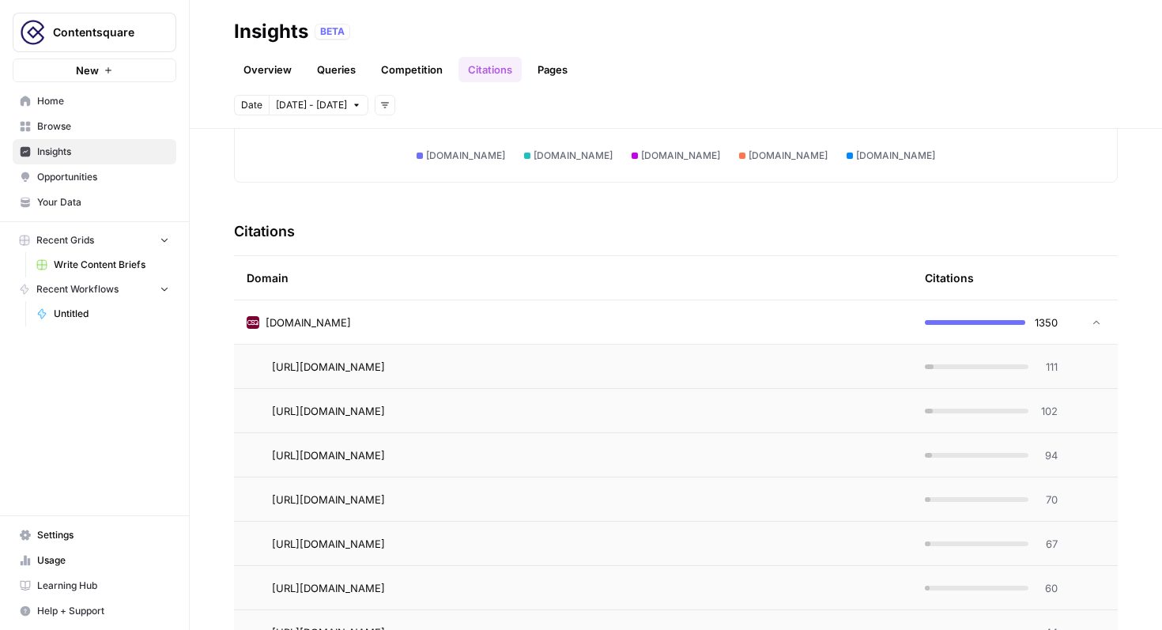
scroll to position [288, 0]
click at [1100, 329] on icon at bounding box center [1096, 324] width 11 height 11
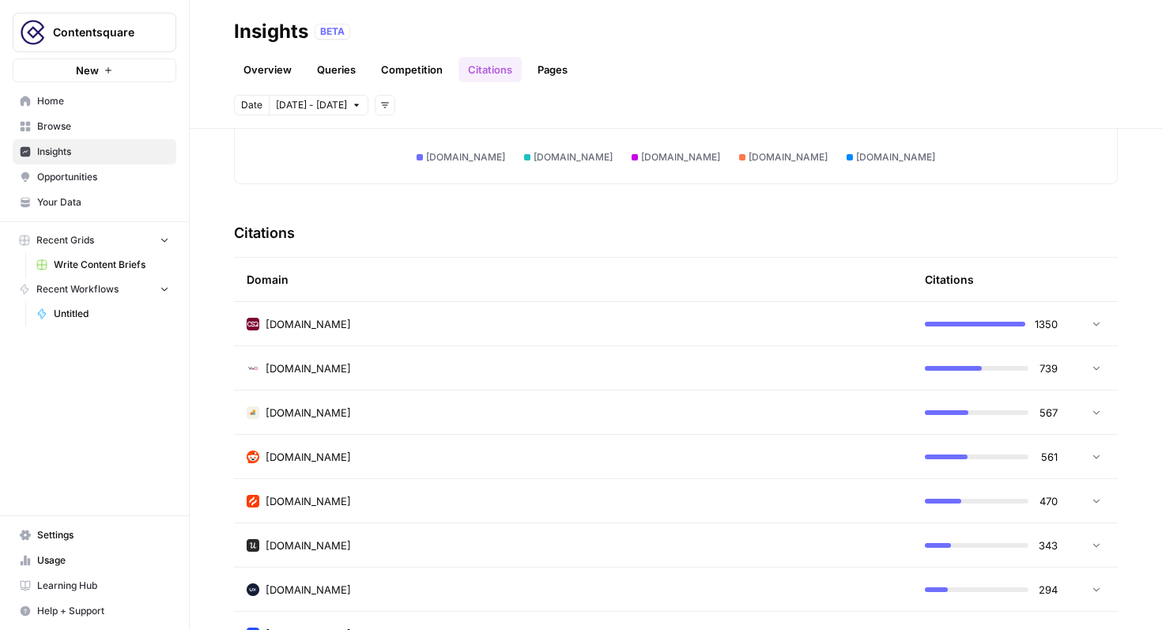
scroll to position [0, 0]
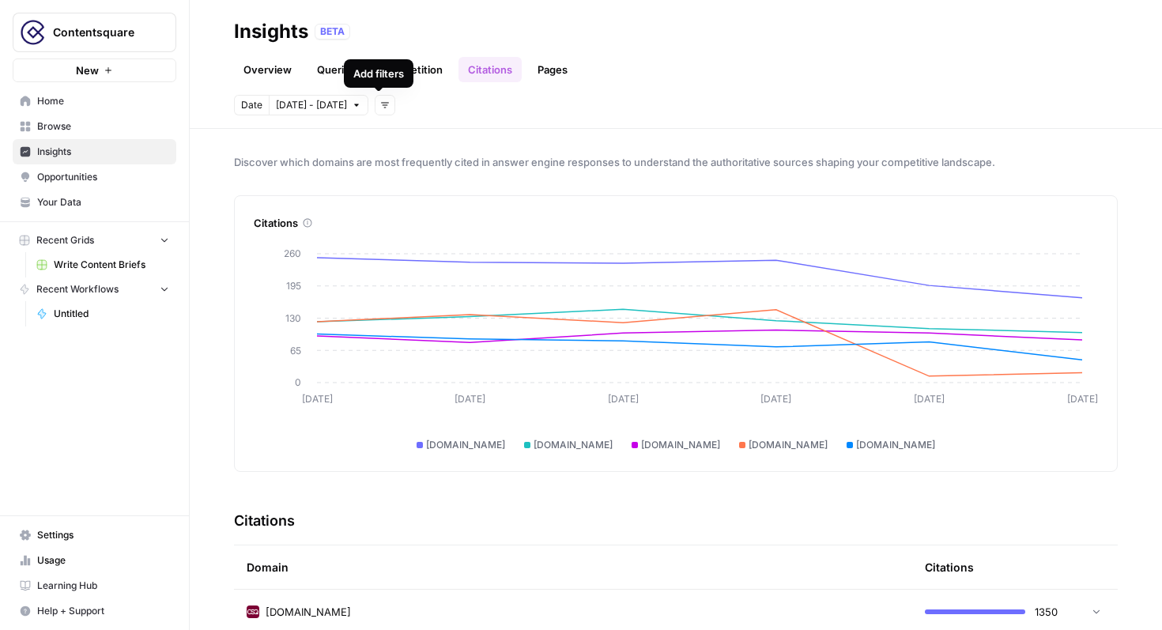
click at [383, 105] on icon "button" at bounding box center [384, 104] width 9 height 9
click at [470, 114] on div "Date [DATE] - [DATE] Add filters" at bounding box center [676, 105] width 884 height 21
click at [339, 55] on div "Overview Queries Competition Citations Pages" at bounding box center [676, 63] width 884 height 38
click at [339, 63] on link "Queries" at bounding box center [337, 69] width 58 height 25
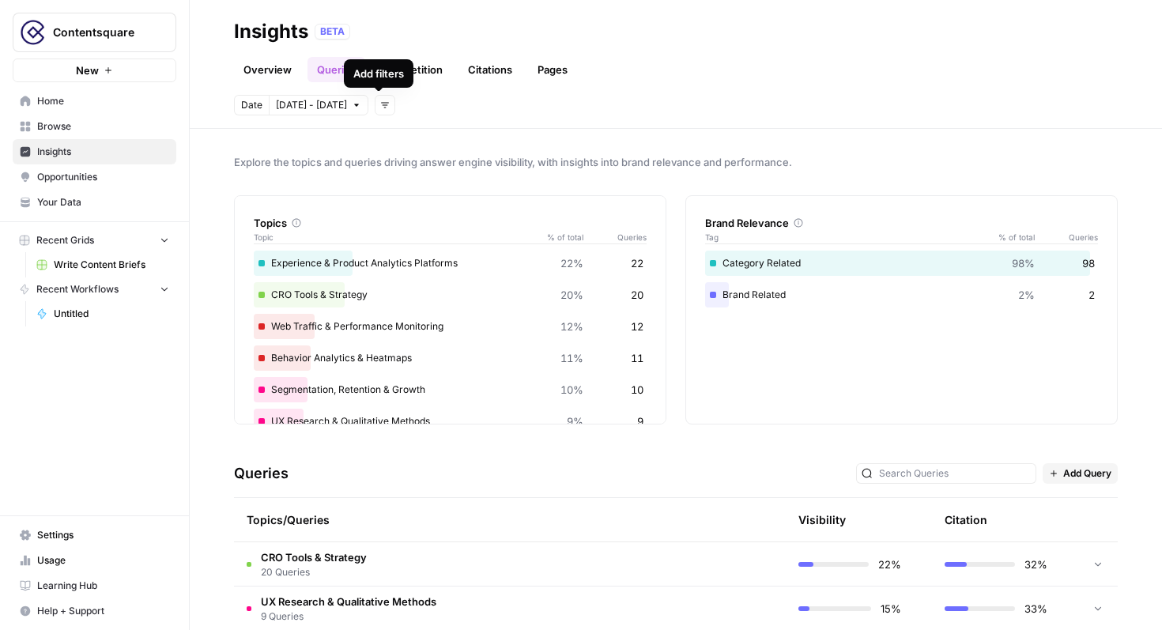
click at [381, 110] on button "Add filters" at bounding box center [385, 105] width 21 height 21
click at [502, 118] on header "Insights BETA Overview Queries Competition Citations Pages Date [DATE] - [DATE]…" at bounding box center [676, 64] width 973 height 129
click at [67, 183] on span "Opportunities" at bounding box center [103, 177] width 132 height 14
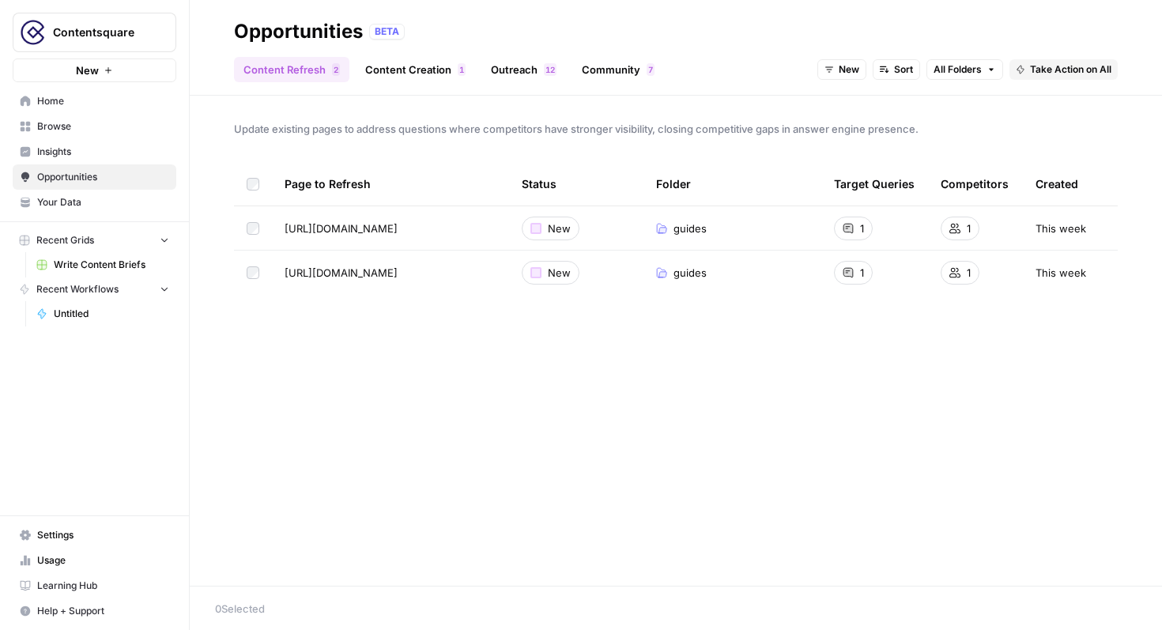
click at [141, 130] on span "Browse" at bounding box center [103, 126] width 132 height 14
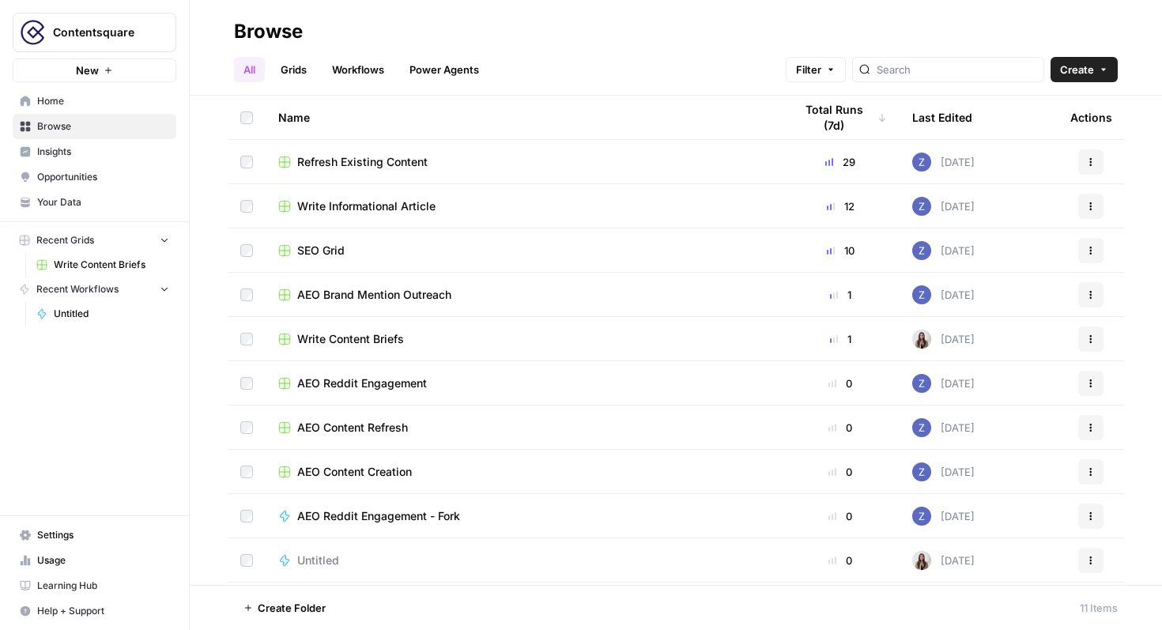
click at [1092, 71] on span "Create" at bounding box center [1077, 70] width 34 height 16
click at [514, 63] on div "All Grids Workflows Power Agents Filter Create" at bounding box center [676, 63] width 884 height 38
click at [93, 157] on span "Insights" at bounding box center [103, 152] width 132 height 14
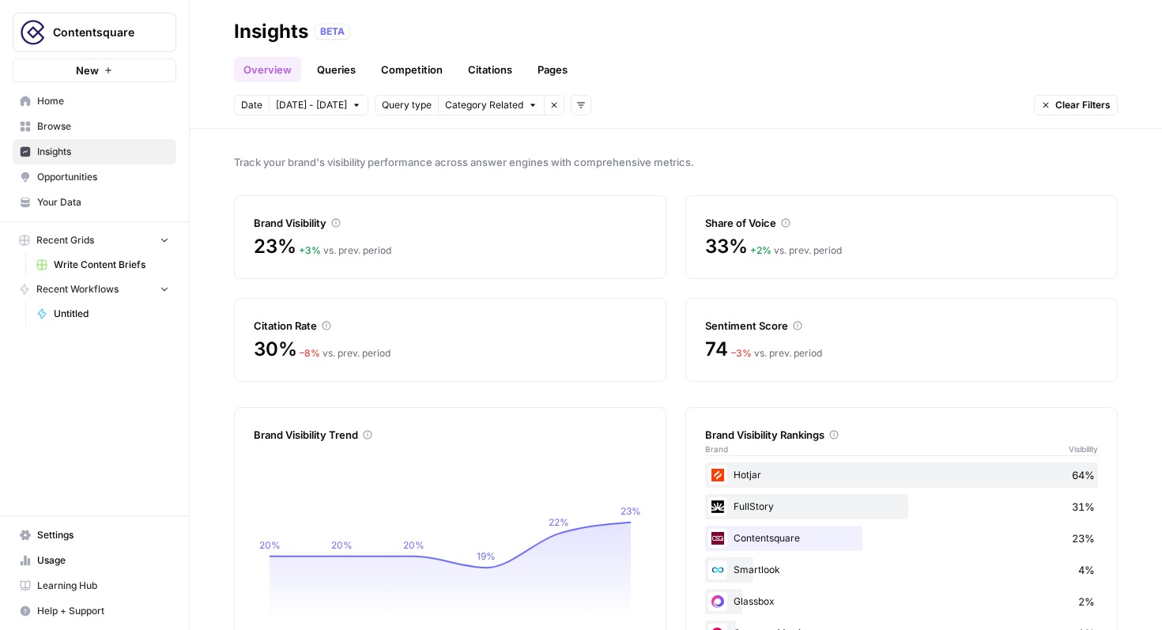
click at [323, 74] on link "Queries" at bounding box center [337, 69] width 58 height 25
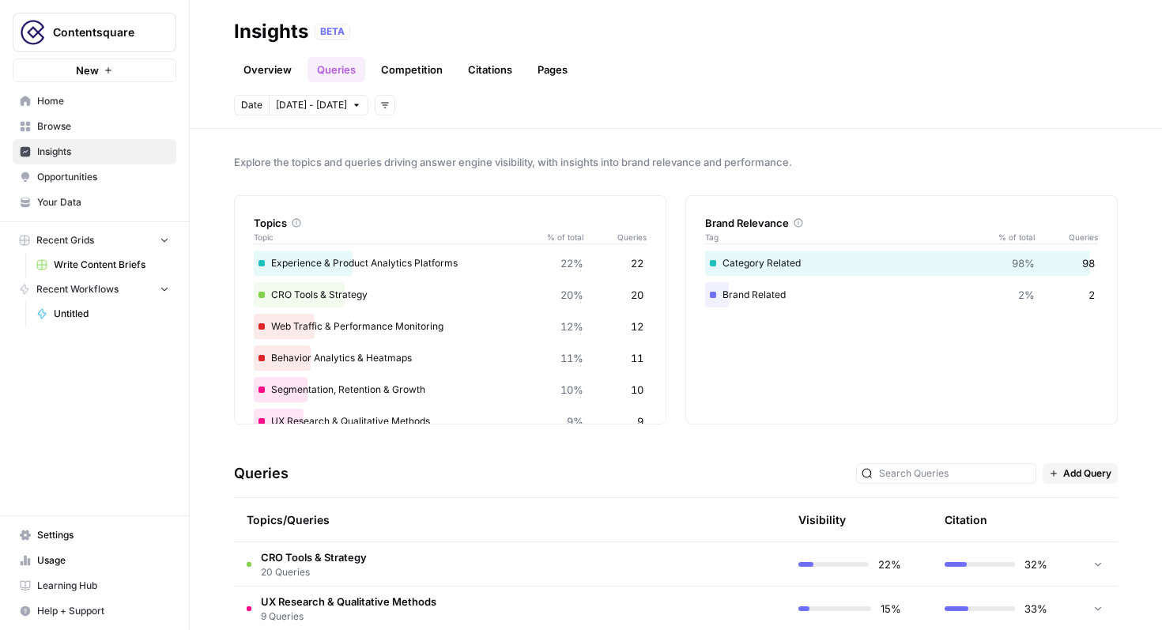
click at [1102, 556] on div at bounding box center [1098, 563] width 14 height 43
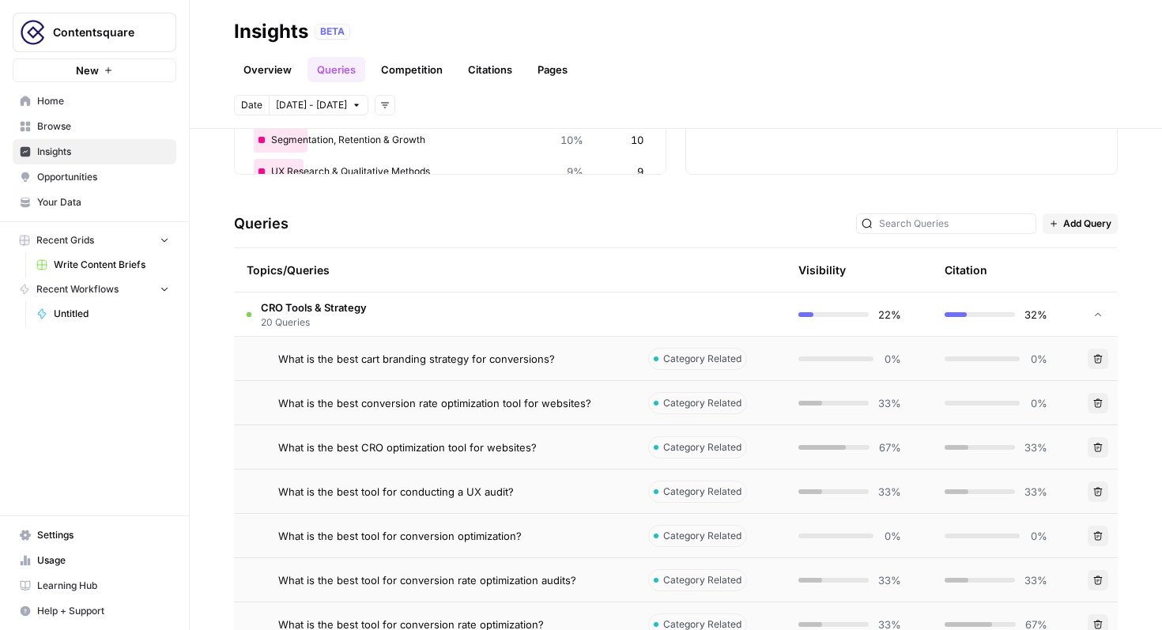
scroll to position [280, 0]
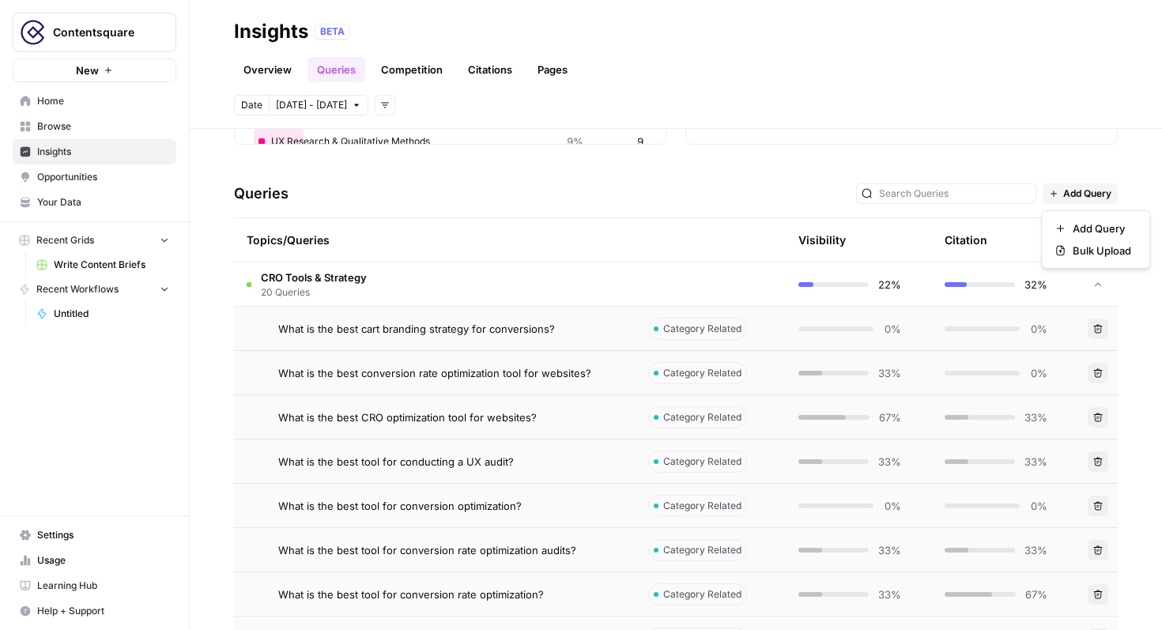
click at [1103, 198] on span "Add Query" at bounding box center [1088, 194] width 48 height 14
click at [1088, 227] on span "Add Query" at bounding box center [1102, 229] width 59 height 16
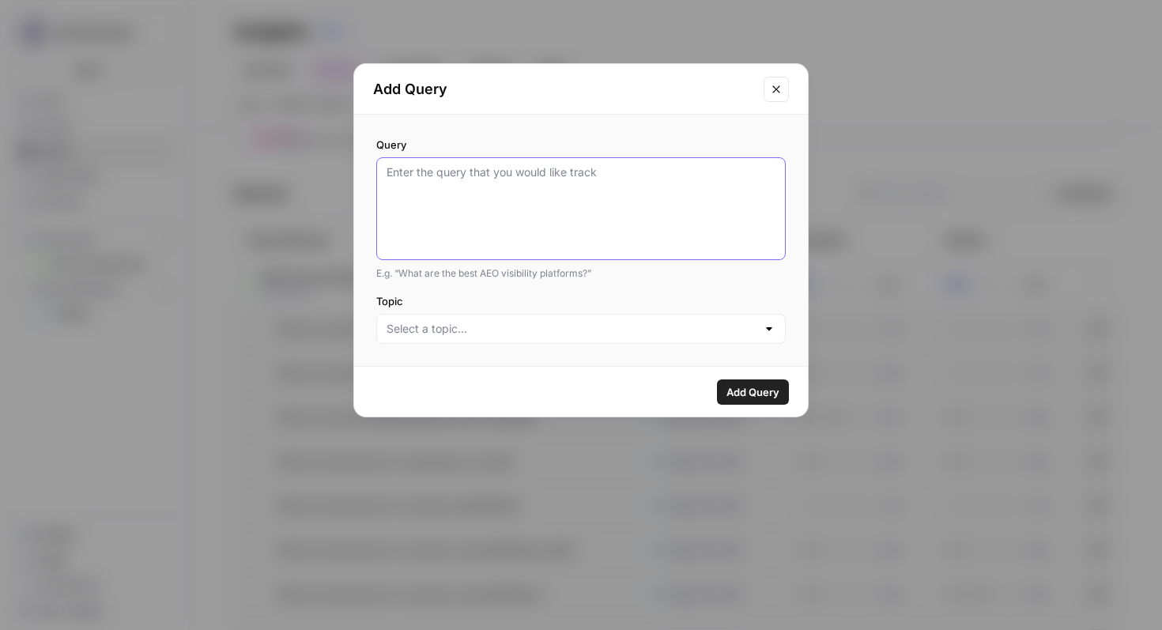
click at [598, 221] on textarea "Query" at bounding box center [581, 208] width 389 height 89
click at [520, 329] on input "Topic" at bounding box center [572, 329] width 370 height 16
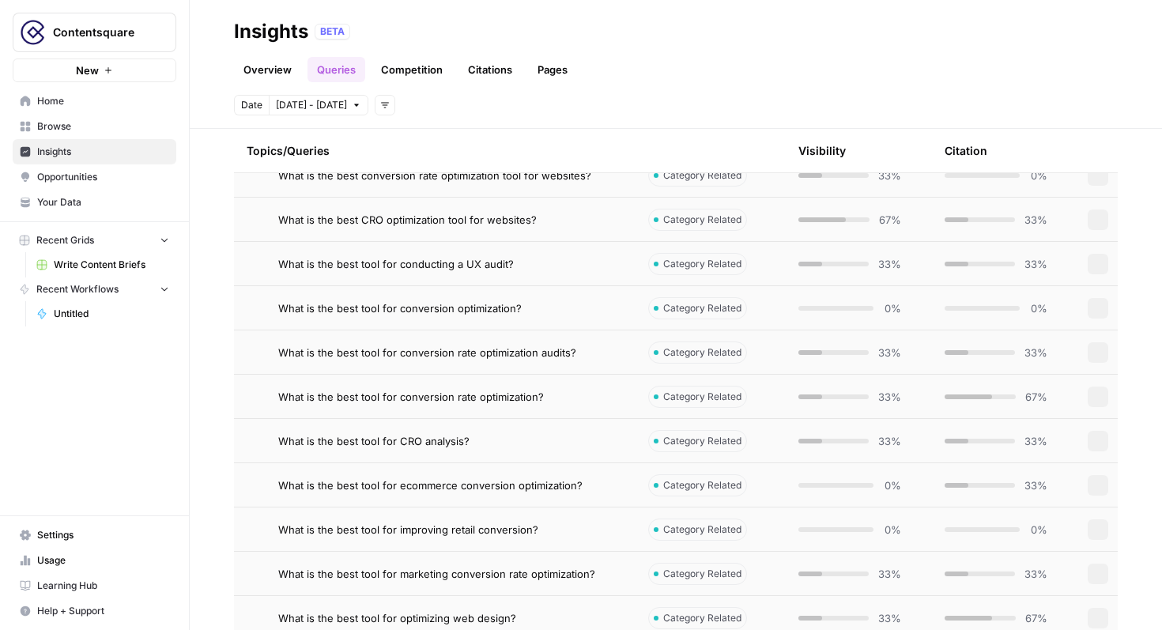
scroll to position [0, 0]
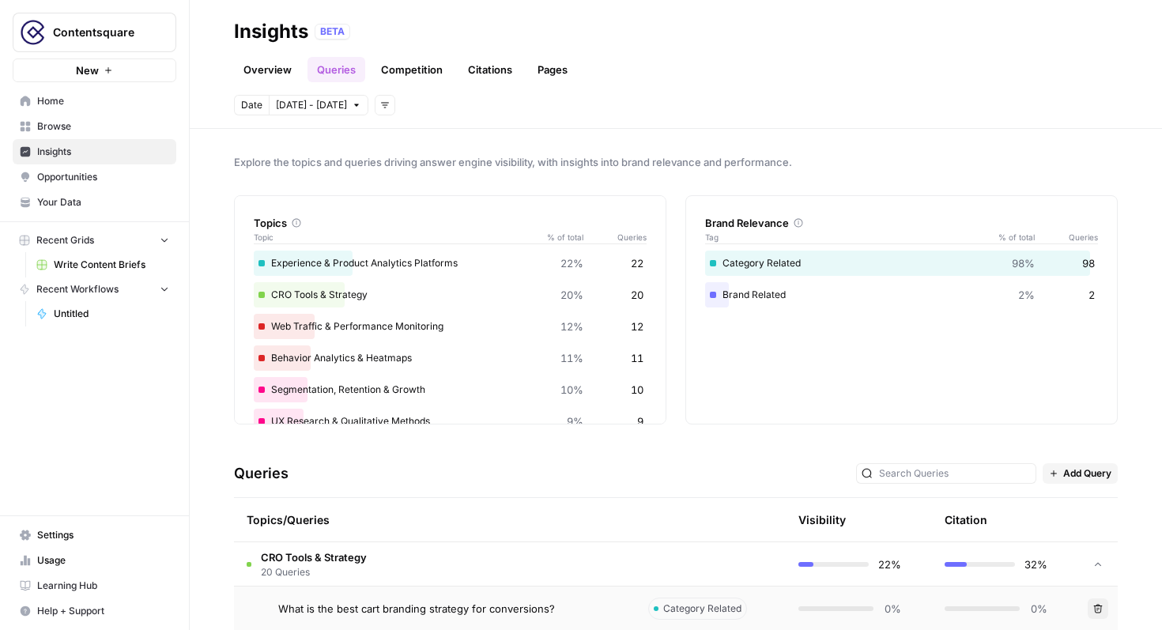
click at [245, 459] on div "Queries Add Query" at bounding box center [676, 474] width 884 height 48
click at [381, 113] on button "Add filters" at bounding box center [385, 105] width 21 height 21
click at [471, 107] on div "Date [DATE] - [DATE] Add filters" at bounding box center [676, 105] width 884 height 21
click at [138, 72] on button "New" at bounding box center [95, 71] width 164 height 24
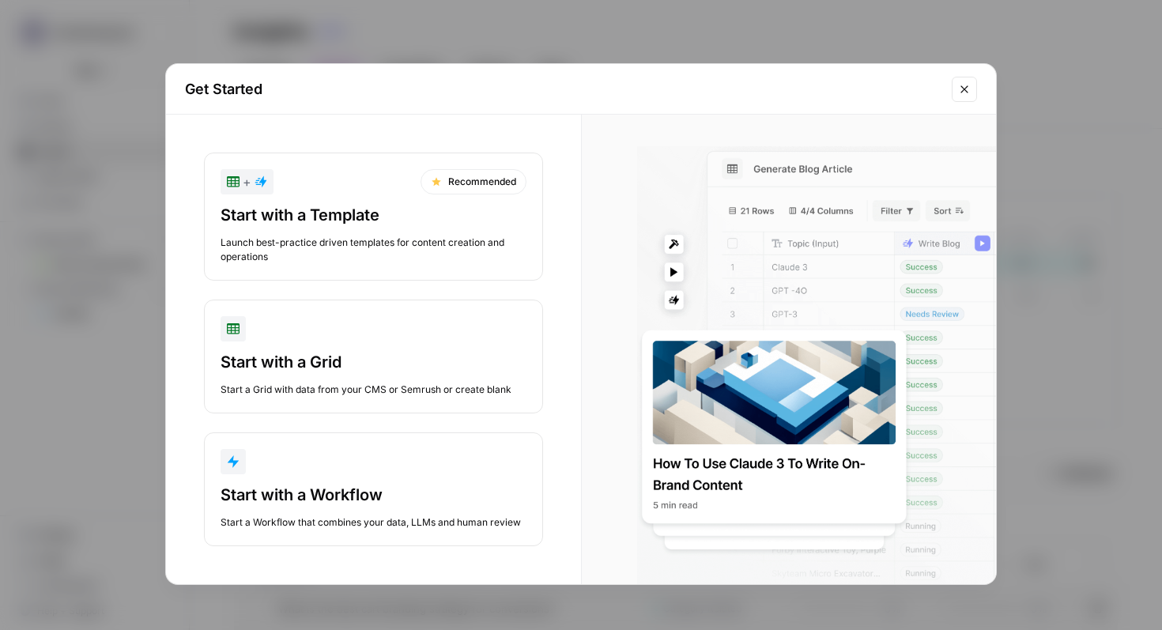
click at [976, 100] on div "Get Started" at bounding box center [581, 89] width 830 height 51
click at [956, 92] on button "Close modal" at bounding box center [964, 89] width 25 height 25
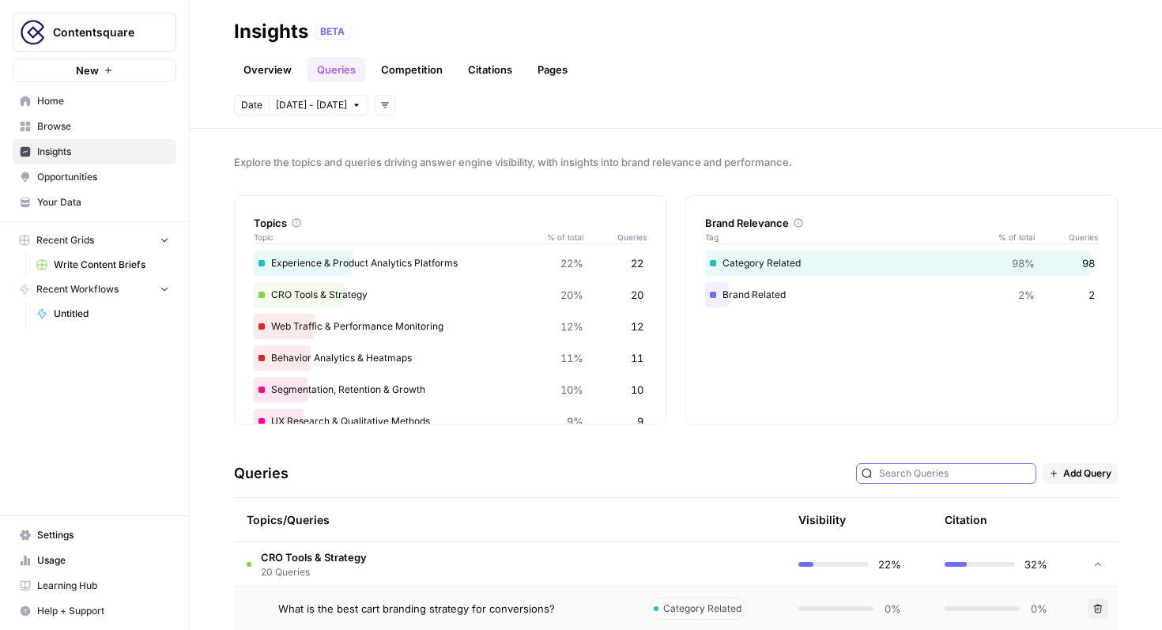
click at [953, 472] on input "text" at bounding box center [955, 474] width 152 height 16
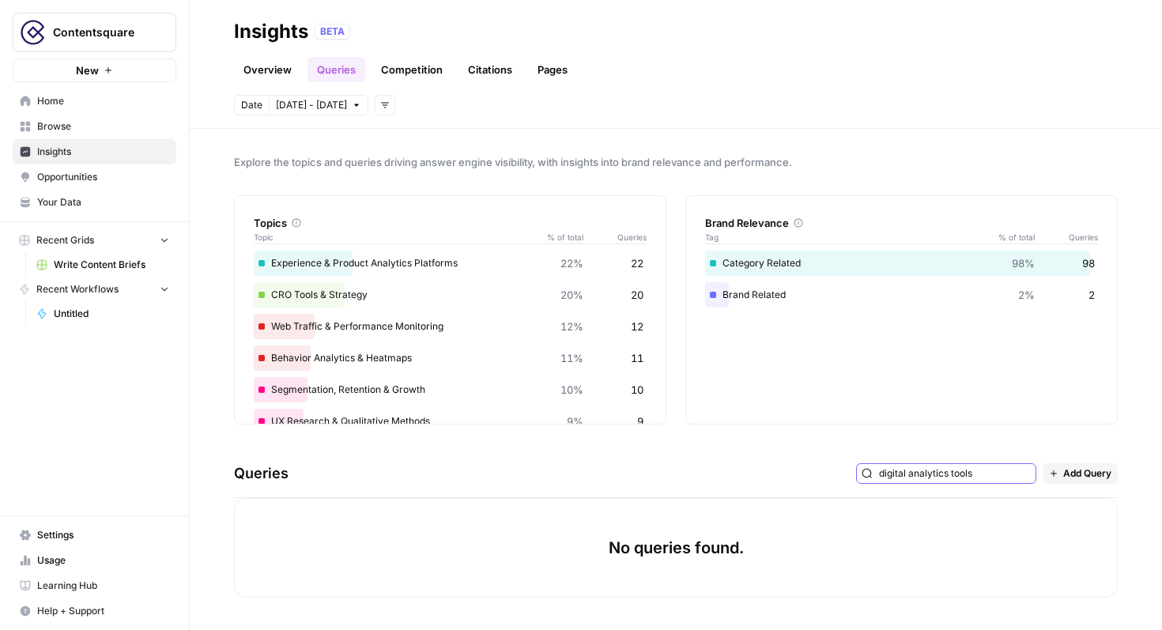
click at [1015, 474] on input "digital analytics tools" at bounding box center [955, 474] width 152 height 16
type input "digital analytics tools"
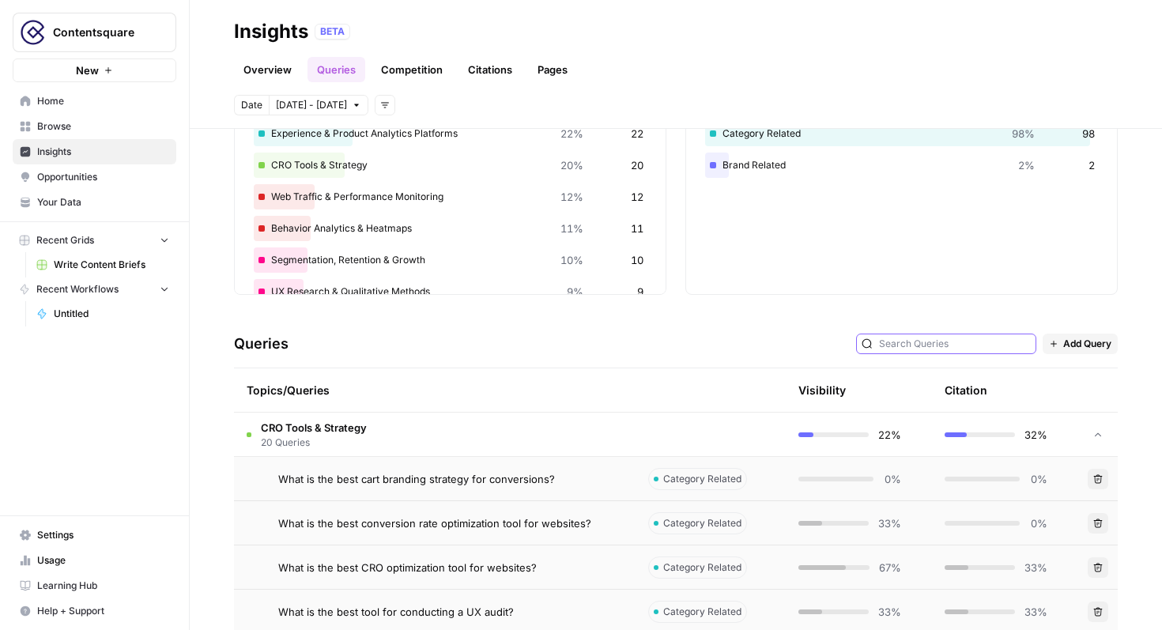
scroll to position [349, 0]
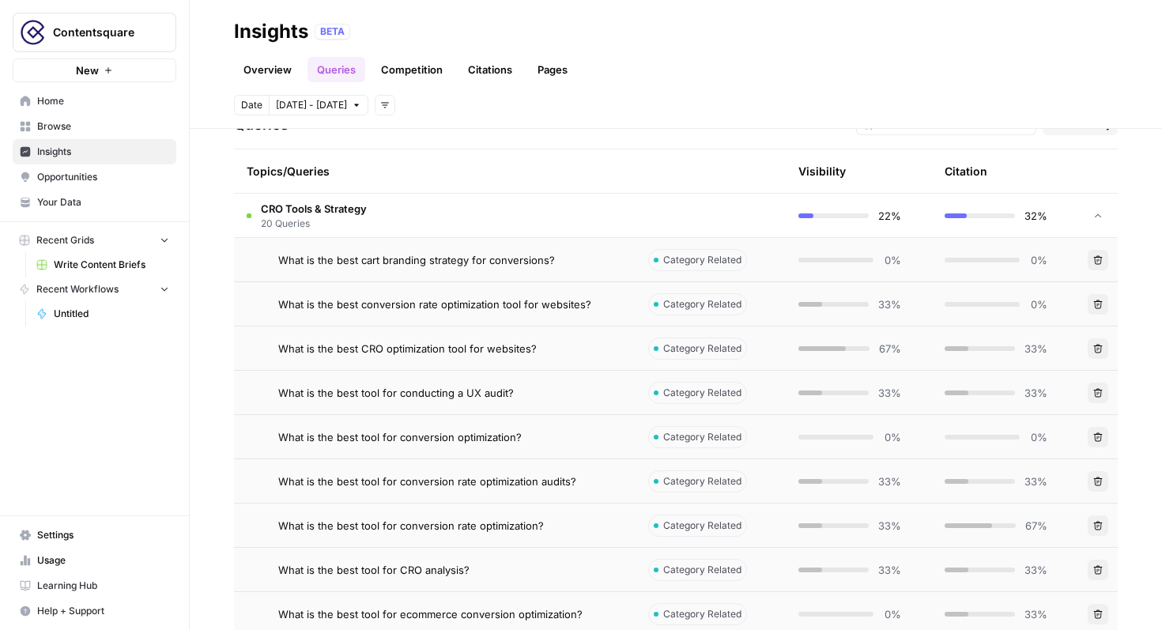
click at [467, 354] on span "What is the best CRO optimization tool for websites?" at bounding box center [407, 349] width 259 height 16
